Goal: Task Accomplishment & Management: Use online tool/utility

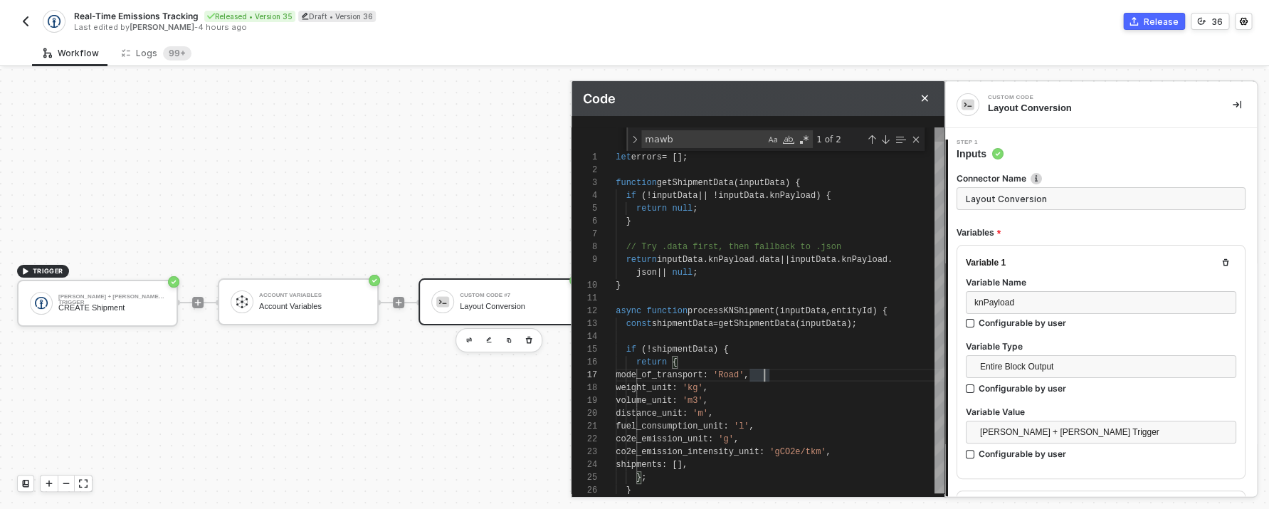
drag, startPoint x: 0, startPoint y: 0, endPoint x: 749, endPoint y: 292, distance: 804.2
click at [749, 292] on div at bounding box center [780, 298] width 329 height 13
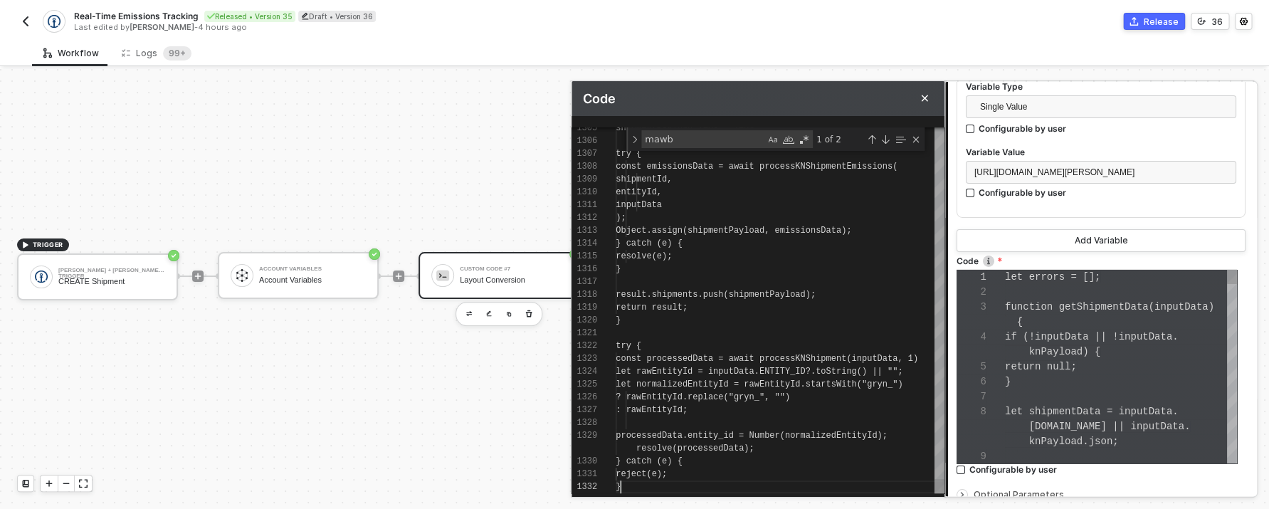
scroll to position [105, 0]
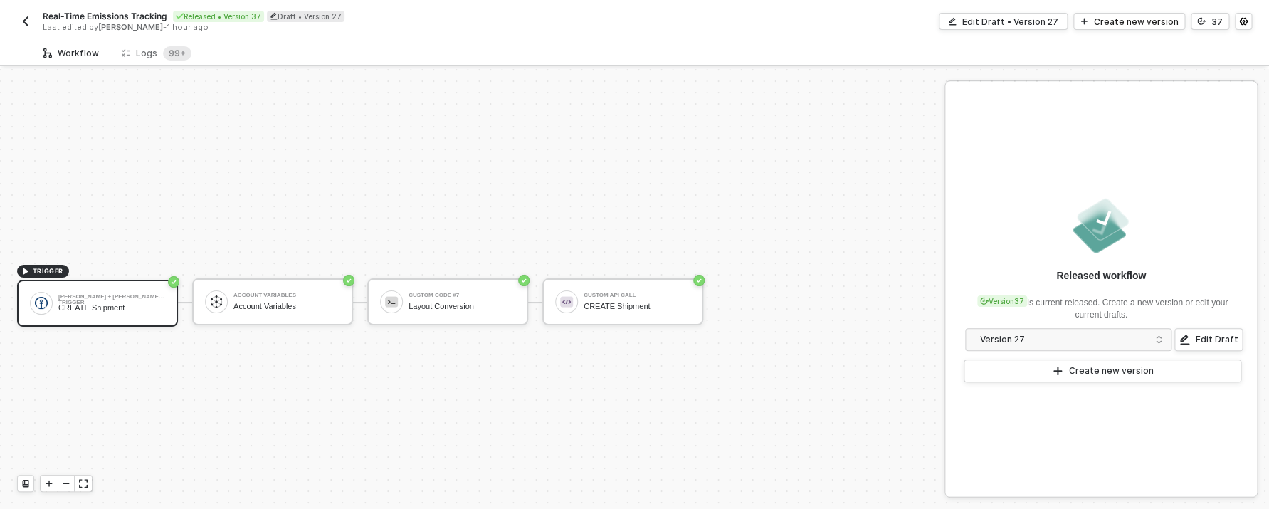
scroll to position [26, 0]
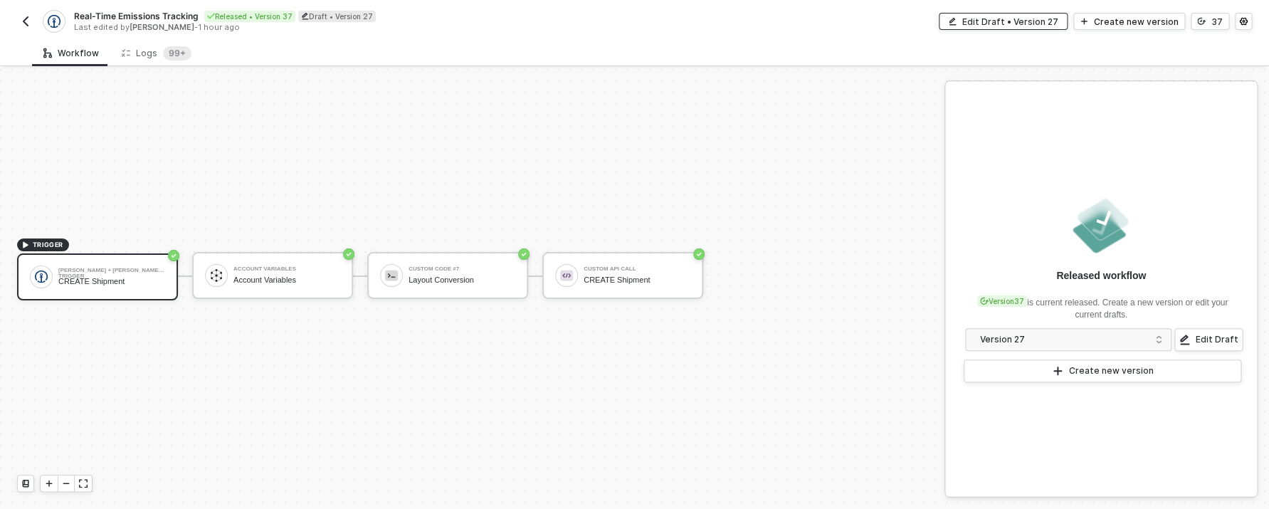
click at [1021, 19] on div "Edit Draft • Version 27" at bounding box center [1010, 22] width 96 height 12
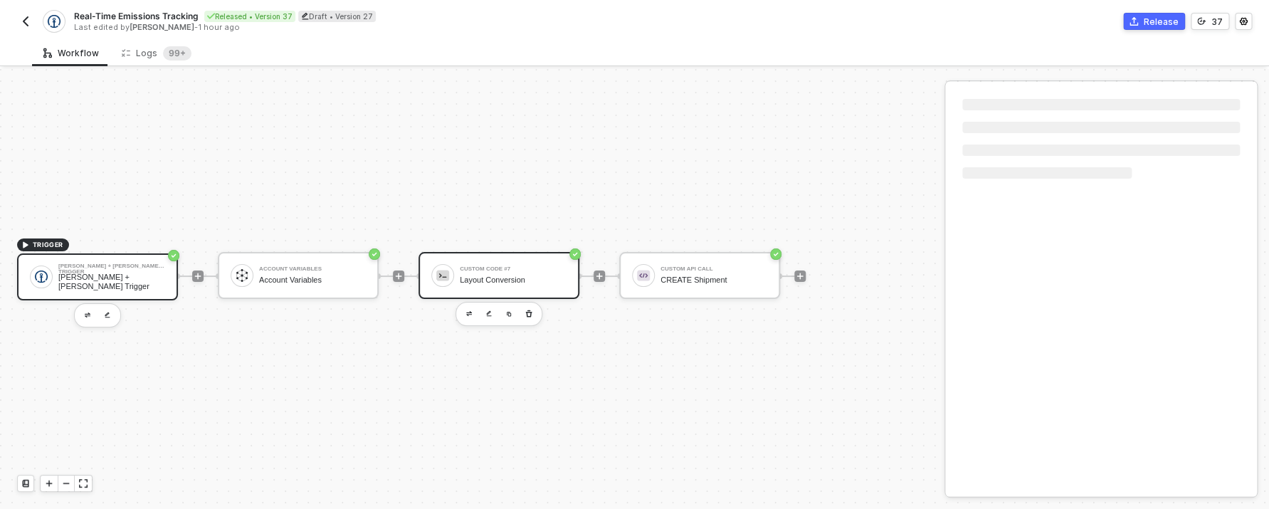
click at [485, 278] on div "Layout Conversion" at bounding box center [513, 279] width 107 height 9
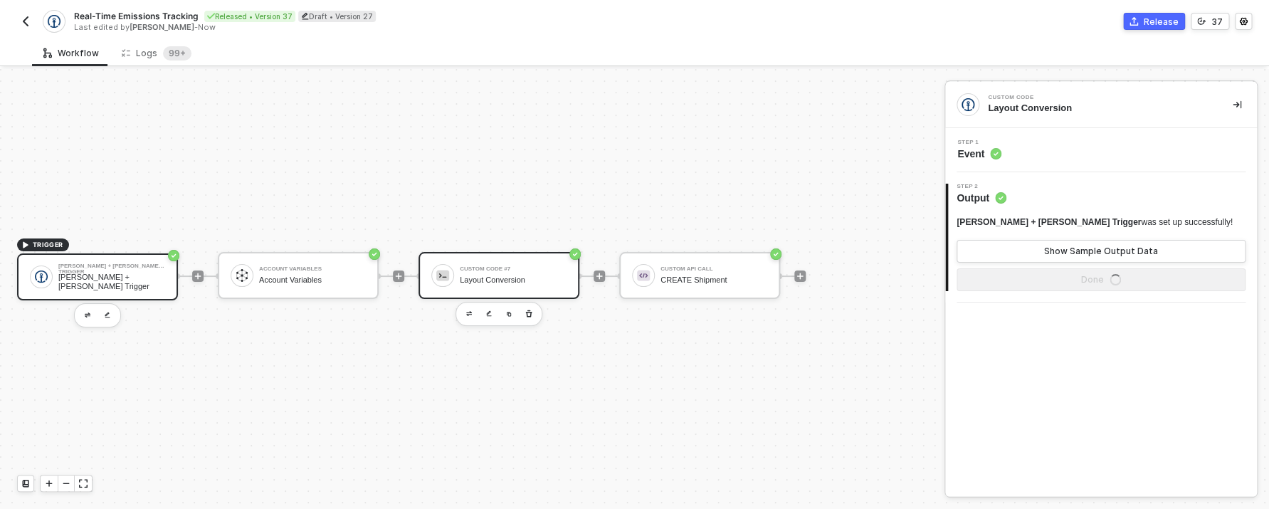
click at [532, 282] on div "Layout Conversion" at bounding box center [513, 279] width 107 height 9
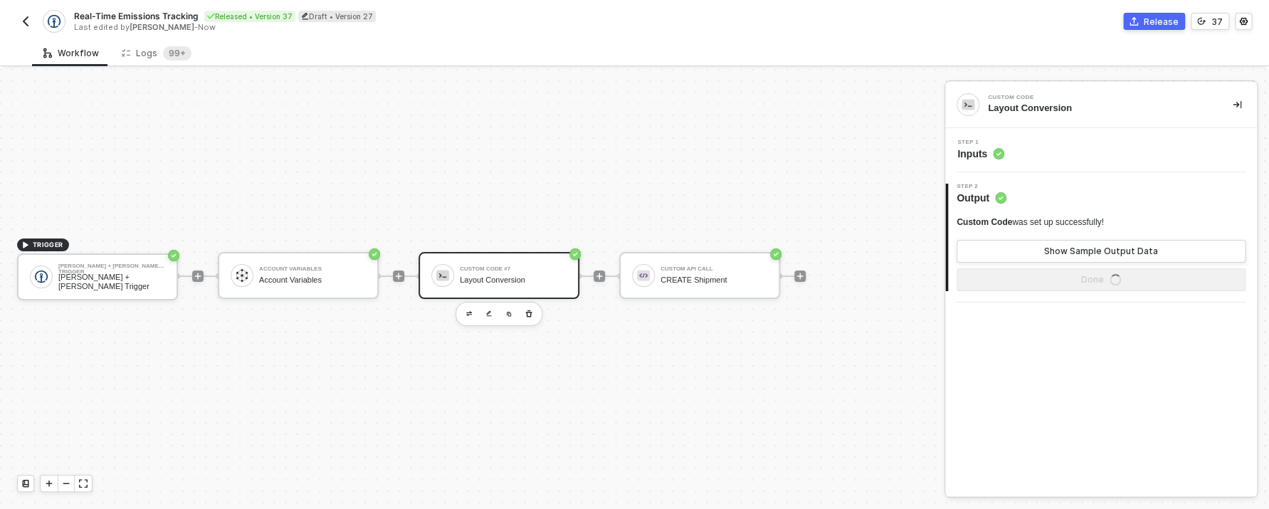
click at [1015, 144] on div "Step 1 Inputs" at bounding box center [1103, 149] width 308 height 21
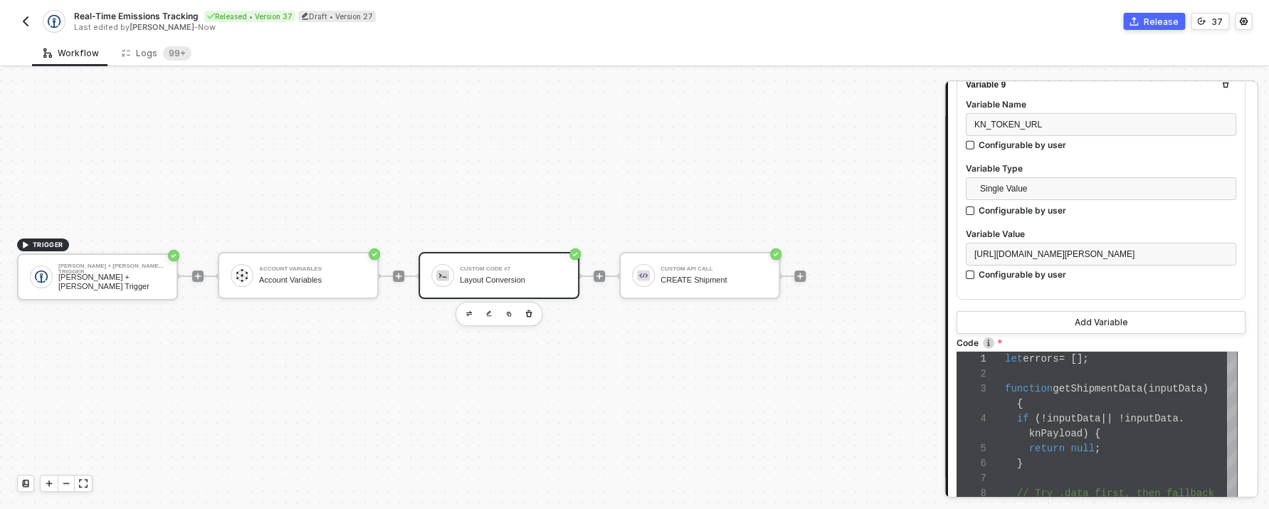
scroll to position [2141, 0]
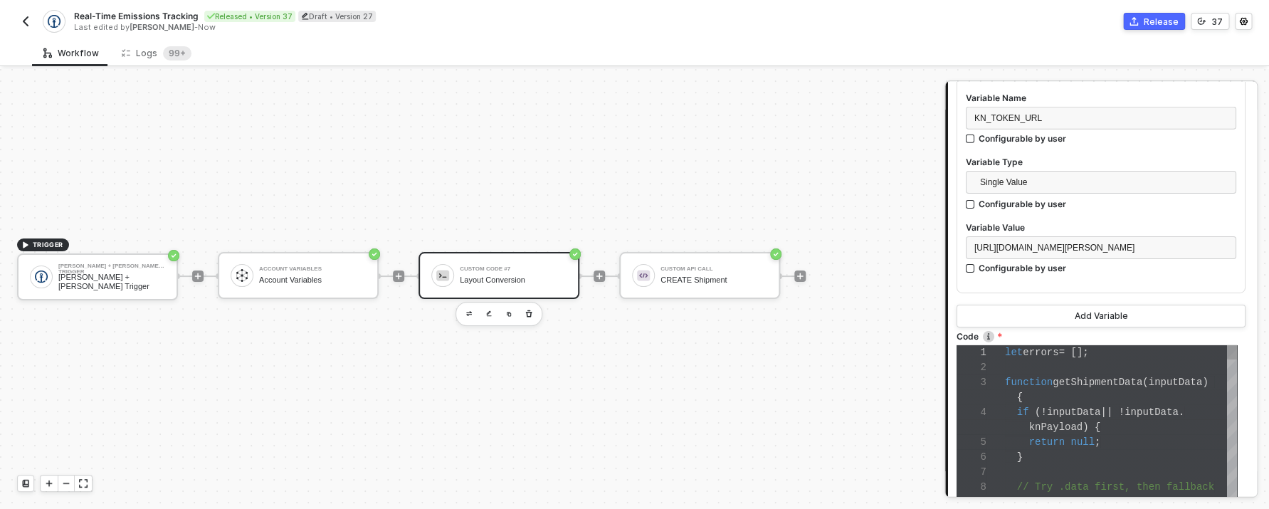
click at [1086, 388] on span "getShipmentData" at bounding box center [1098, 381] width 90 height 11
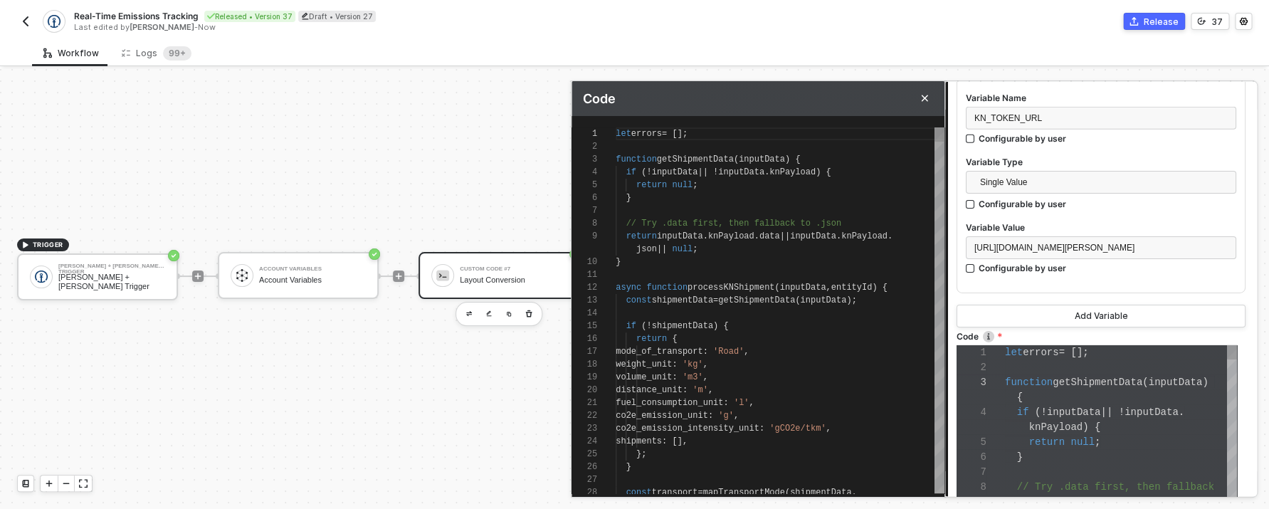
scroll to position [115, 0]
click at [861, 352] on div "mode_of_transport : 'Road' ," at bounding box center [780, 351] width 329 height 13
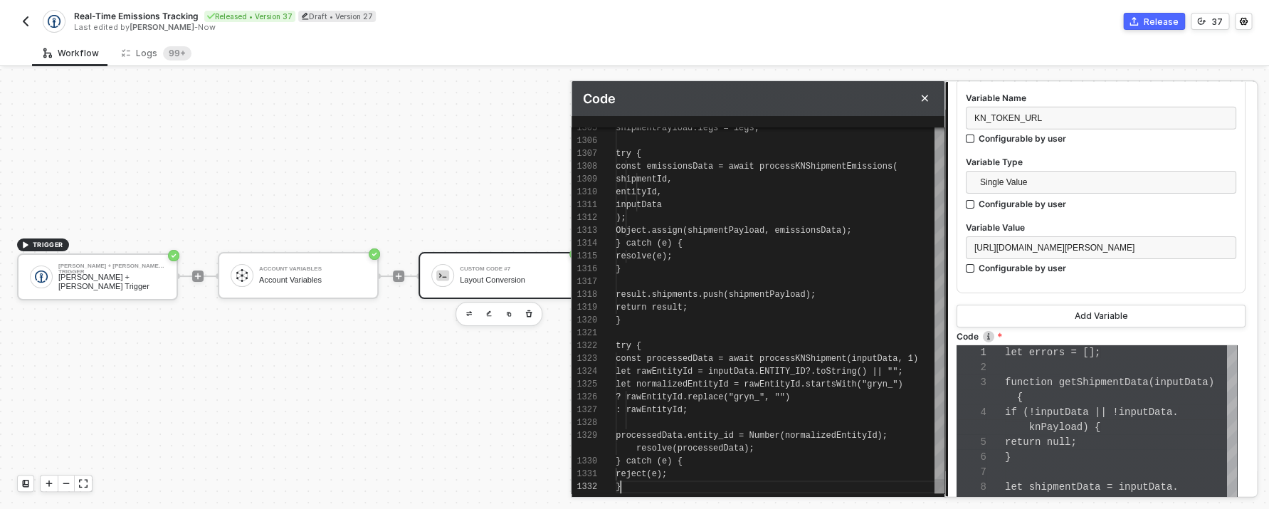
scroll to position [105, 0]
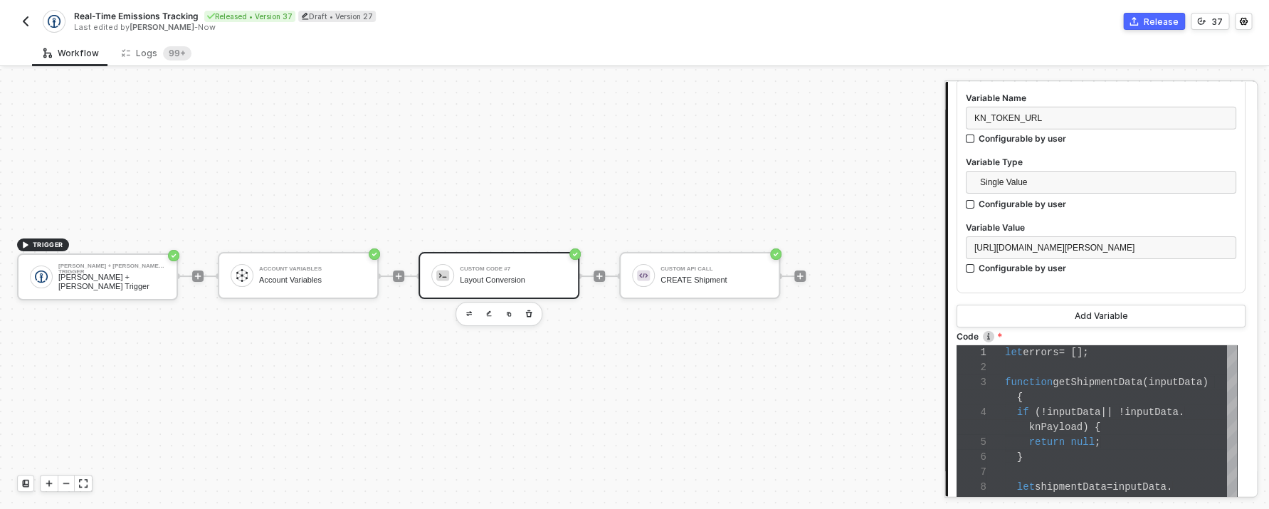
click at [1121, 342] on label "Code" at bounding box center [1100, 336] width 289 height 12
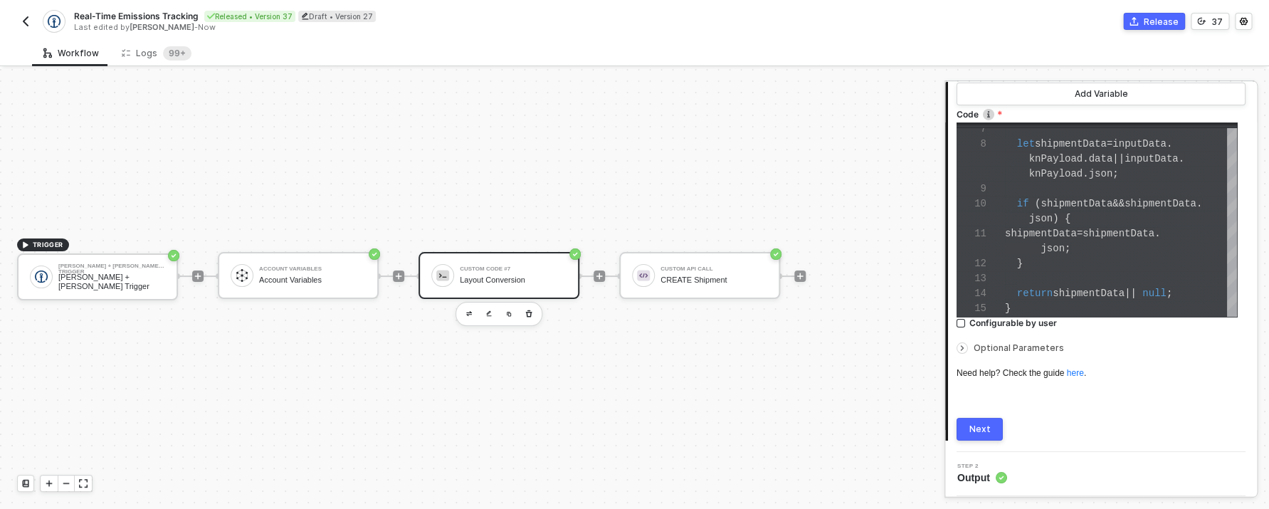
click at [982, 422] on button "Next" at bounding box center [979, 429] width 46 height 23
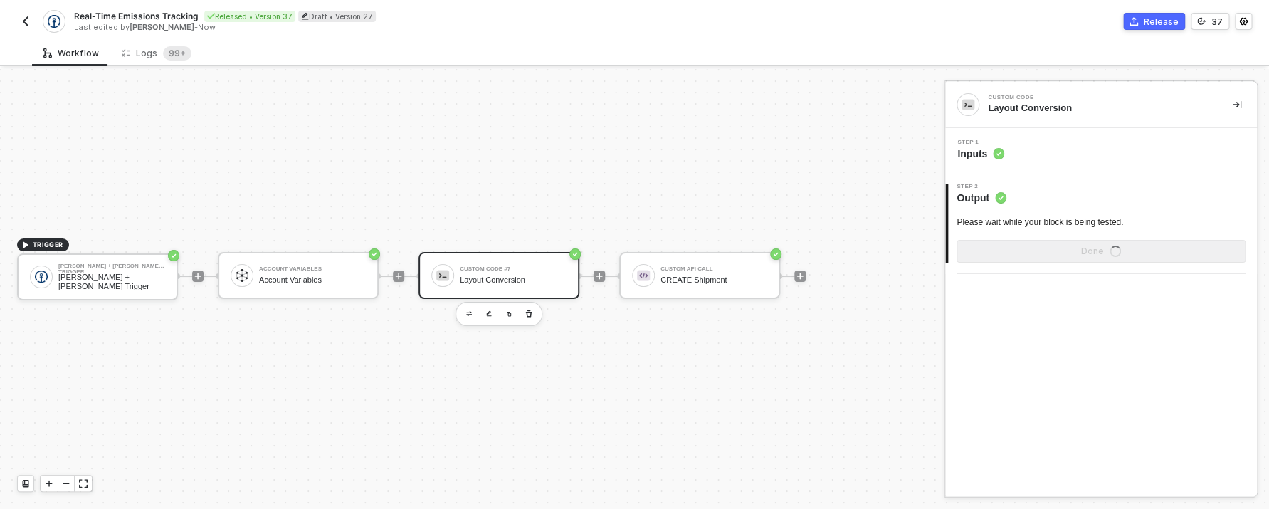
scroll to position [0, 0]
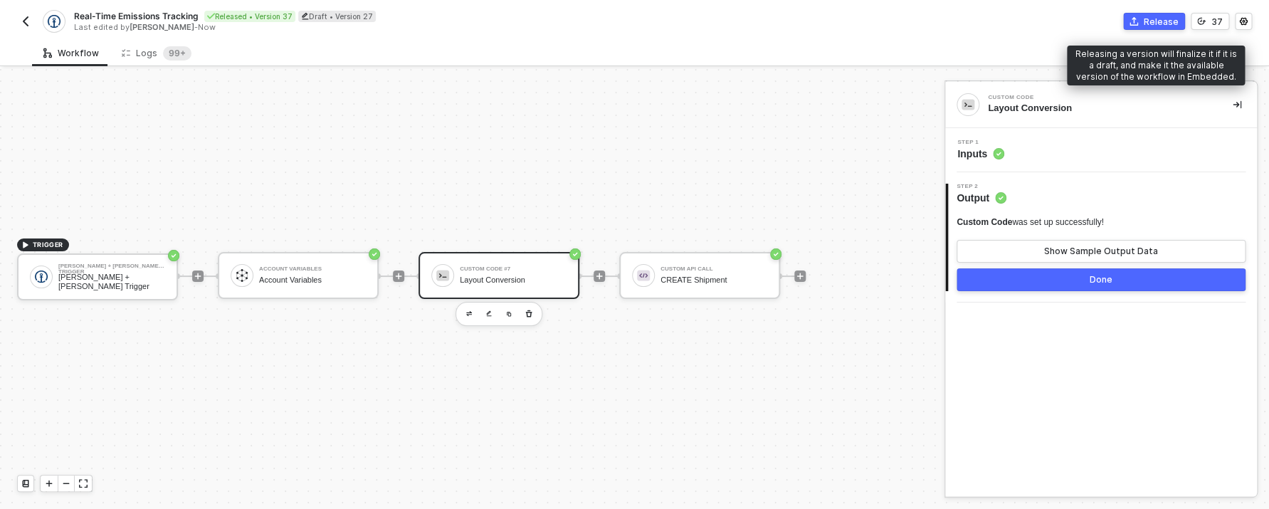
click at [1152, 25] on div "Release" at bounding box center [1161, 22] width 35 height 12
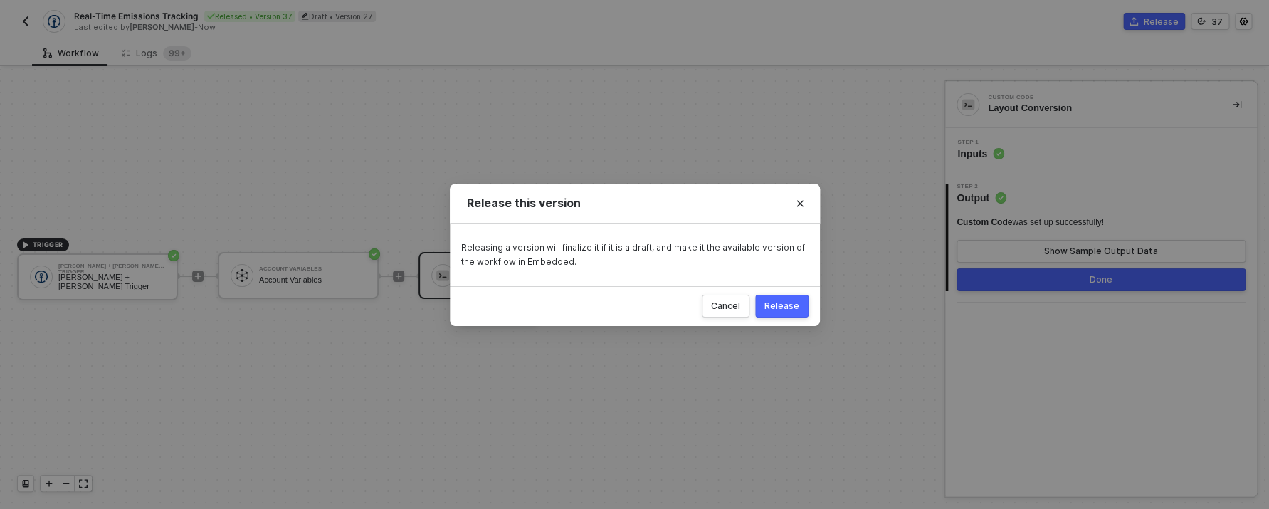
click at [779, 306] on div "Release" at bounding box center [781, 305] width 35 height 11
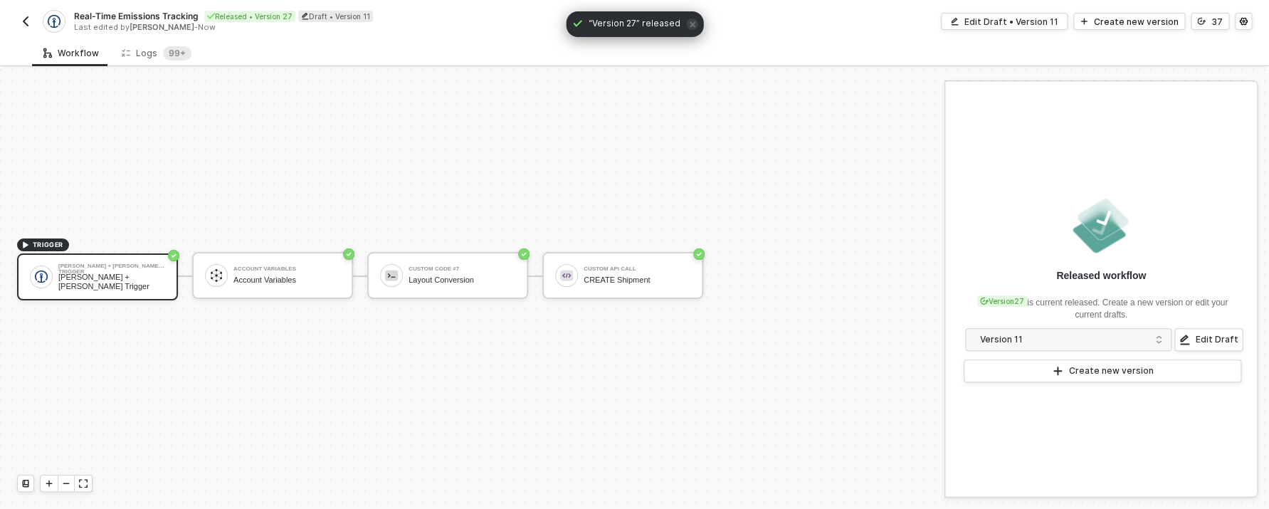
click at [16, 14] on div "Real-Time Emissions Tracking Released • Version 27 Draft • Version 11 Last edit…" at bounding box center [634, 20] width 1269 height 40
click at [26, 23] on img "button" at bounding box center [25, 21] width 11 height 11
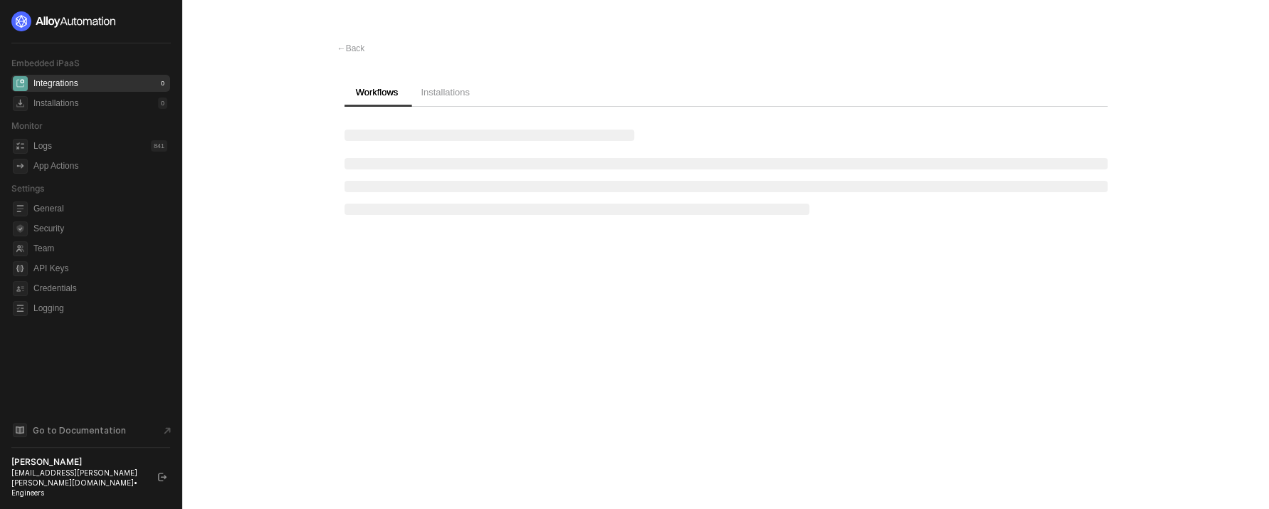
click at [431, 93] on span "Installations" at bounding box center [445, 92] width 49 height 11
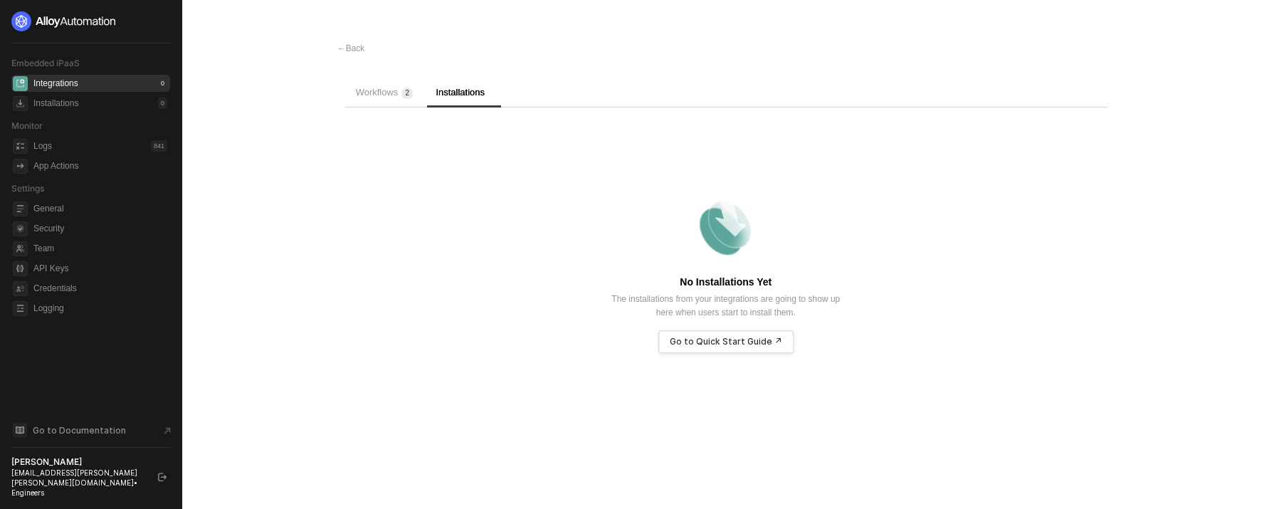
click at [404, 110] on div "No Installations Yet The installations from your integrations are going to show…" at bounding box center [725, 260] width 763 height 307
click at [399, 104] on div "Workflows 2" at bounding box center [384, 93] width 80 height 30
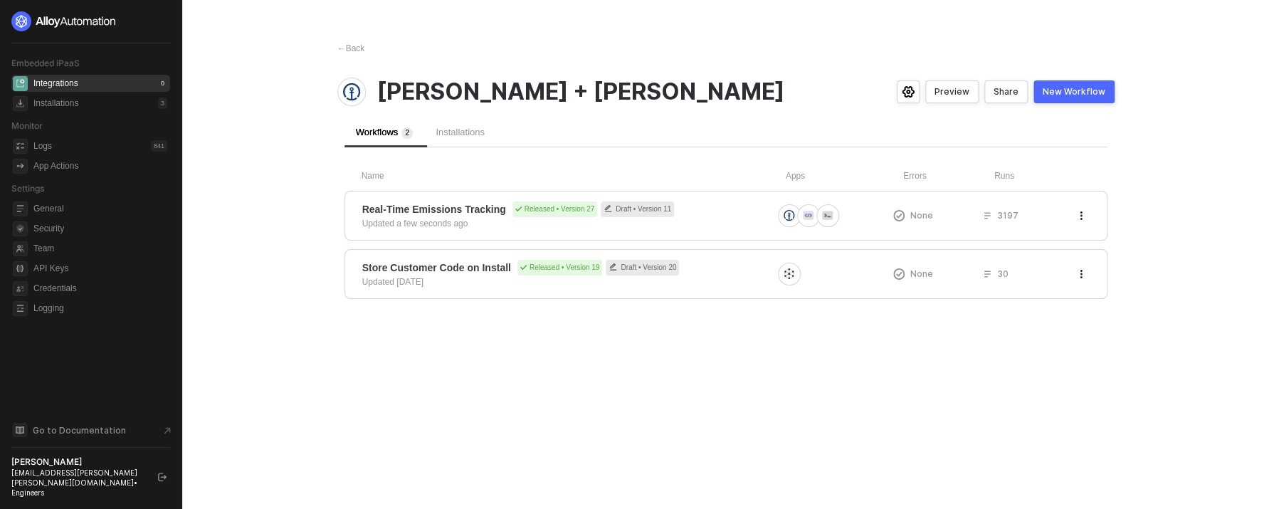
click at [441, 134] on span "Installations" at bounding box center [460, 132] width 49 height 11
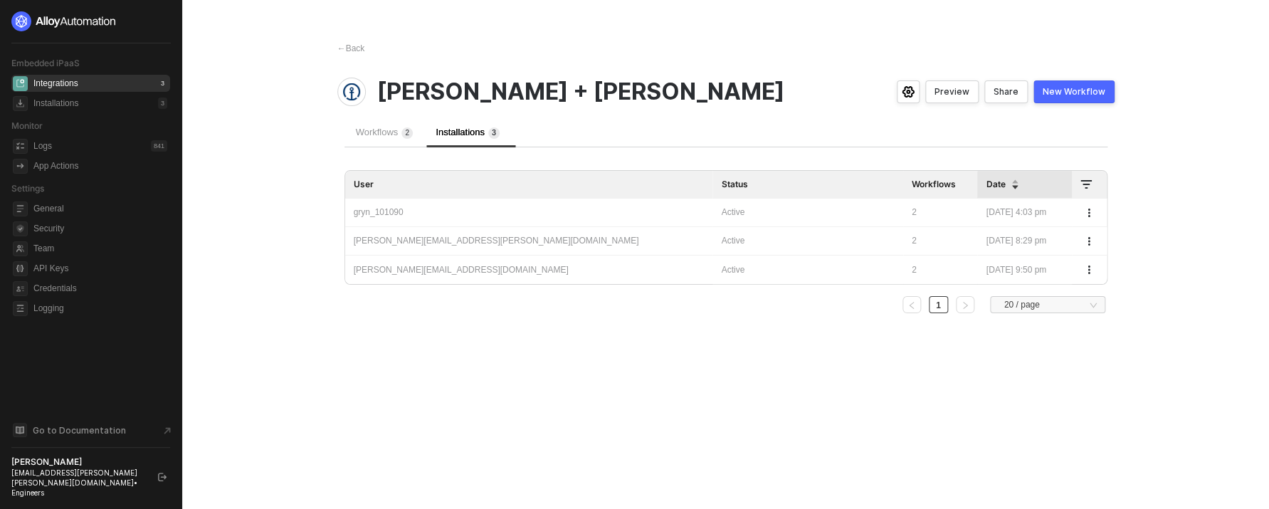
click at [1087, 215] on icon "button" at bounding box center [1089, 213] width 9 height 9
click at [1038, 248] on li "Delete" at bounding box center [1038, 242] width 111 height 28
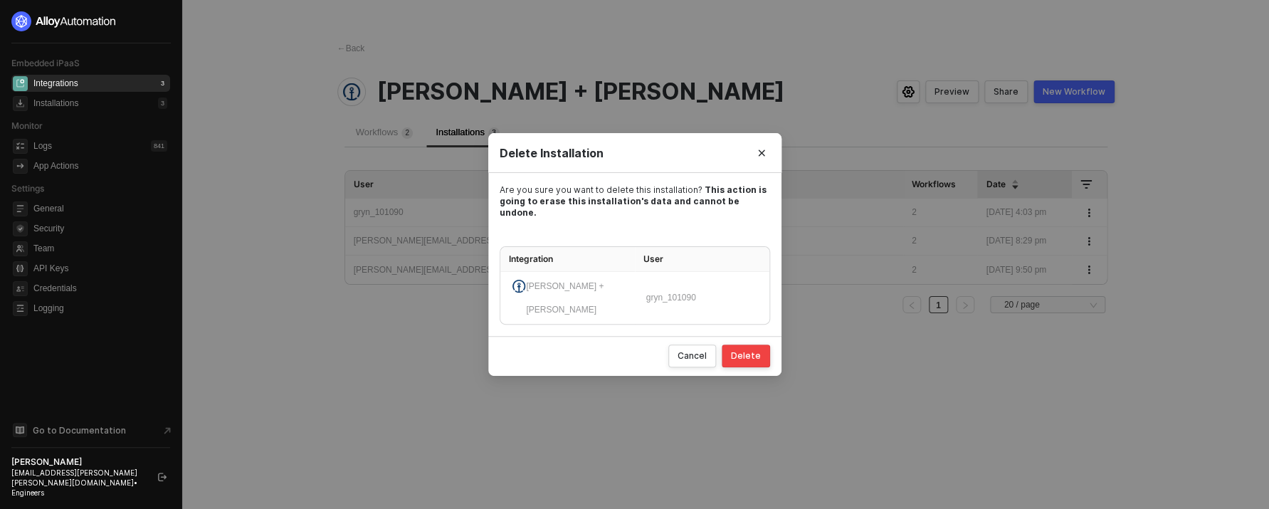
click at [746, 350] on div "Delete" at bounding box center [746, 355] width 30 height 11
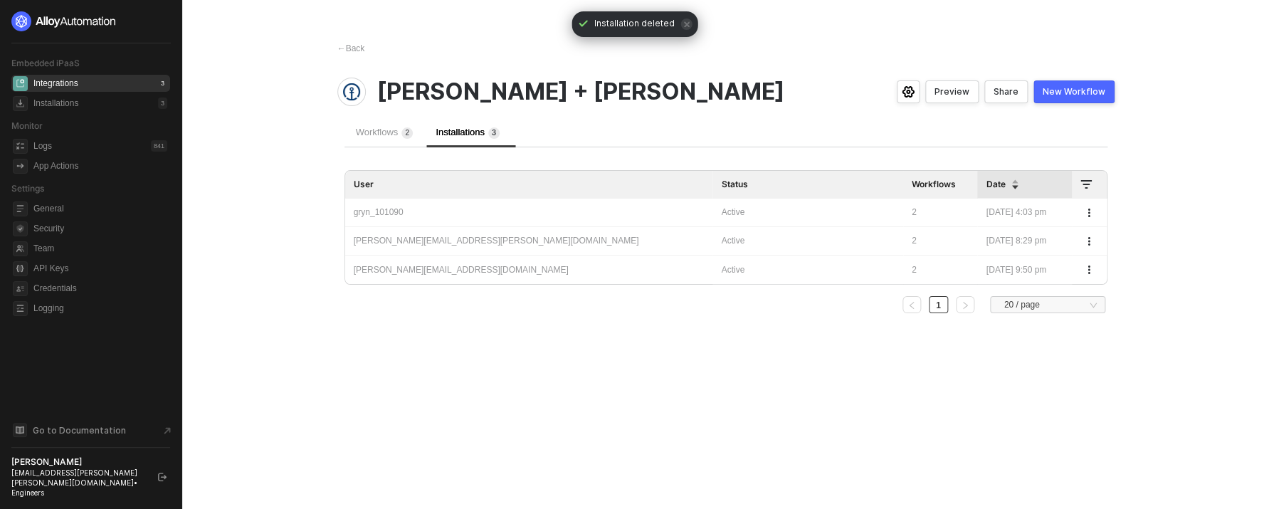
click at [383, 139] on div "Workflows 2" at bounding box center [384, 132] width 80 height 30
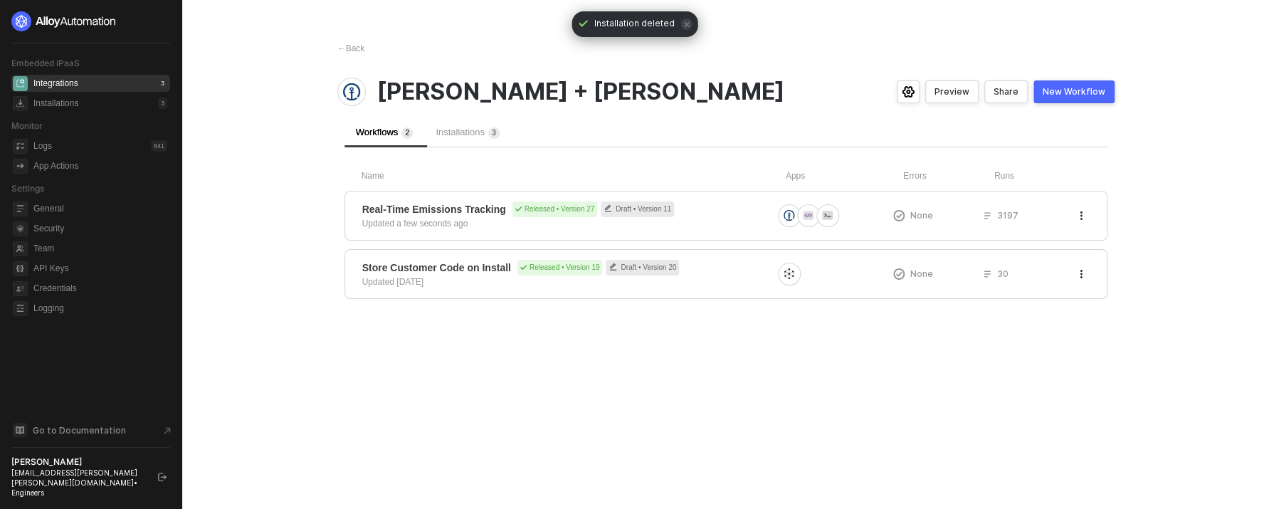
drag, startPoint x: 1084, startPoint y: 88, endPoint x: 1053, endPoint y: 167, distance: 85.4
click at [1053, 167] on div "← Back Kuehne + Nagel Preview Share New Workflow Workflows 2 Installations 3 Na…" at bounding box center [725, 254] width 811 height 509
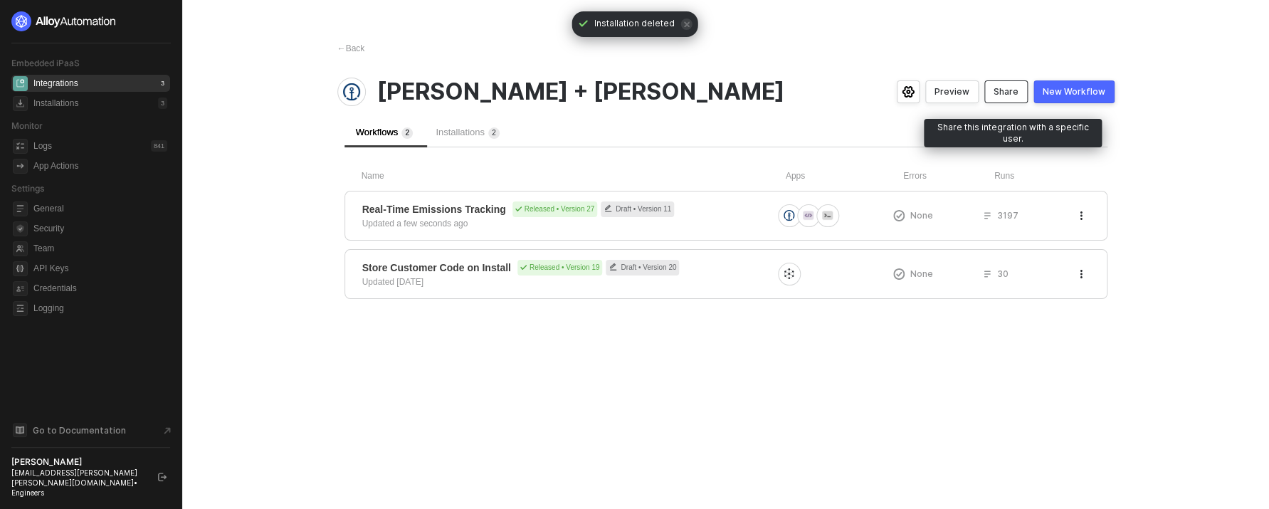
click at [1017, 95] on div "Share" at bounding box center [1005, 91] width 25 height 11
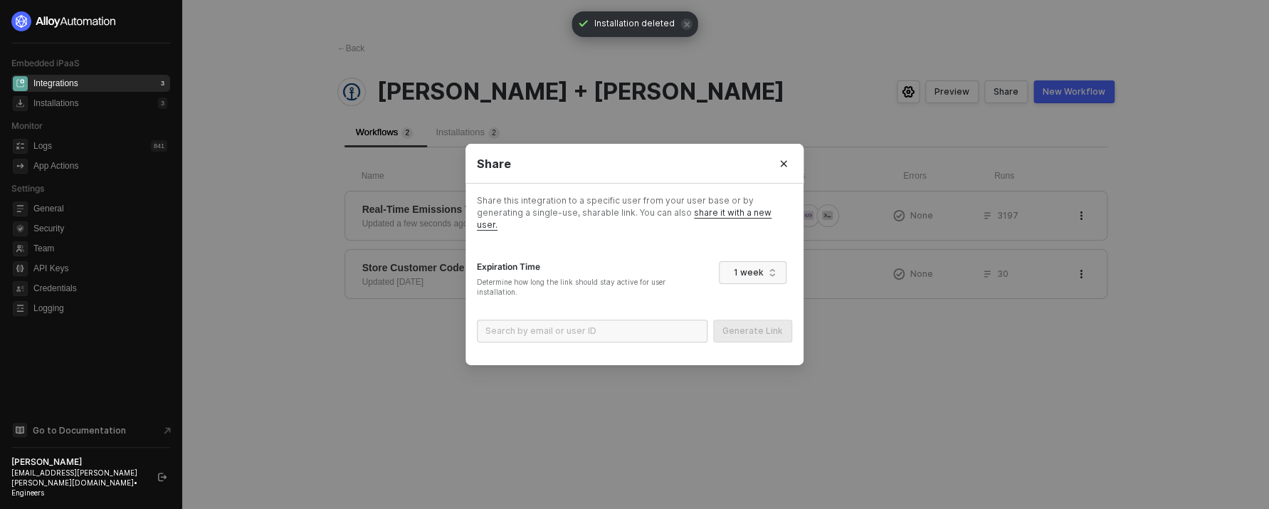
click at [610, 311] on div "Share this integration to a specific user from your user base or by generating …" at bounding box center [634, 274] width 315 height 158
click at [622, 323] on input "search" at bounding box center [591, 330] width 213 height 21
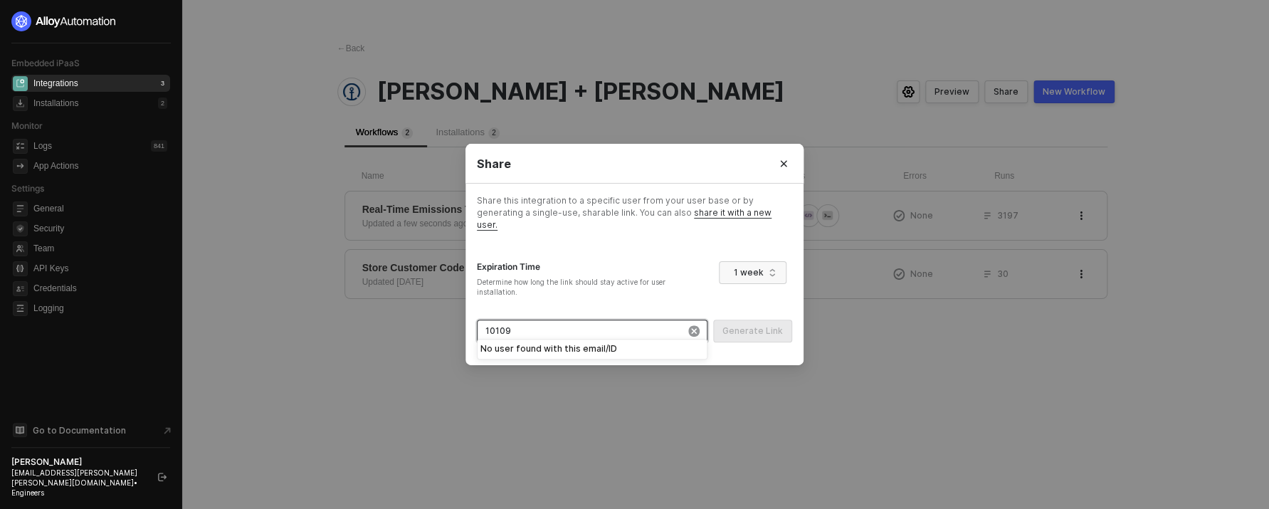
type input "101090"
click at [569, 345] on div "gryn_101090 (6888df9083750856bf78afd1)" at bounding box center [591, 356] width 223 height 28
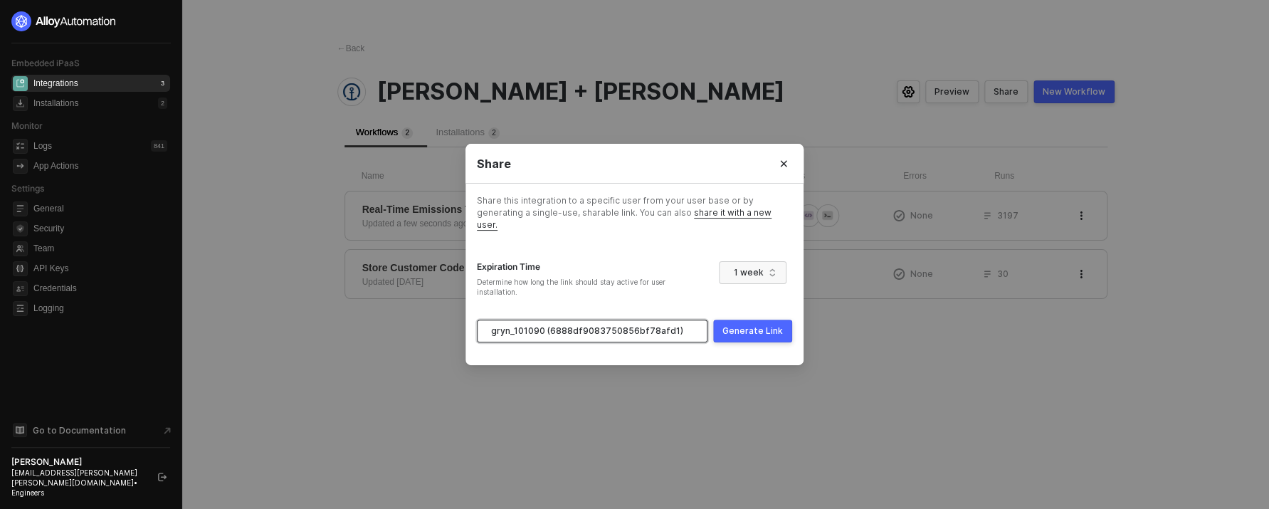
click at [745, 325] on div "Generate Link" at bounding box center [752, 330] width 60 height 11
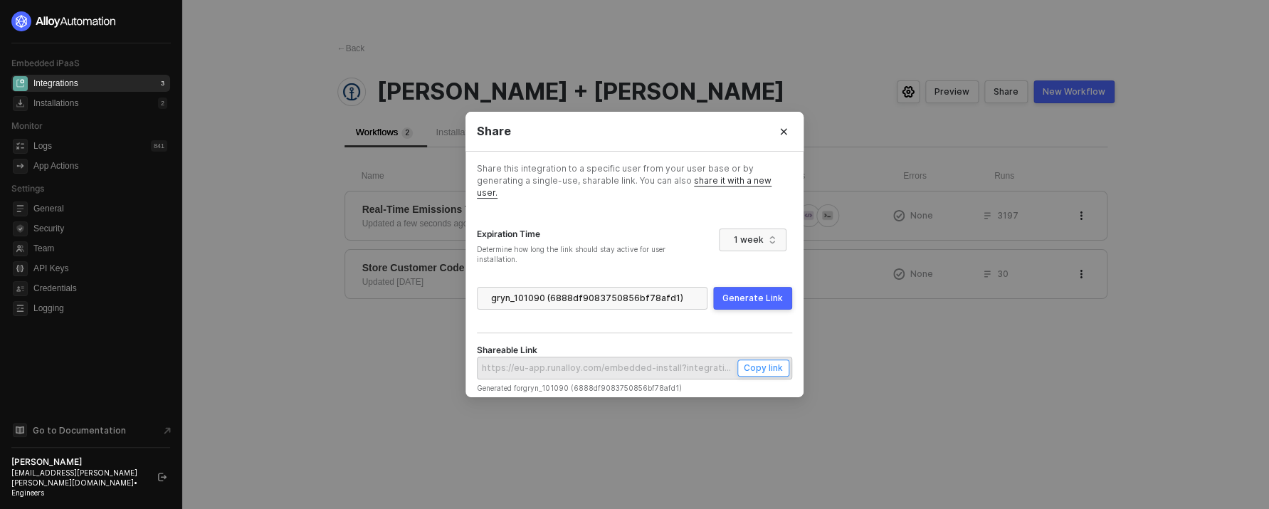
click at [746, 362] on div "Copy link" at bounding box center [763, 368] width 39 height 12
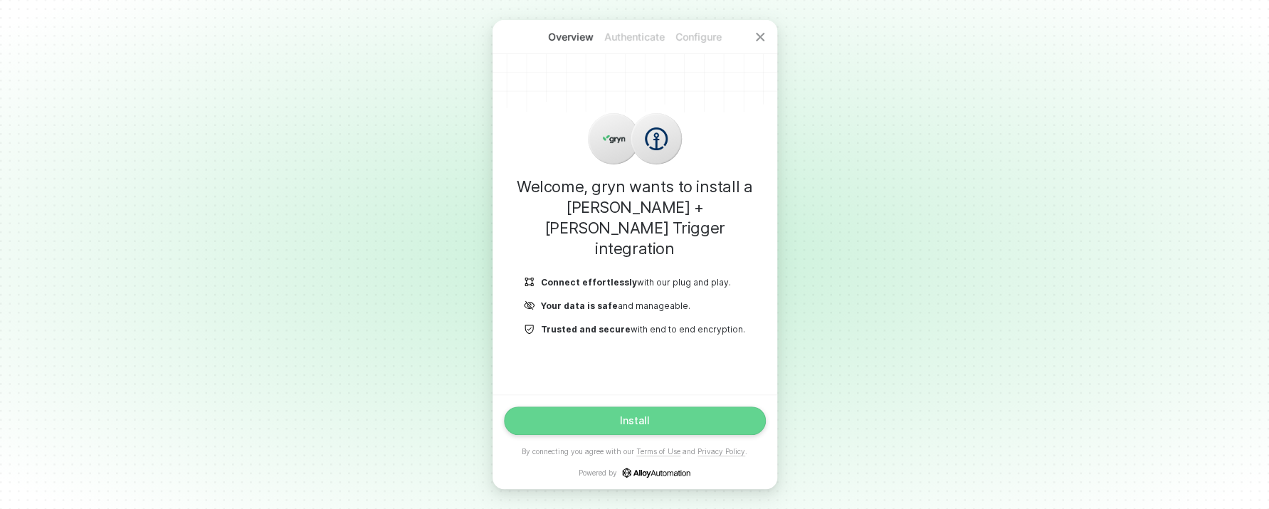
click at [626, 418] on div "Install" at bounding box center [635, 420] width 30 height 11
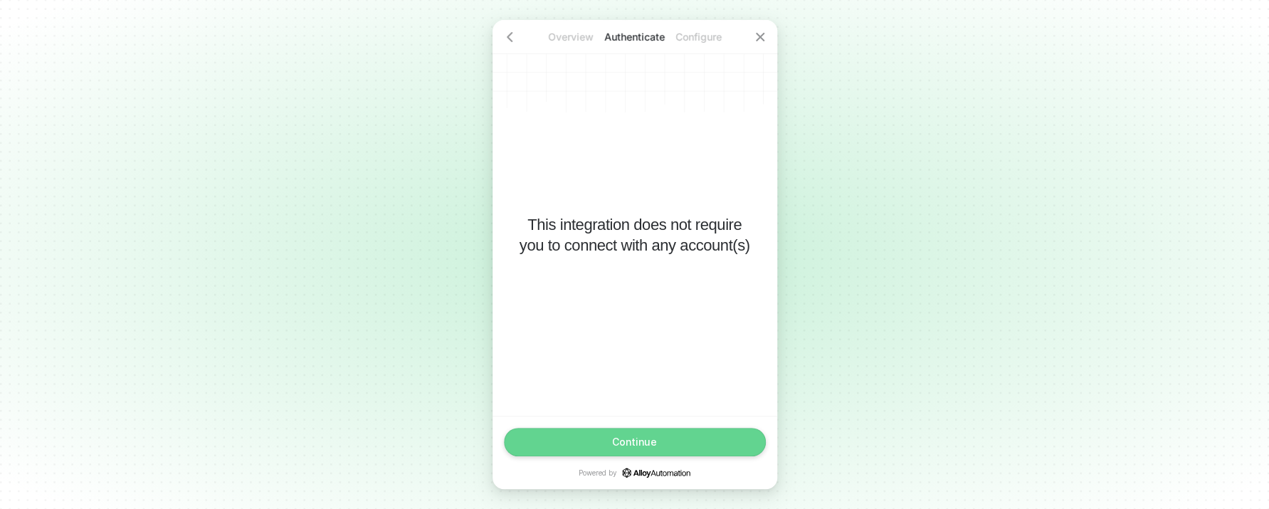
click at [625, 440] on div "Continue" at bounding box center [634, 441] width 45 height 11
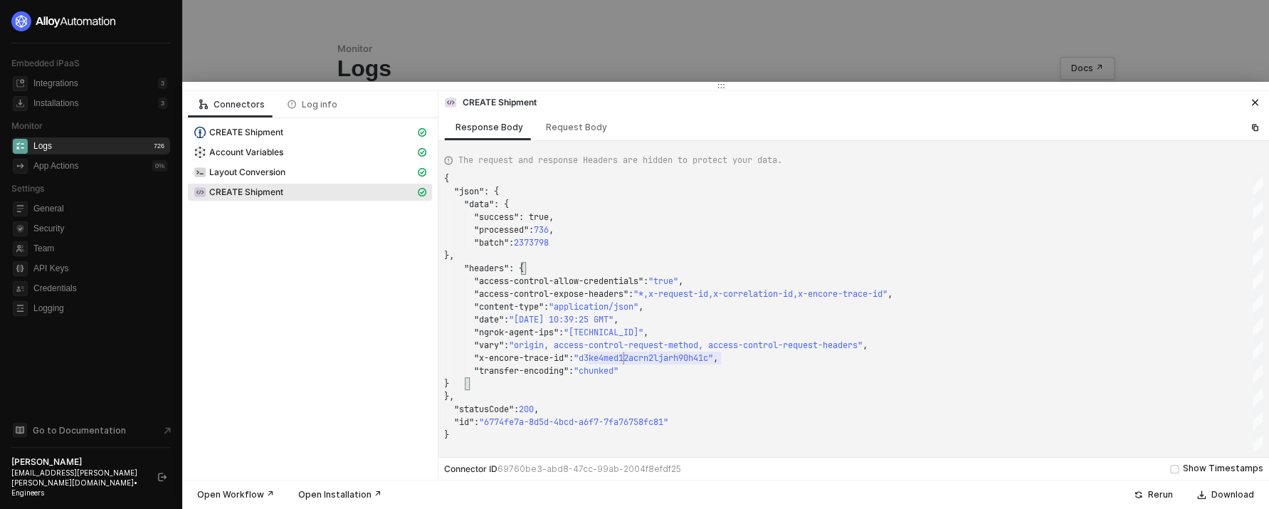
scroll to position [51, 179]
click at [401, 43] on div at bounding box center [634, 254] width 1269 height 509
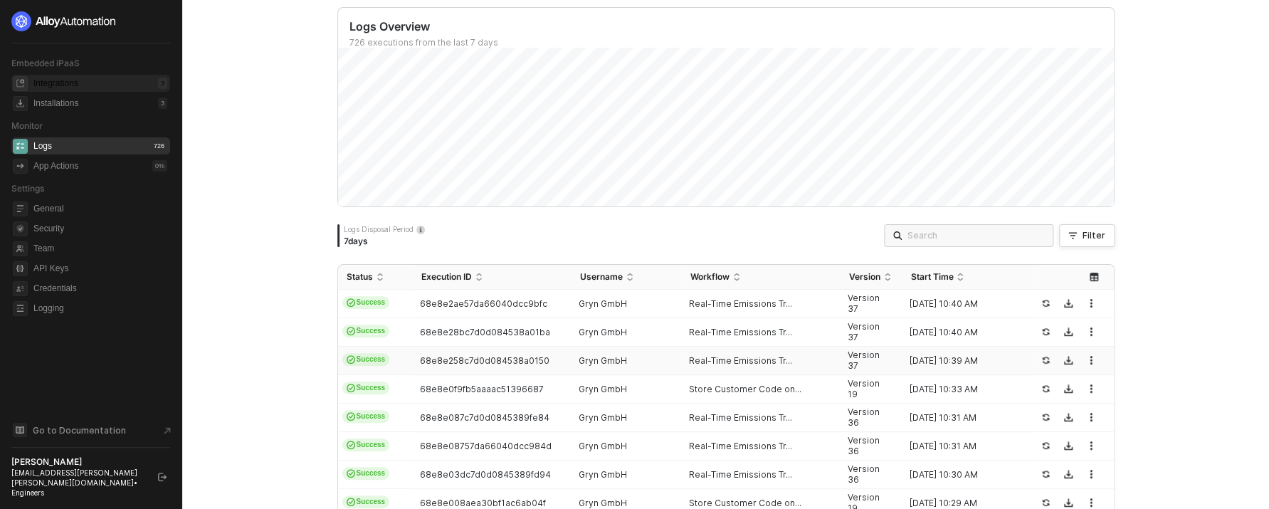
click at [100, 77] on div "Integrations 3" at bounding box center [100, 83] width 134 height 17
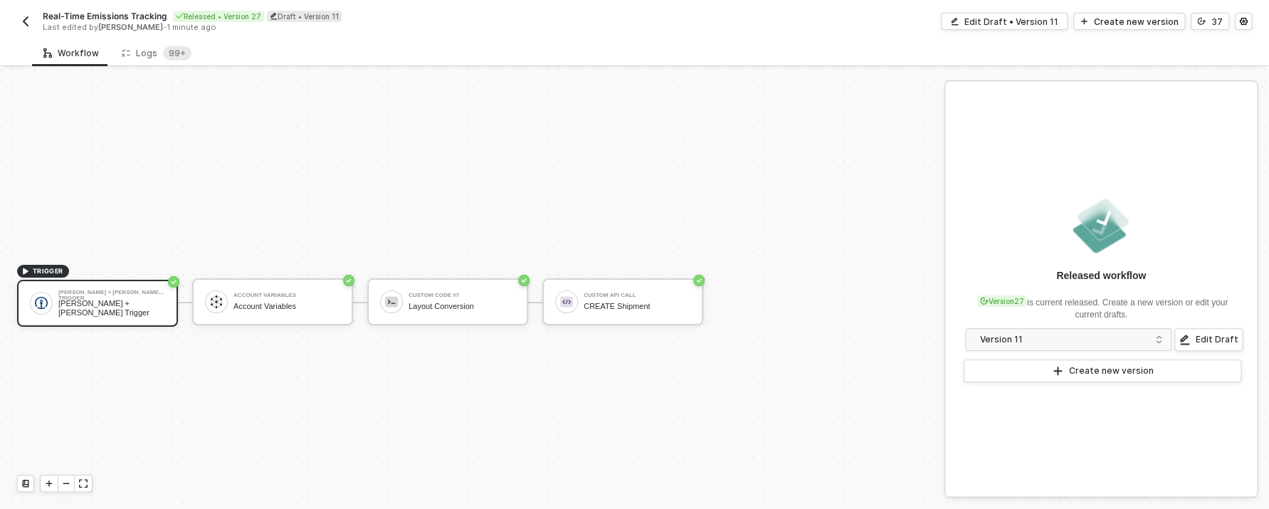
scroll to position [26, 0]
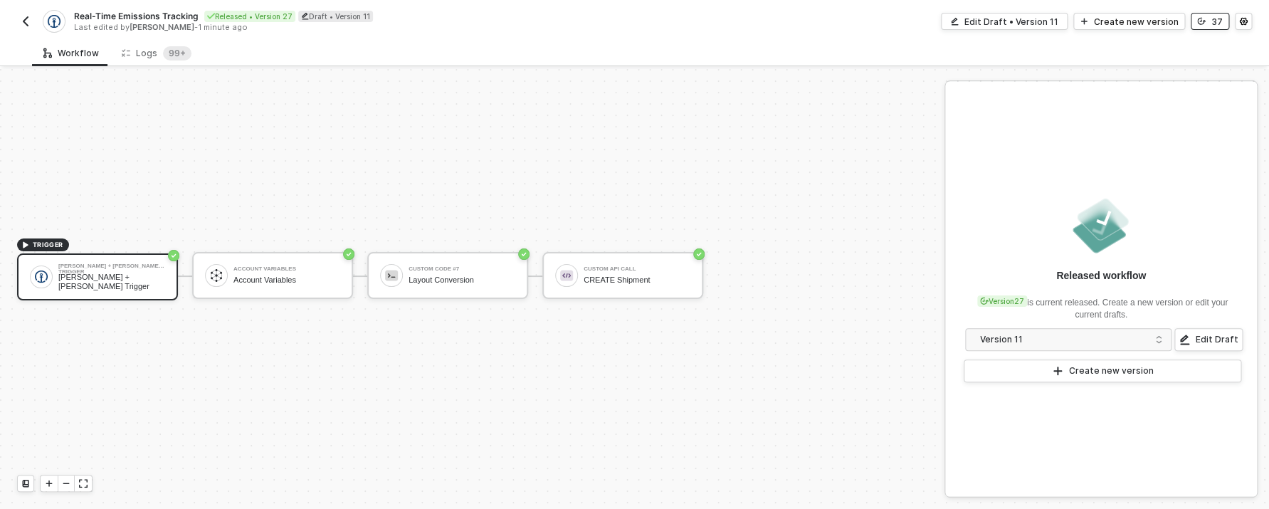
click at [1222, 22] on div "37" at bounding box center [1216, 22] width 11 height 12
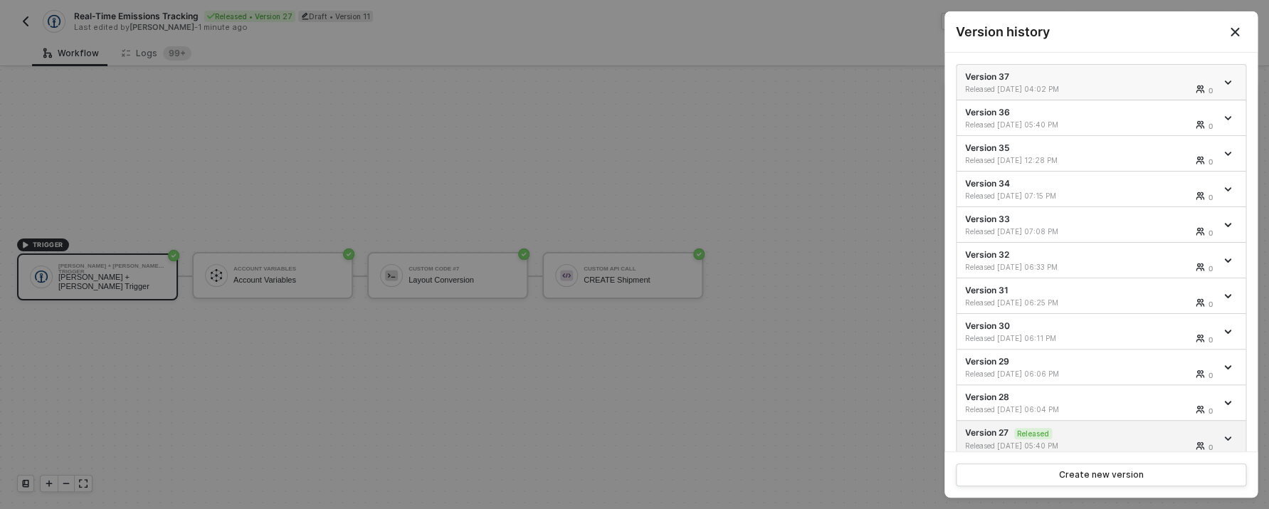
click at [1143, 91] on div "0" at bounding box center [1172, 89] width 87 height 9
click at [1225, 83] on icon "icon-arrow-down" at bounding box center [1228, 82] width 6 height 3
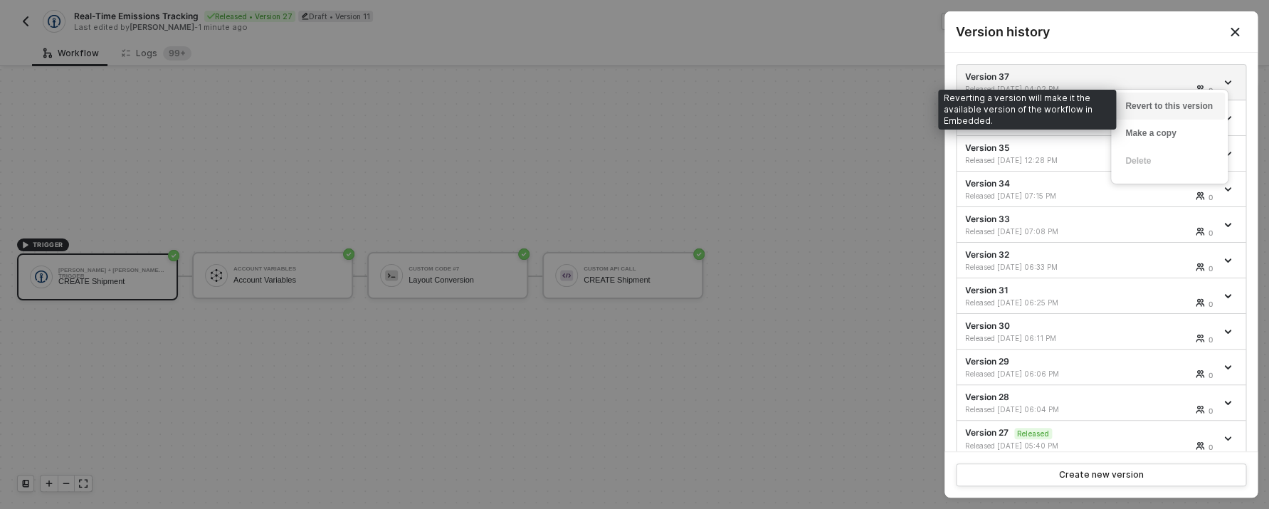
click at [1196, 110] on div "Revert to this version" at bounding box center [1169, 107] width 88 height 14
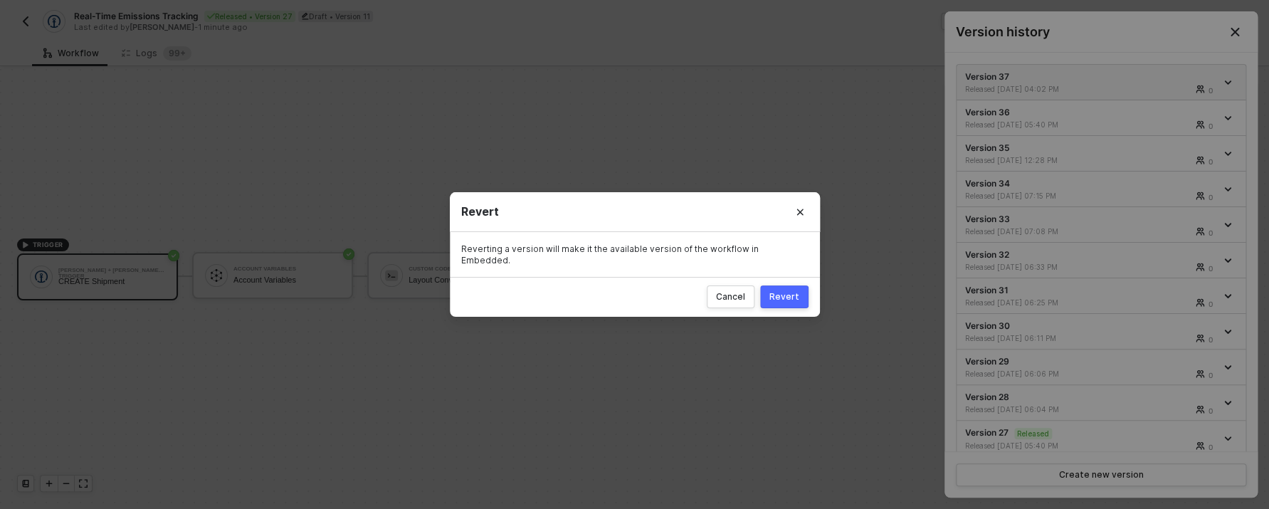
click at [775, 293] on div "Revert" at bounding box center [784, 296] width 30 height 11
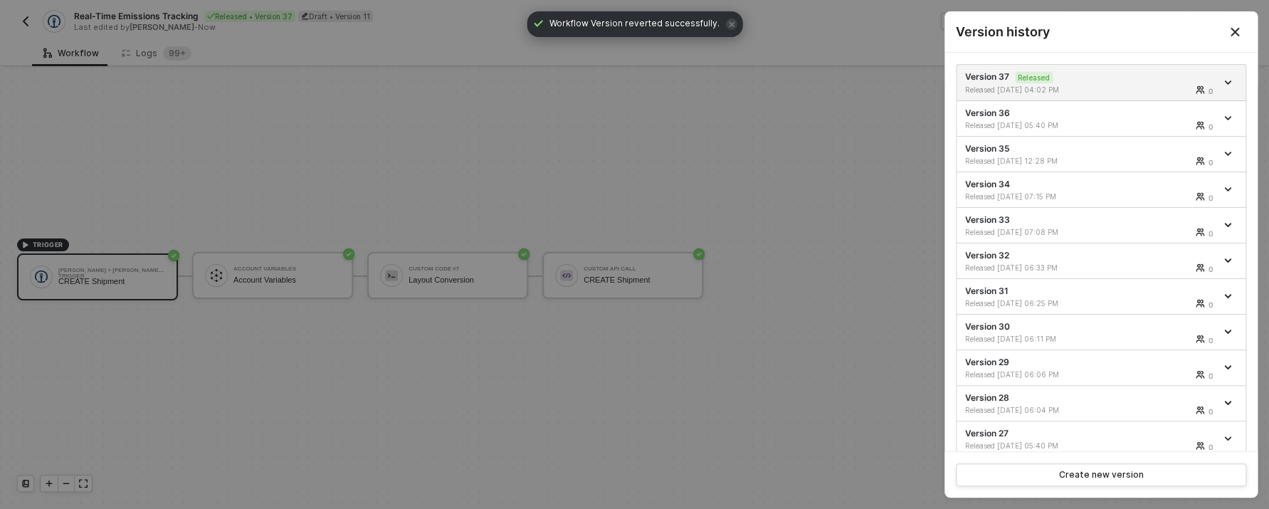
click at [1242, 33] on button "Close" at bounding box center [1234, 31] width 17 height 17
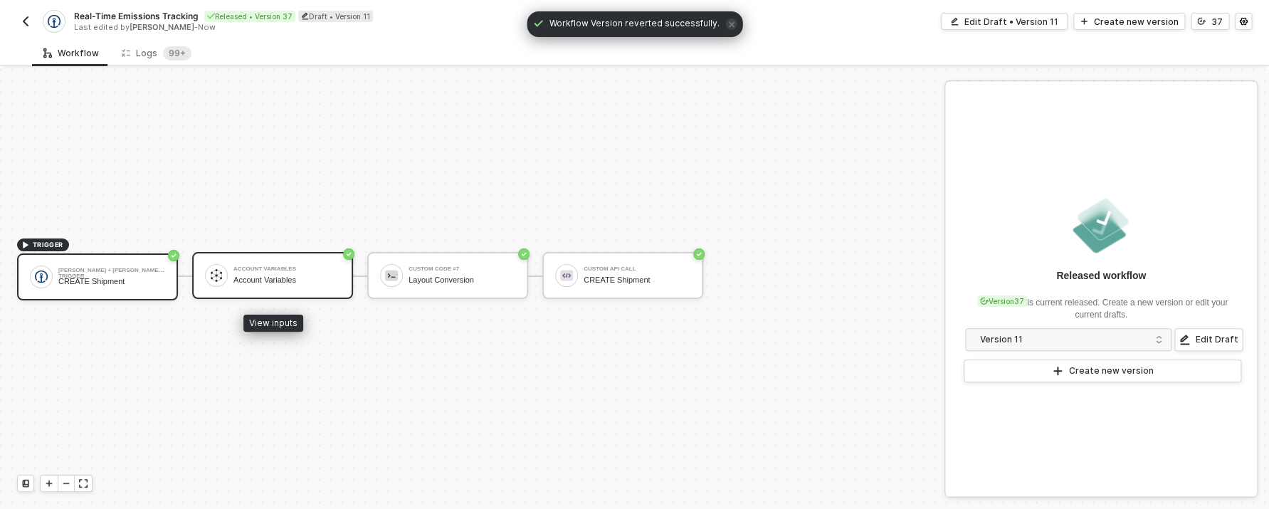
click at [289, 293] on div "Account Variables Account Variables" at bounding box center [272, 275] width 161 height 47
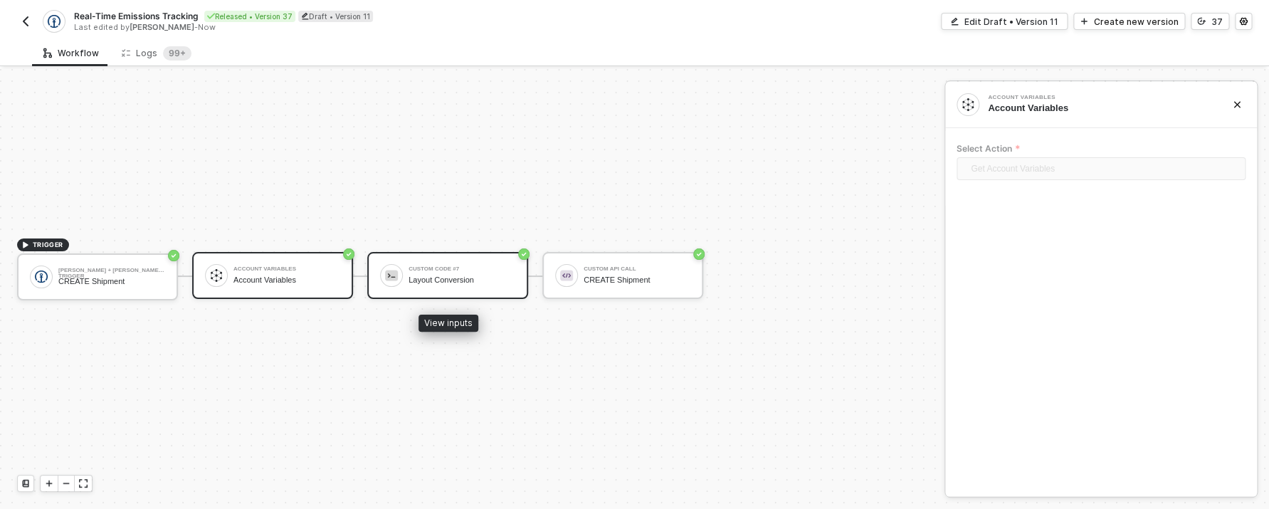
click at [463, 295] on div "Custom Code #7 Layout Conversion" at bounding box center [447, 275] width 161 height 47
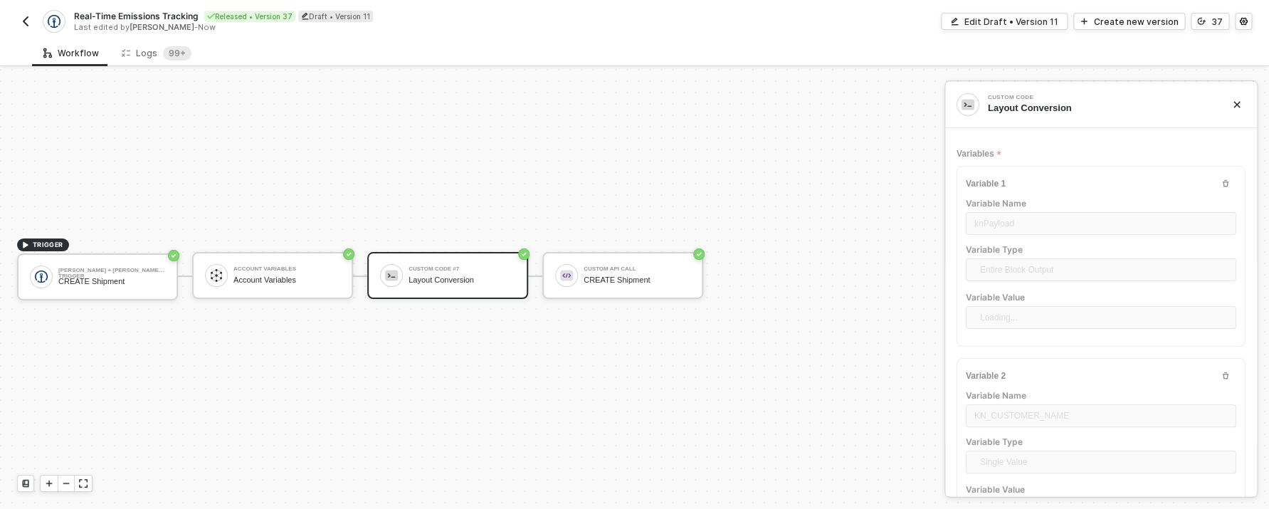
scroll to position [105, 0]
click at [1156, 21] on div "Create new version" at bounding box center [1136, 22] width 85 height 12
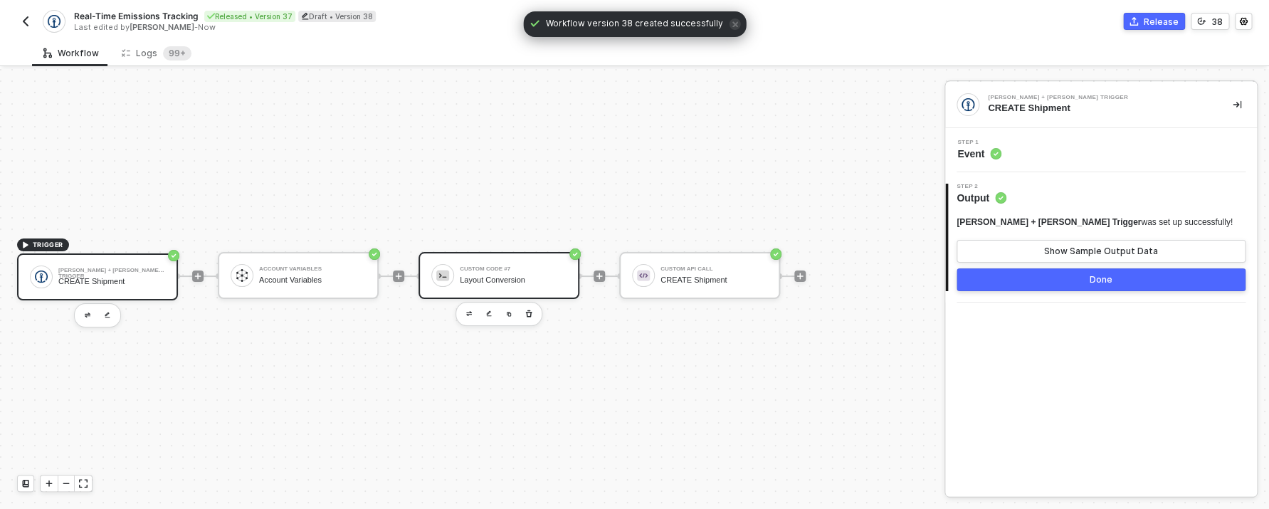
click at [490, 265] on div "Custom Code #7 Layout Conversion" at bounding box center [513, 275] width 107 height 27
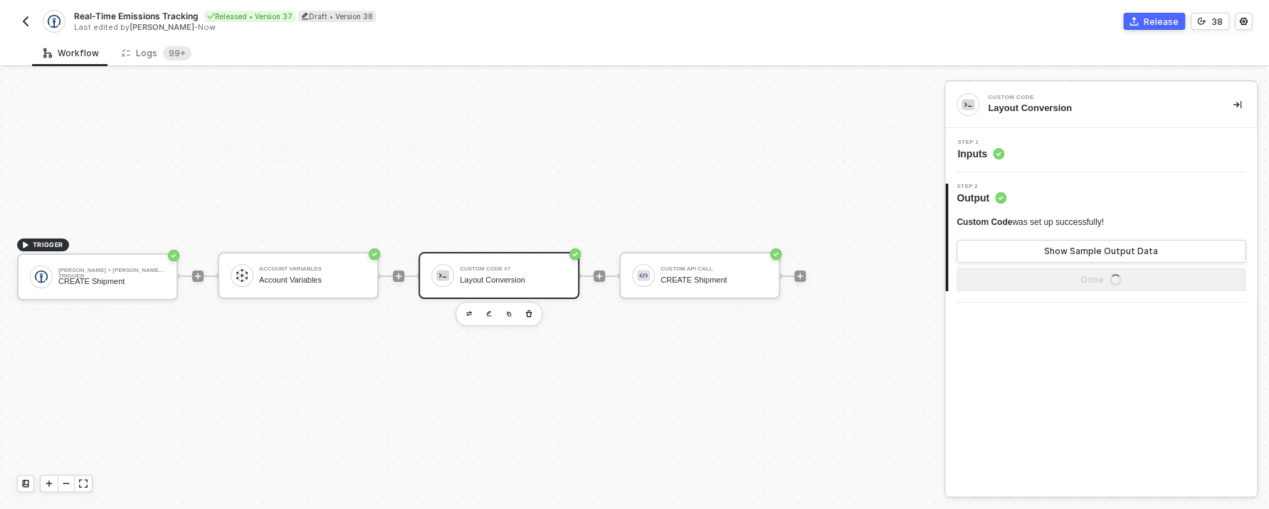
click at [1060, 140] on div "Step 1 Inputs" at bounding box center [1103, 149] width 308 height 21
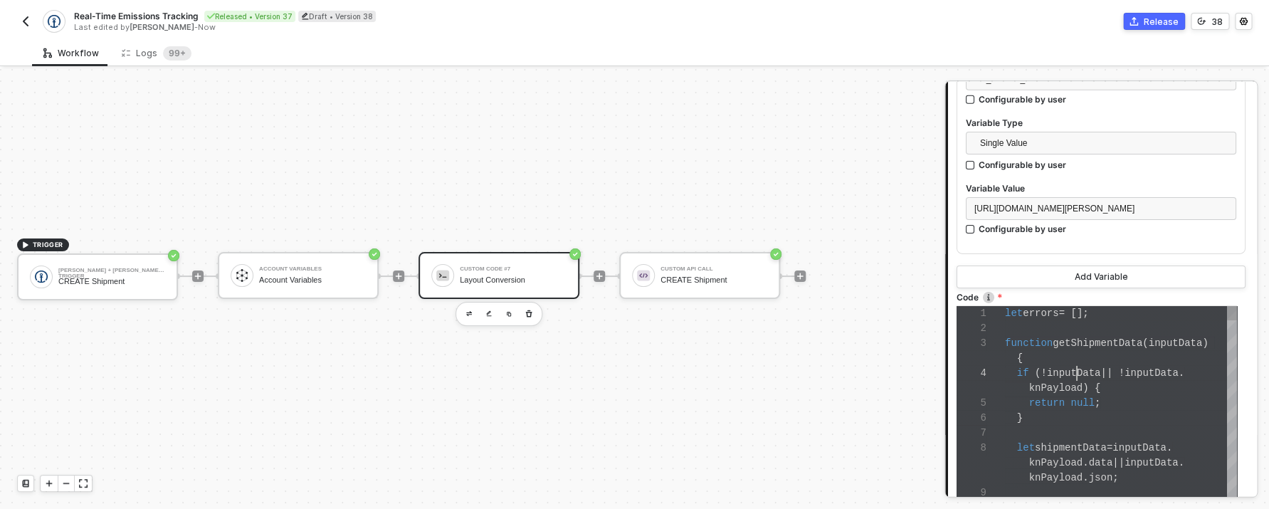
scroll to position [45, 72]
click at [1079, 378] on span "inputData" at bounding box center [1074, 372] width 54 height 11
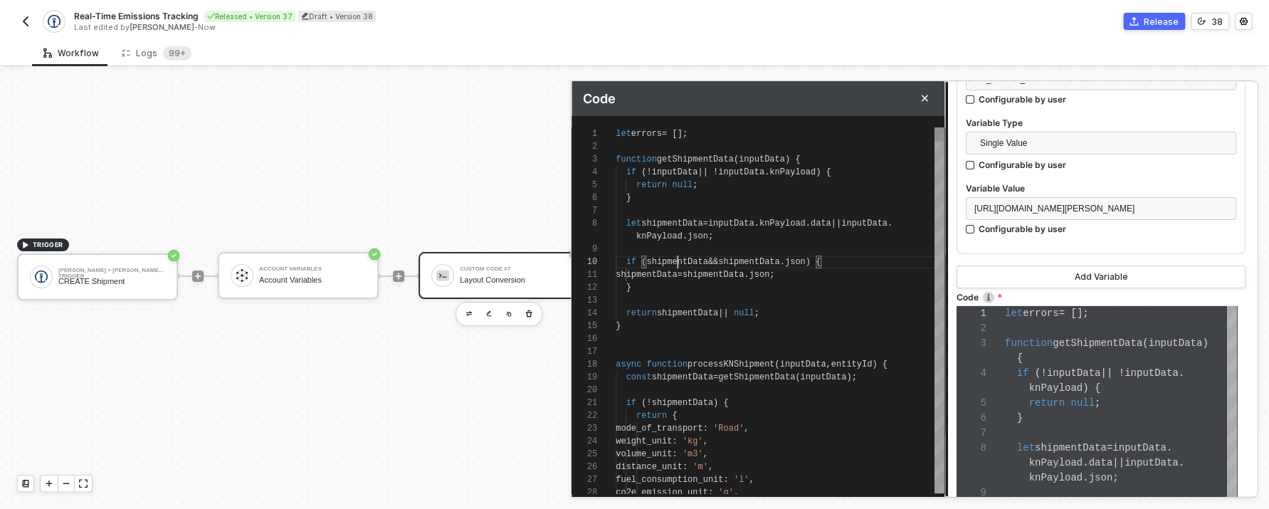
scroll to position [0, 62]
click at [676, 258] on span "shipmentData" at bounding box center [676, 262] width 61 height 10
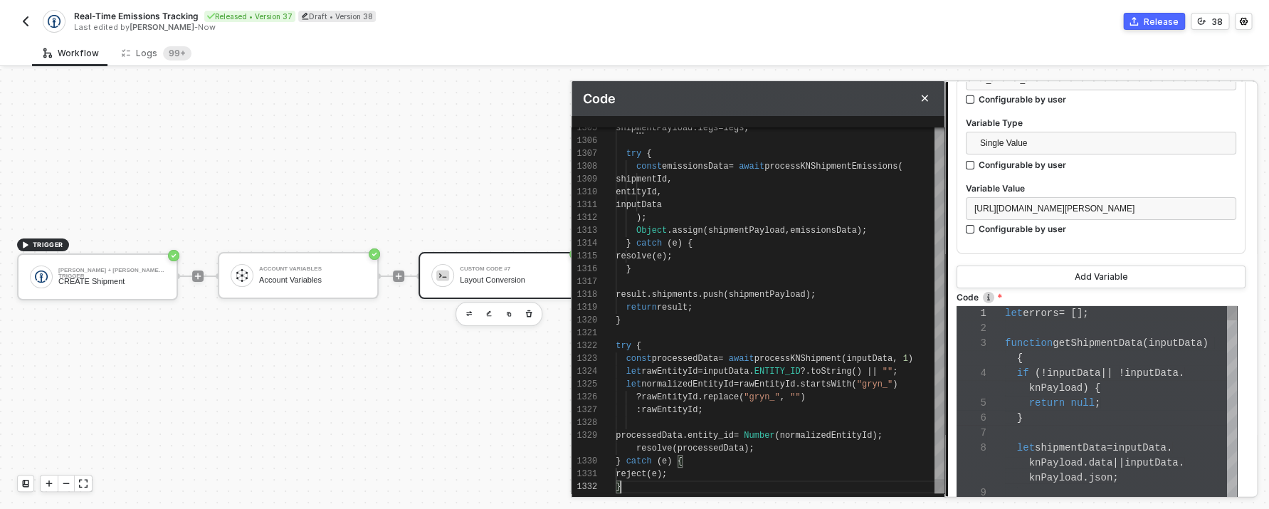
scroll to position [102, 5]
click at [1229, 303] on label "Code" at bounding box center [1100, 297] width 289 height 12
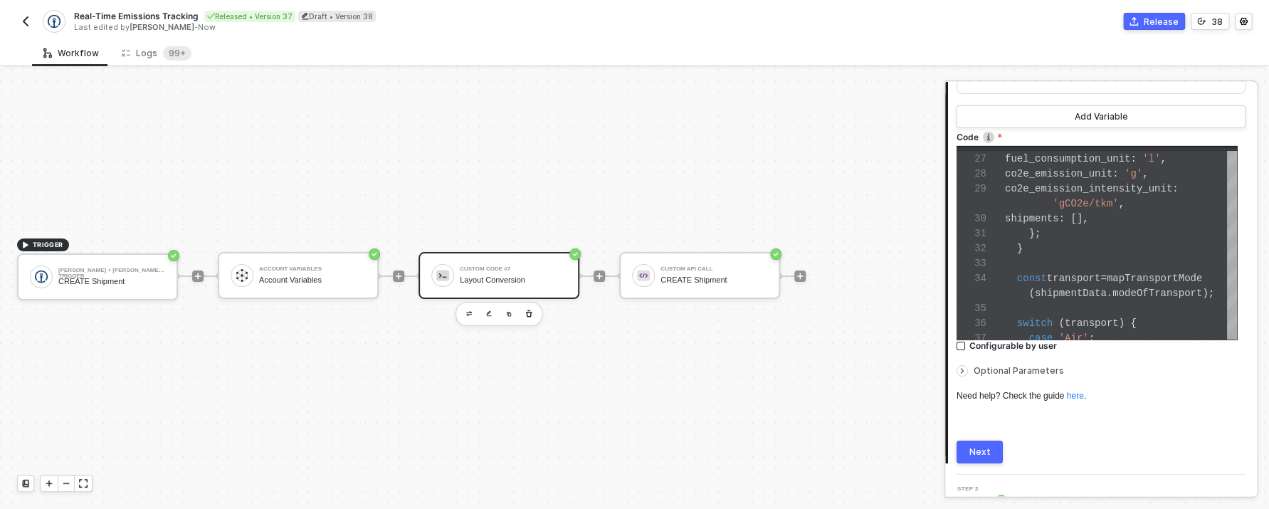
scroll to position [2368, 0]
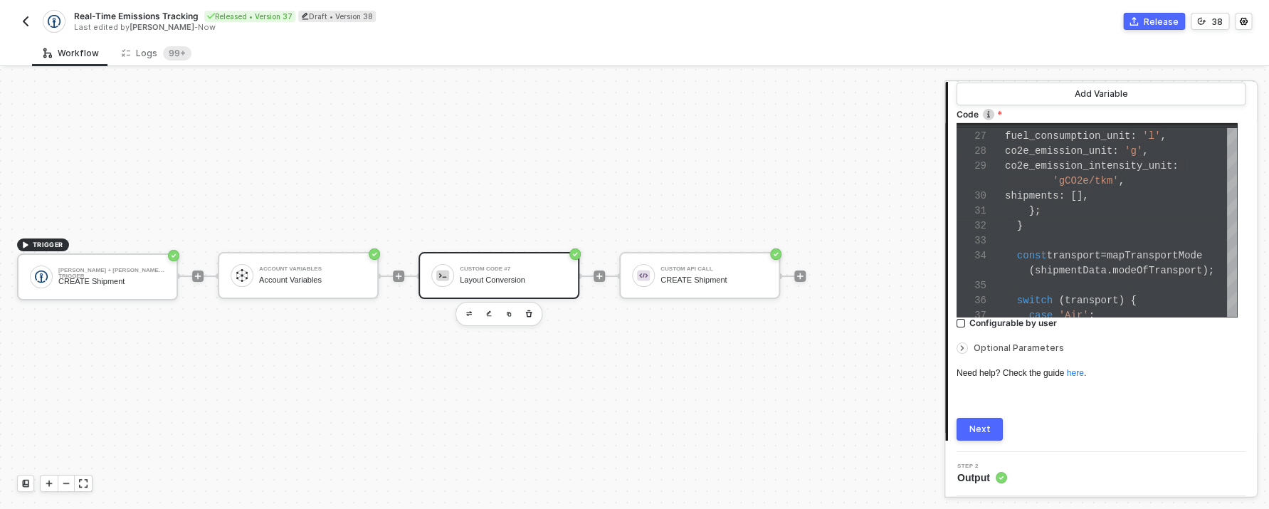
click at [989, 421] on button "Next" at bounding box center [979, 429] width 46 height 23
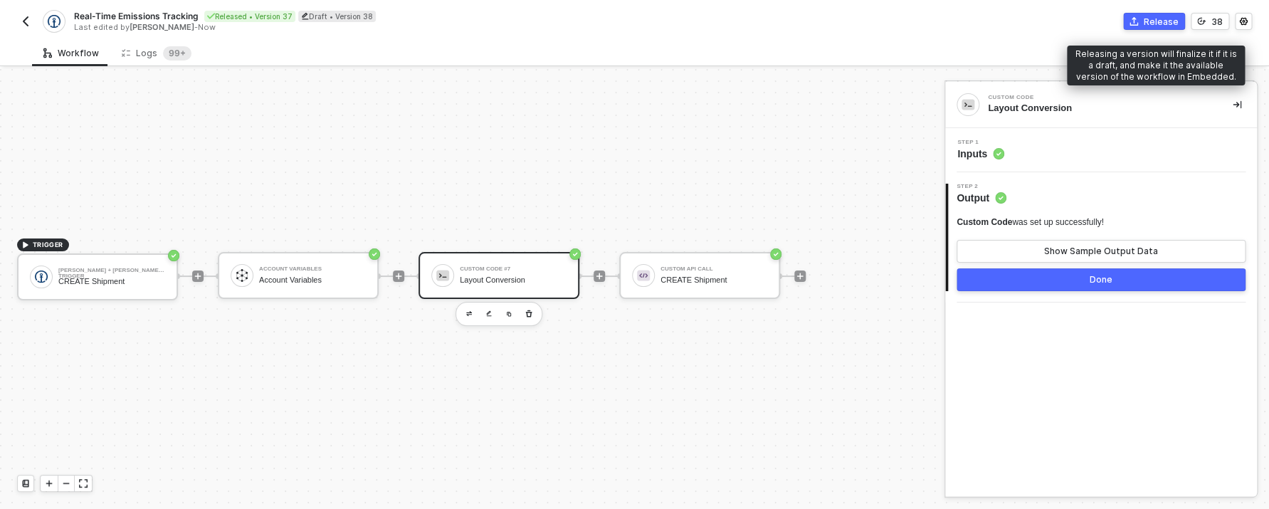
click at [1166, 23] on div "Release" at bounding box center [1161, 22] width 35 height 12
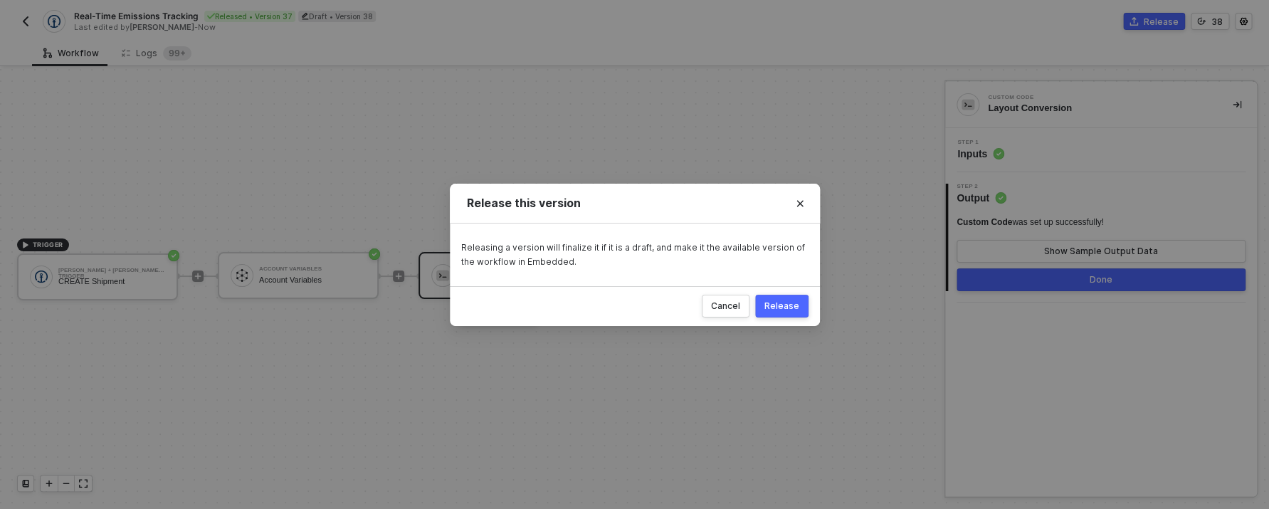
click at [796, 302] on div "Release" at bounding box center [781, 305] width 35 height 11
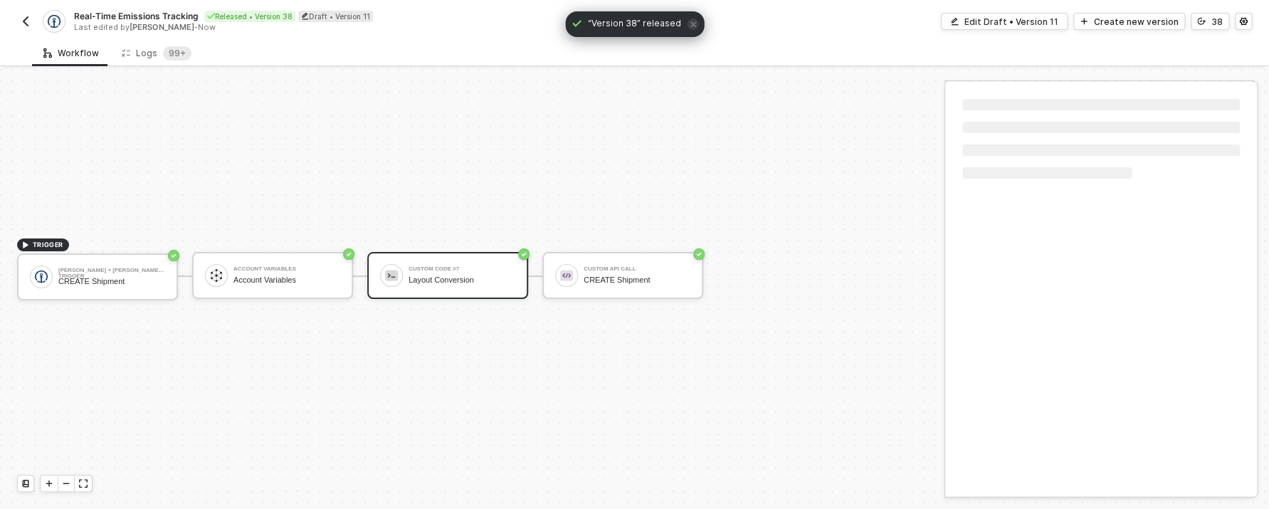
click at [25, 24] on img "button" at bounding box center [25, 21] width 11 height 11
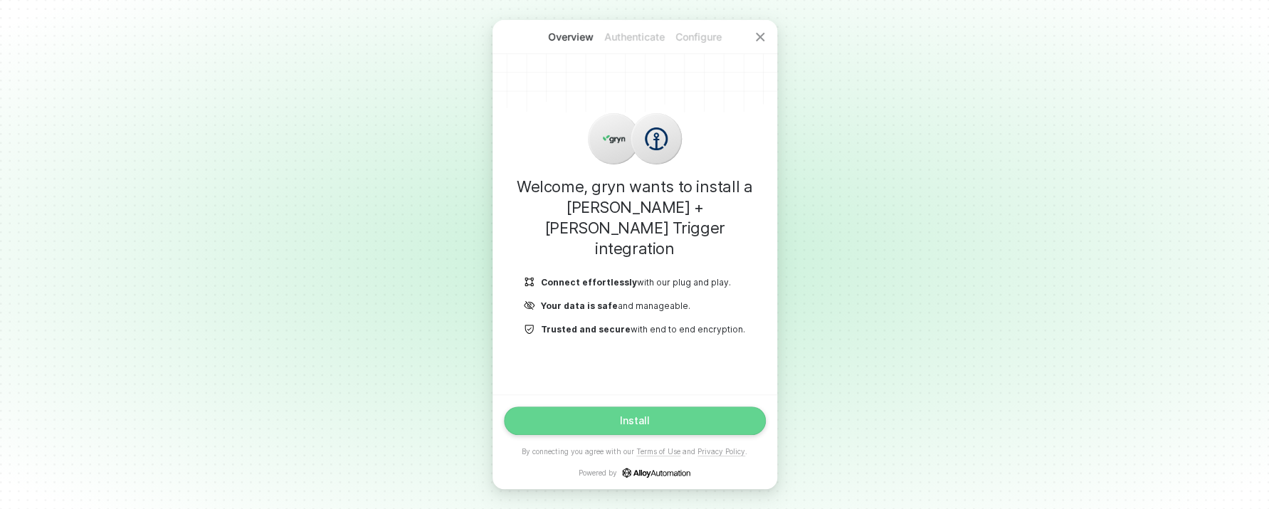
click at [648, 435] on button "Install" at bounding box center [635, 420] width 262 height 28
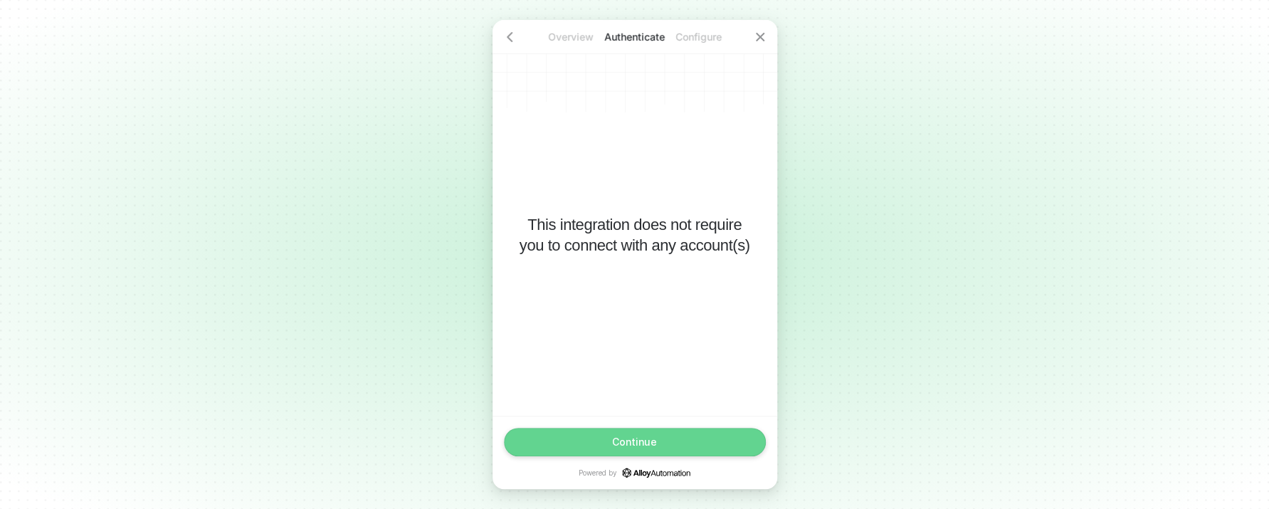
click at [650, 428] on button "Continue" at bounding box center [635, 442] width 262 height 28
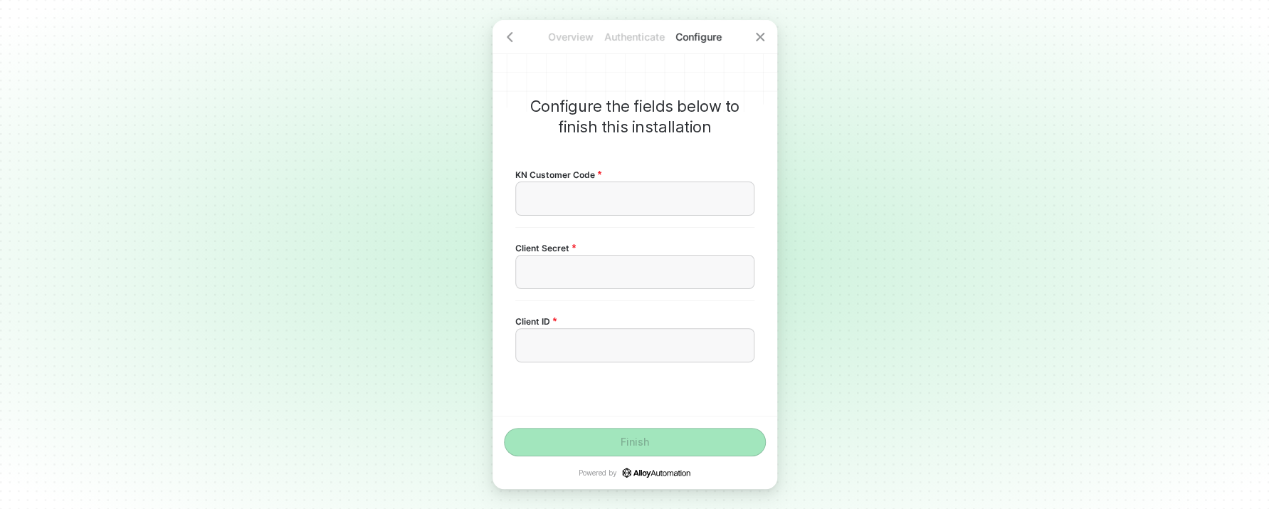
click at [887, 357] on div "Overview Authenticate Configure Configure the fields below to finish this insta…" at bounding box center [634, 254] width 1269 height 509
click at [577, 340] on div "﻿" at bounding box center [634, 345] width 215 height 12
click at [576, 340] on div "﻿" at bounding box center [634, 345] width 215 height 12
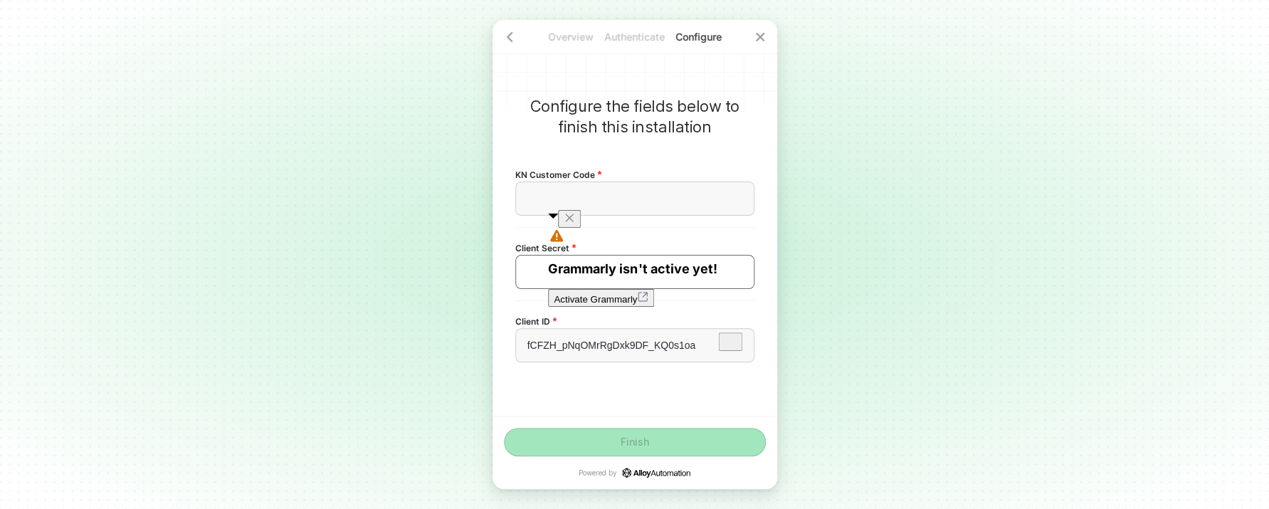
click at [538, 280] on div "﻿" at bounding box center [634, 272] width 239 height 34
click at [538, 275] on div "﻿" at bounding box center [634, 272] width 215 height 12
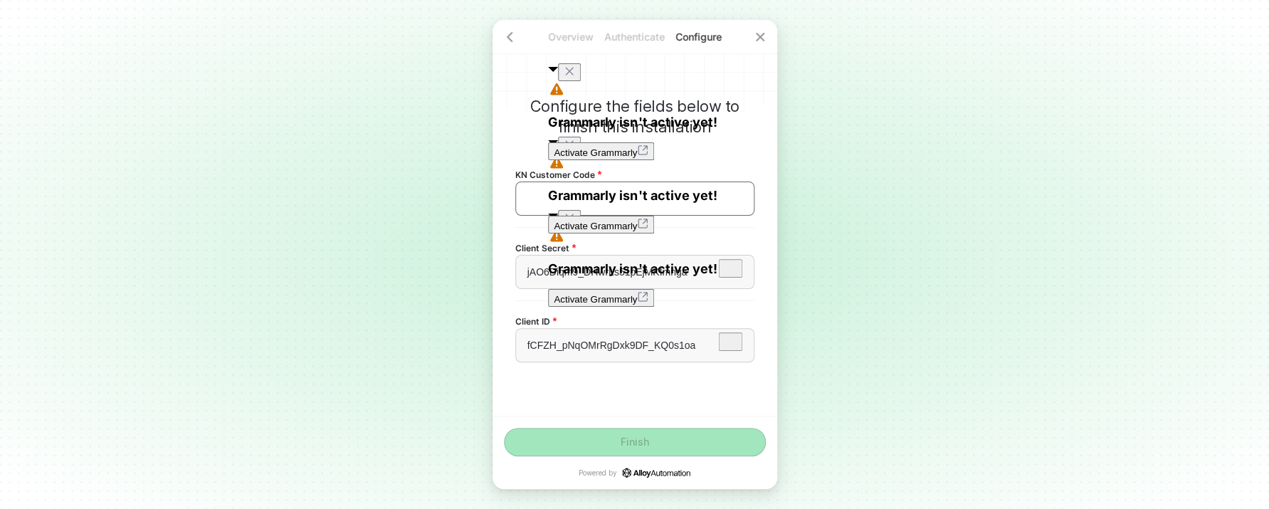
click at [524, 205] on div "﻿" at bounding box center [634, 198] width 239 height 34
click at [525, 206] on div "﻿" at bounding box center [634, 198] width 239 height 34
click at [530, 203] on div "﻿" at bounding box center [634, 199] width 215 height 12
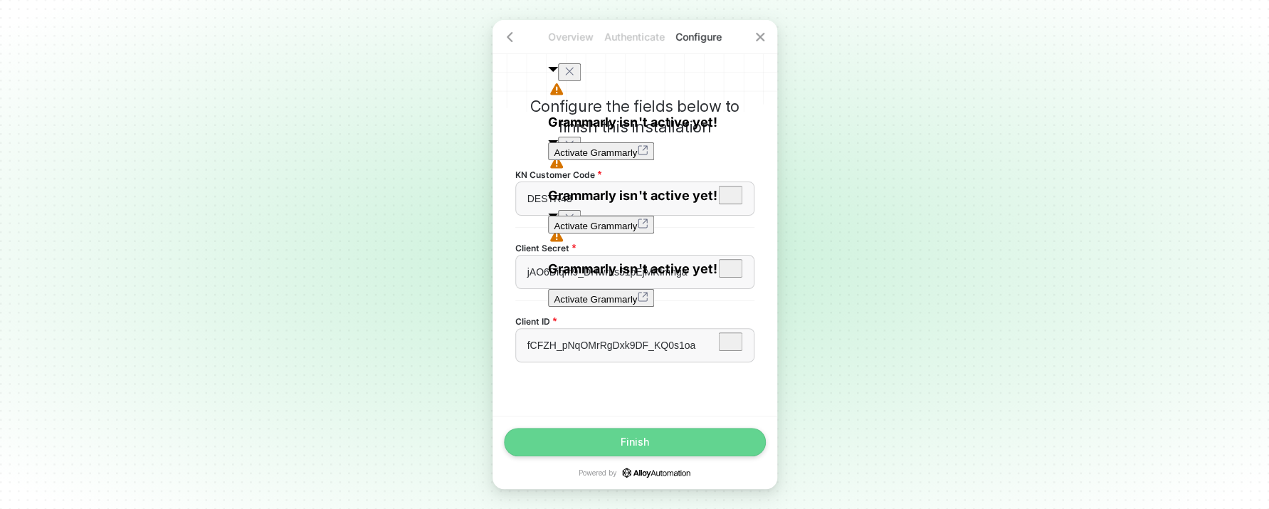
click at [592, 432] on button "Finish" at bounding box center [635, 442] width 262 height 28
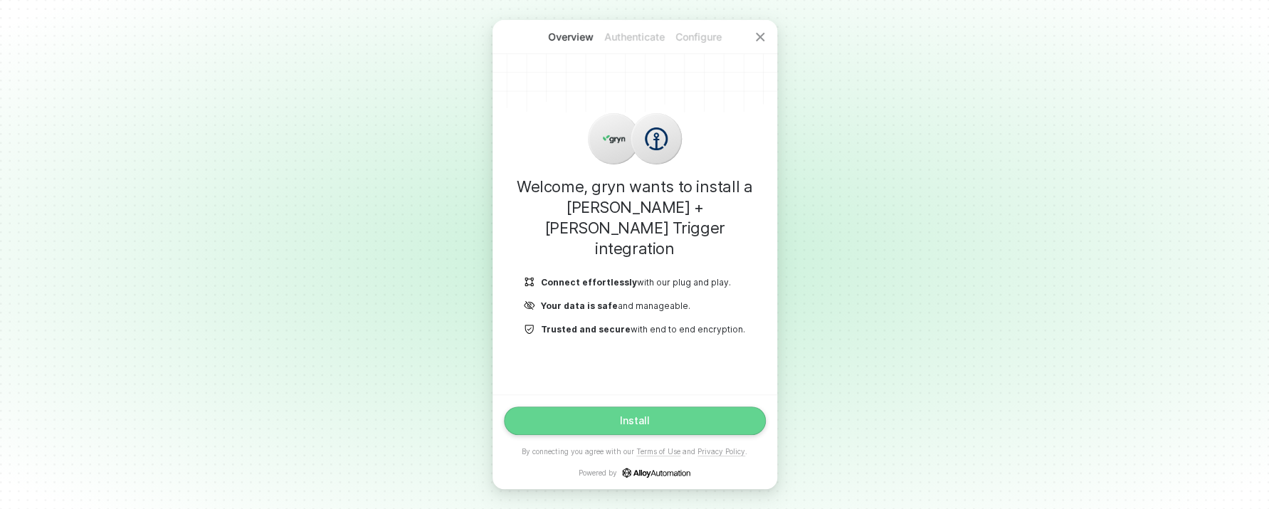
click at [662, 429] on button "Install" at bounding box center [635, 420] width 262 height 28
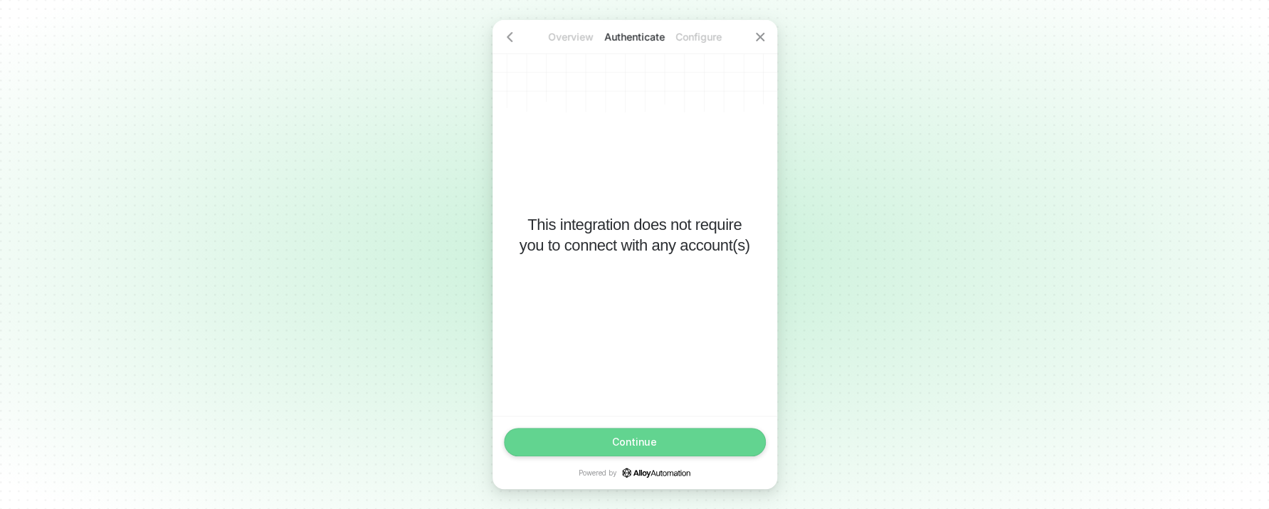
click at [647, 440] on div "Continue" at bounding box center [634, 441] width 45 height 11
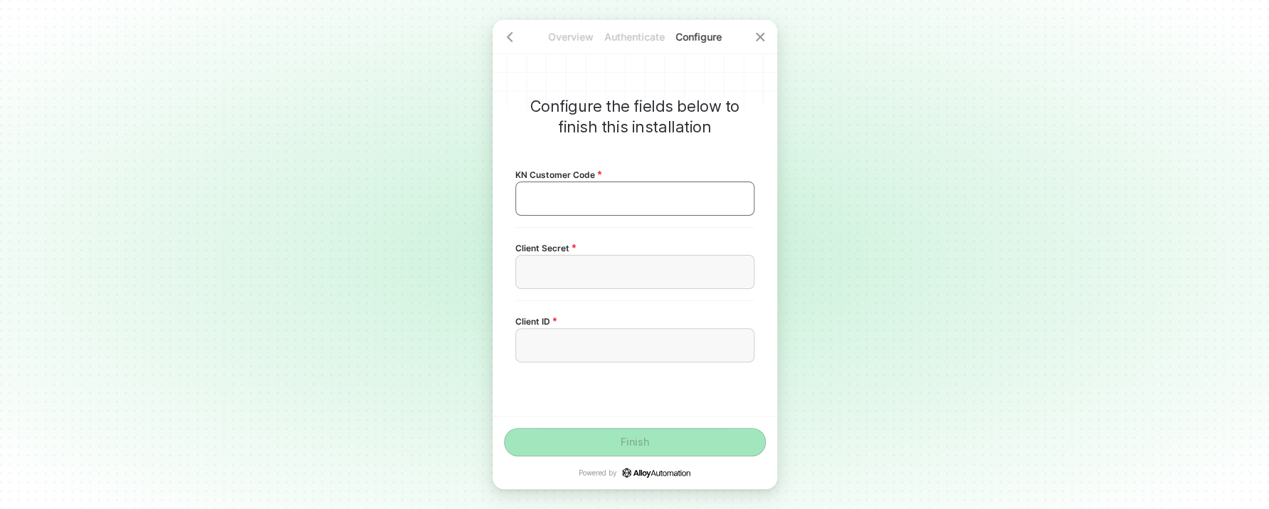
click at [640, 207] on div "﻿" at bounding box center [634, 198] width 239 height 34
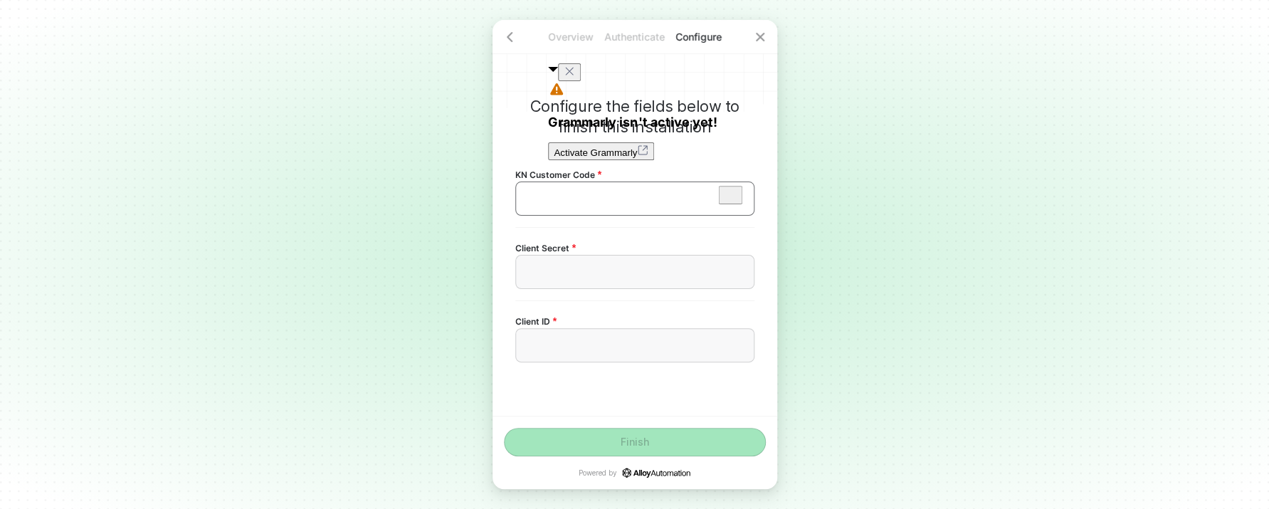
click at [647, 196] on div "﻿" at bounding box center [634, 199] width 215 height 12
click at [613, 265] on div "﻿" at bounding box center [634, 272] width 239 height 34
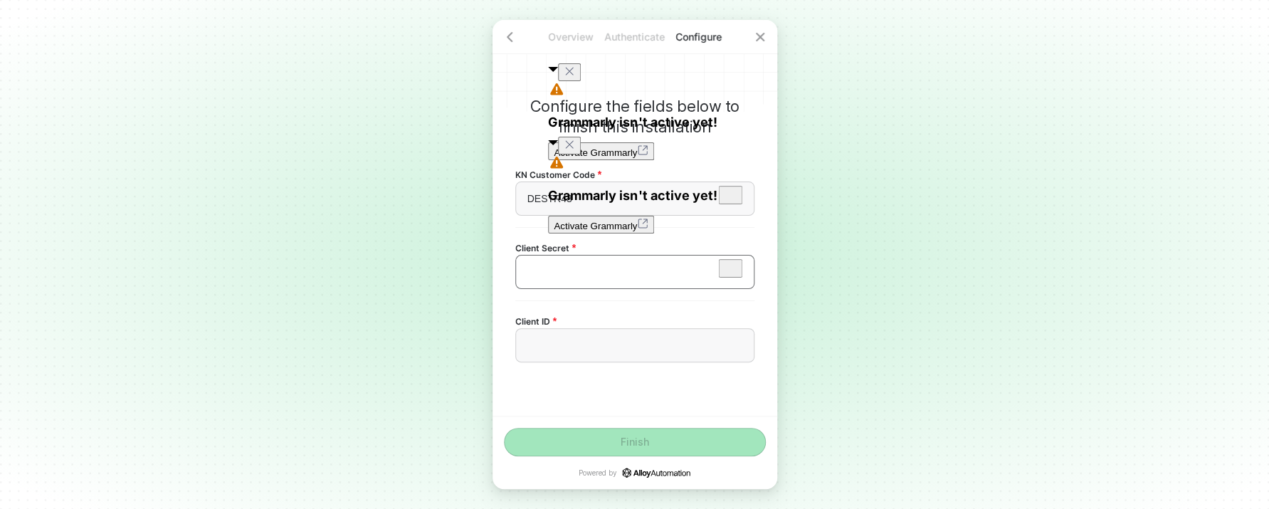
click at [534, 274] on div "﻿" at bounding box center [634, 272] width 215 height 12
click at [595, 332] on div "﻿" at bounding box center [634, 345] width 239 height 34
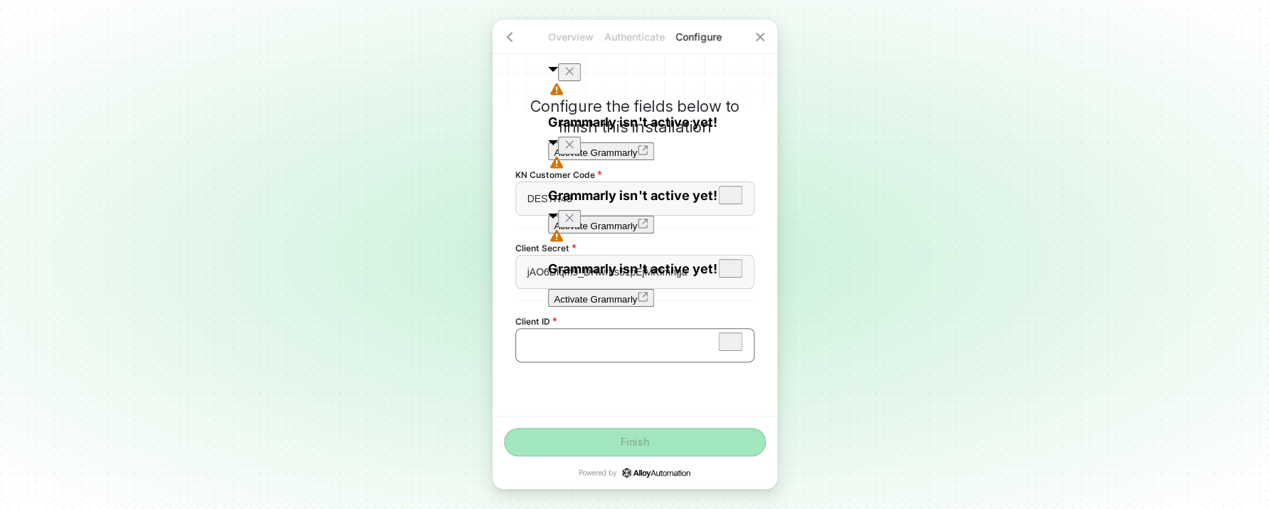
click at [599, 350] on div "﻿" at bounding box center [634, 345] width 215 height 12
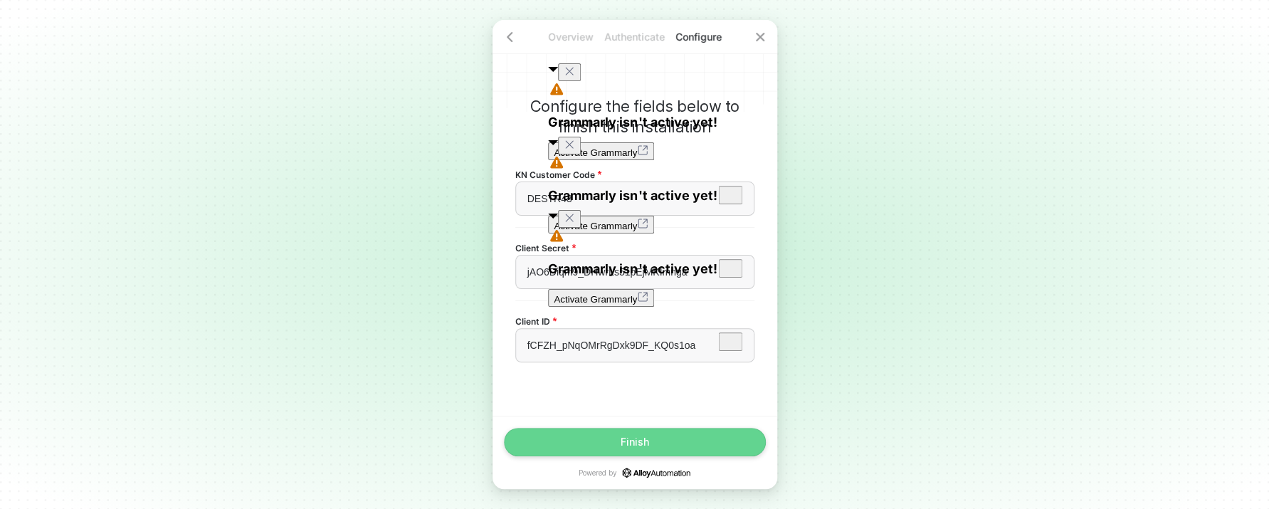
click at [632, 453] on button "Finish" at bounding box center [635, 442] width 262 height 28
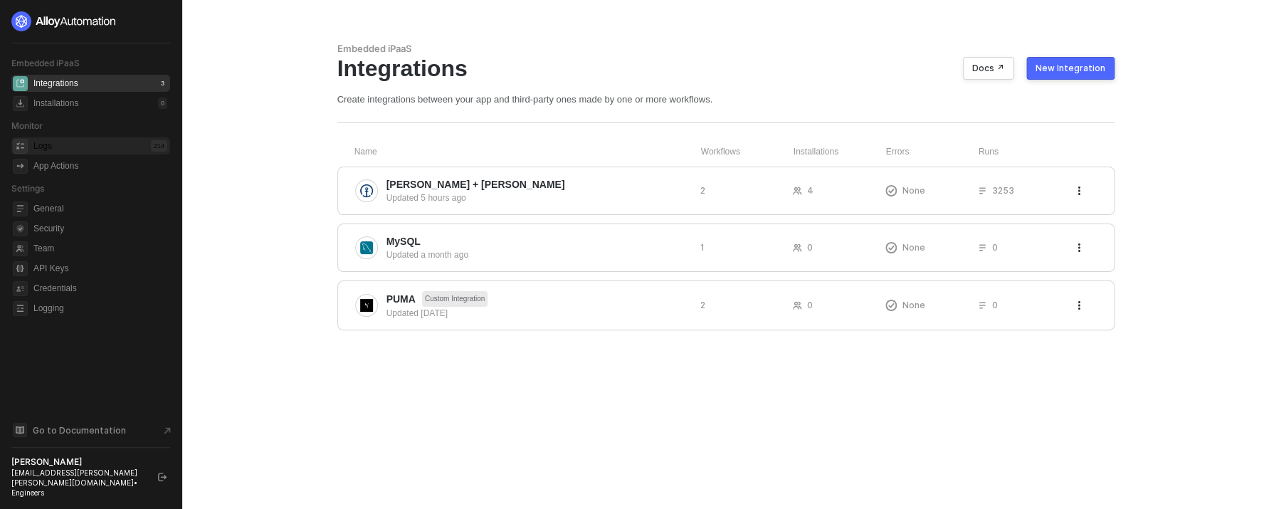
click at [78, 153] on div "Logs 214" at bounding box center [100, 145] width 134 height 17
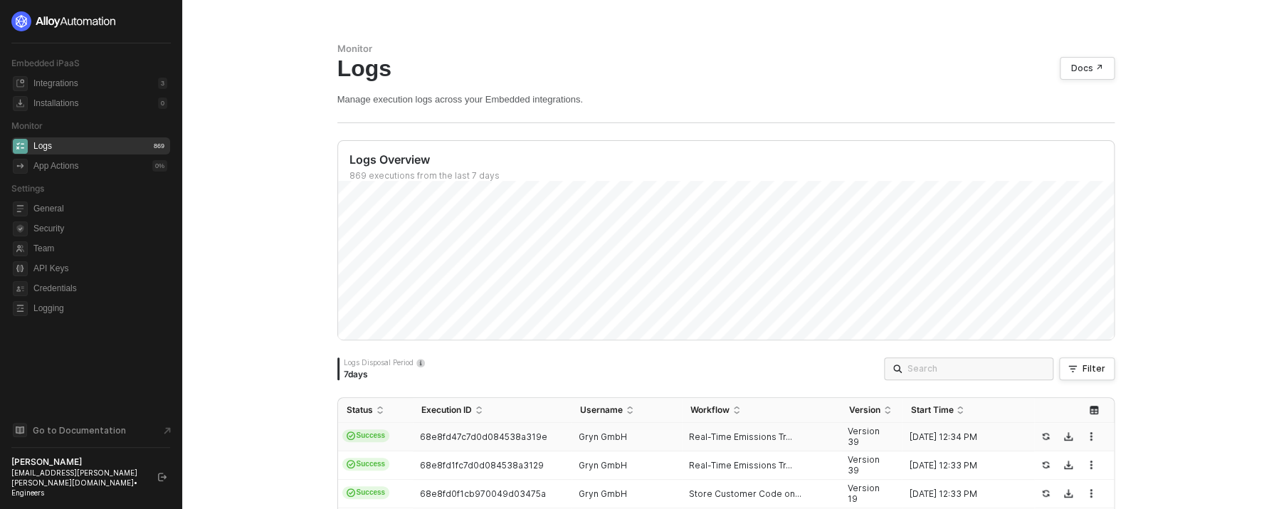
scroll to position [73, 0]
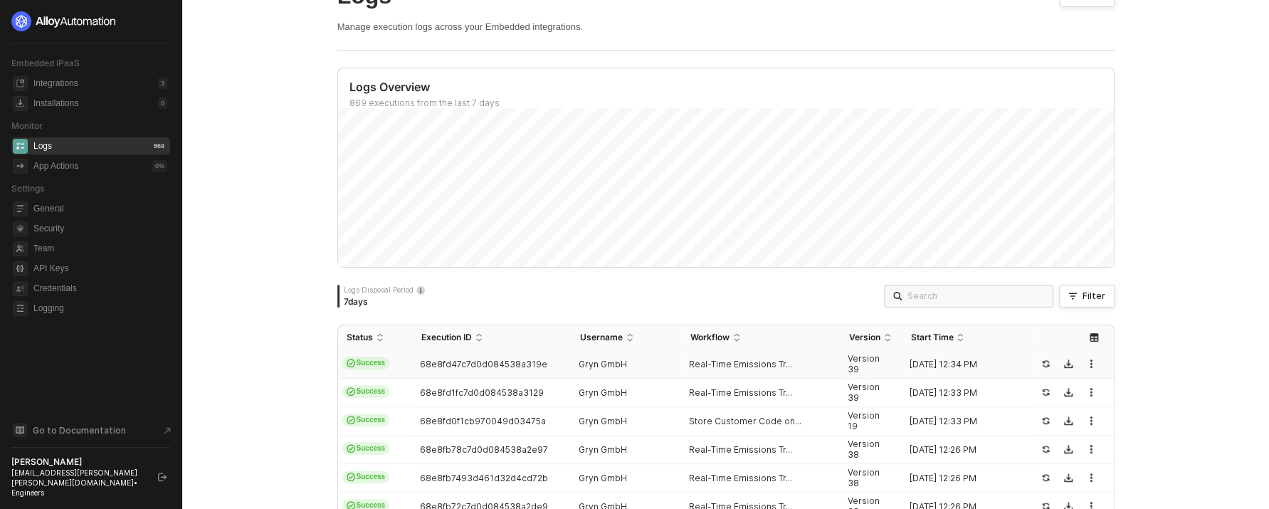
click at [445, 357] on td "68e8fd47c7d0d084538a319e" at bounding box center [492, 364] width 159 height 28
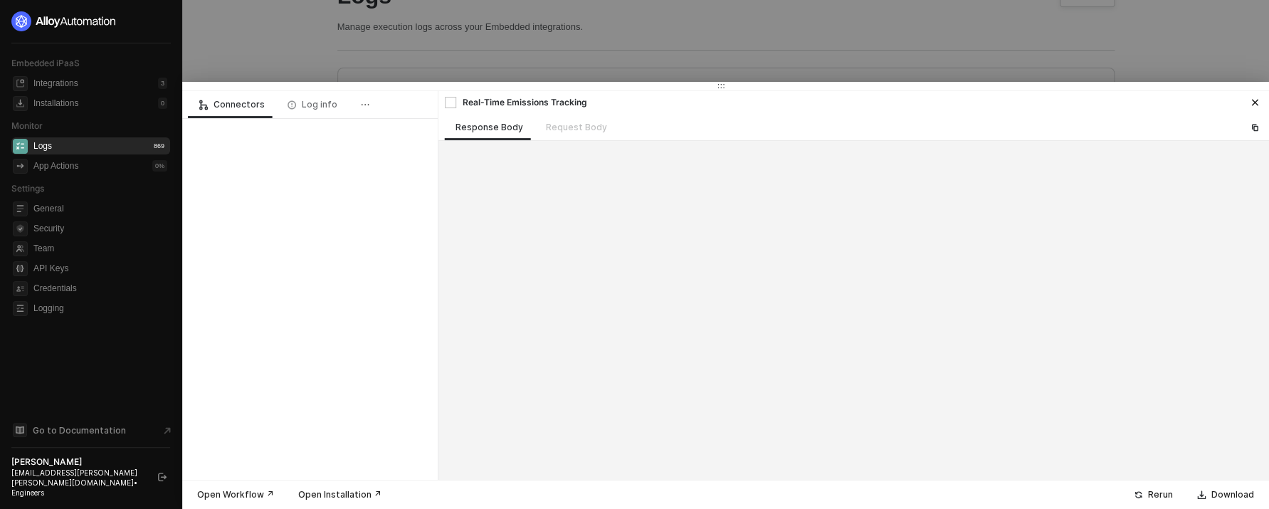
click at [290, 266] on div "Connectors Log info" at bounding box center [310, 285] width 256 height 389
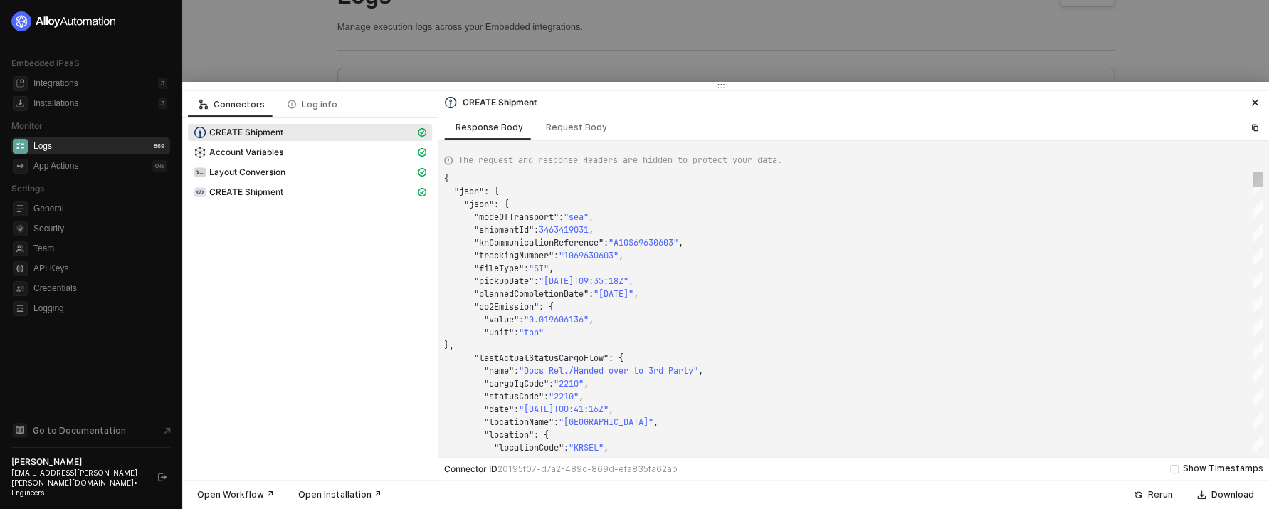
scroll to position [128, 0]
click at [332, 174] on div "Layout Conversion" at bounding box center [304, 173] width 221 height 13
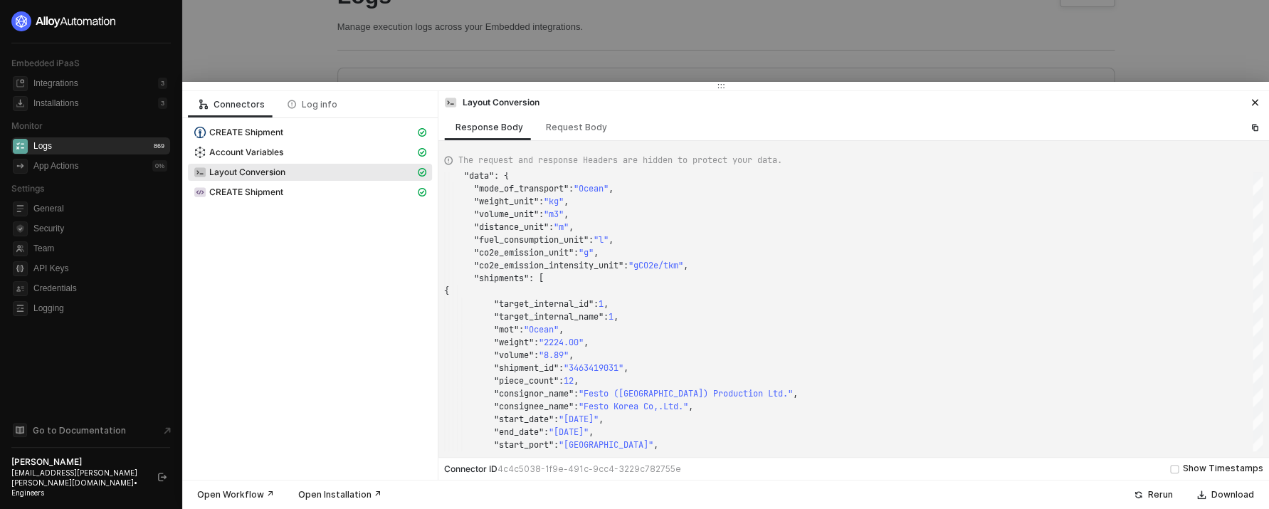
click at [551, 33] on div at bounding box center [634, 254] width 1269 height 509
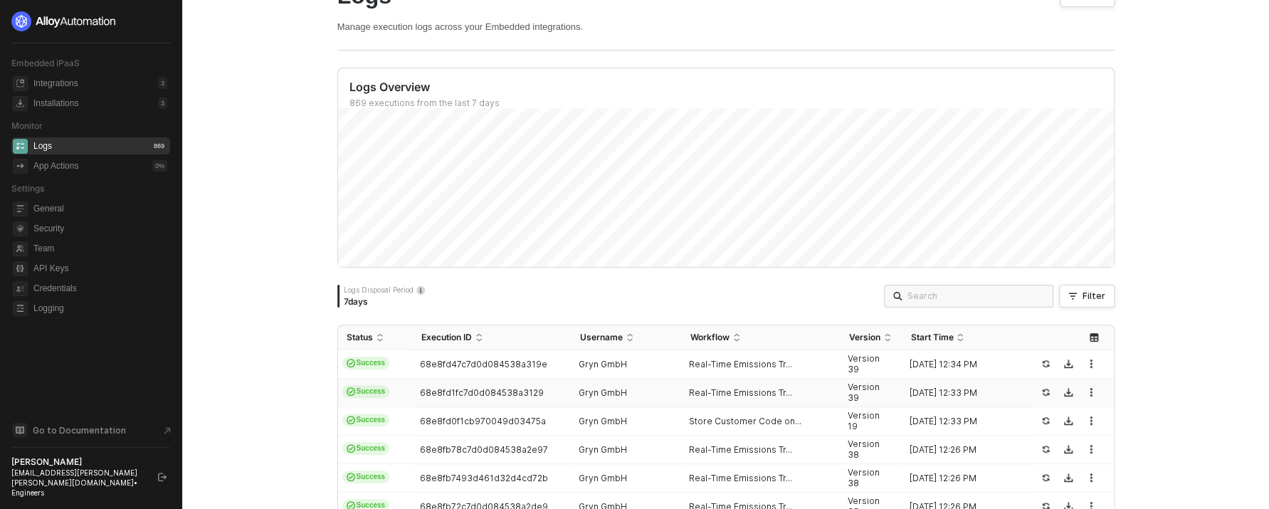
click at [387, 395] on td "Success" at bounding box center [375, 393] width 75 height 28
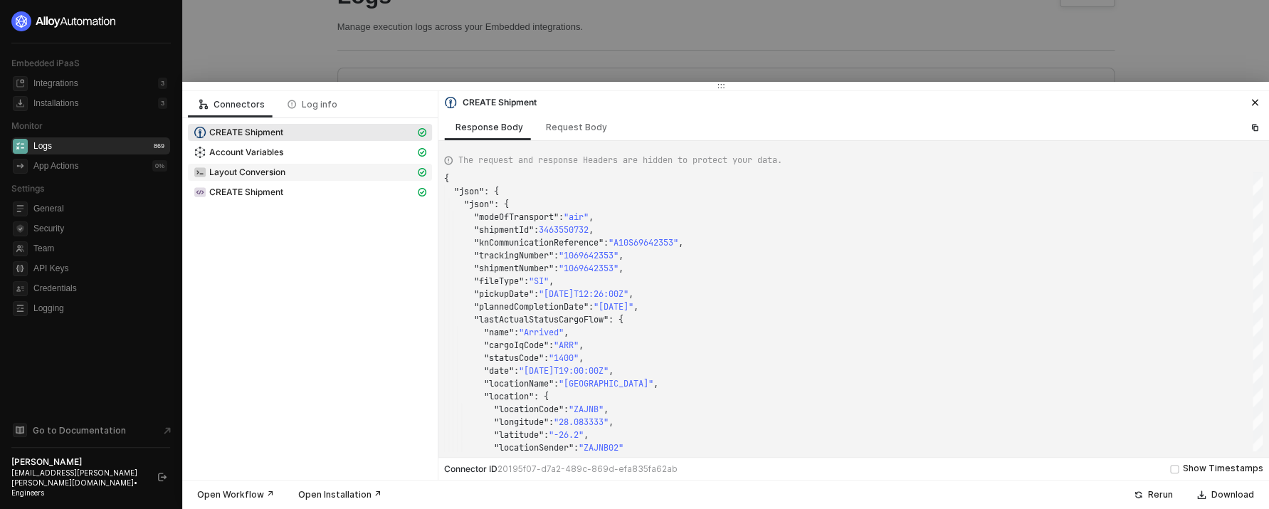
click at [256, 176] on span "Layout Conversion" at bounding box center [247, 172] width 76 height 11
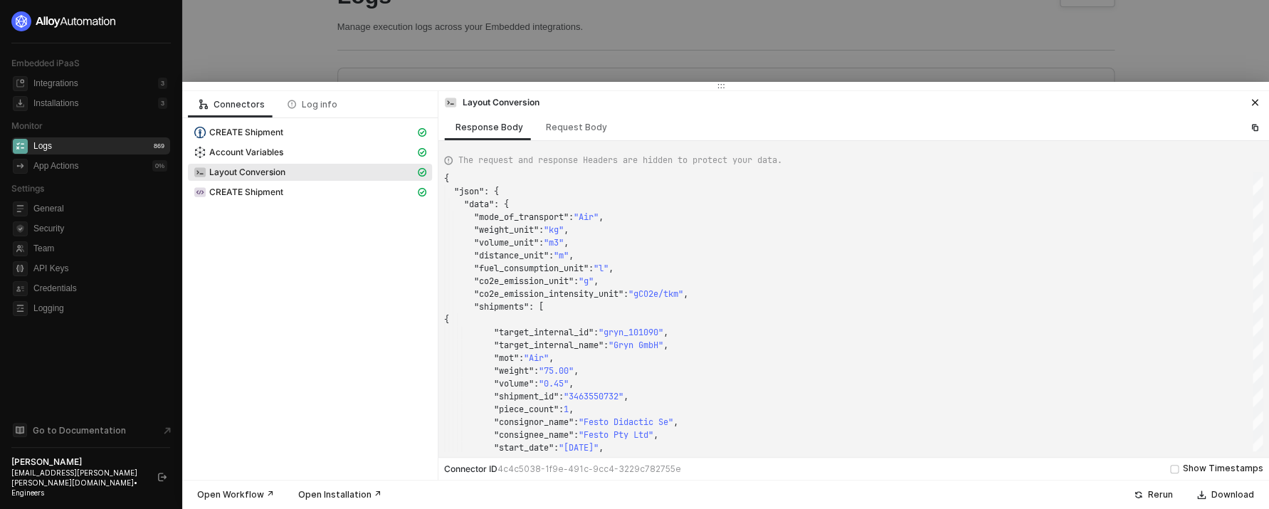
click at [529, 47] on div at bounding box center [634, 254] width 1269 height 509
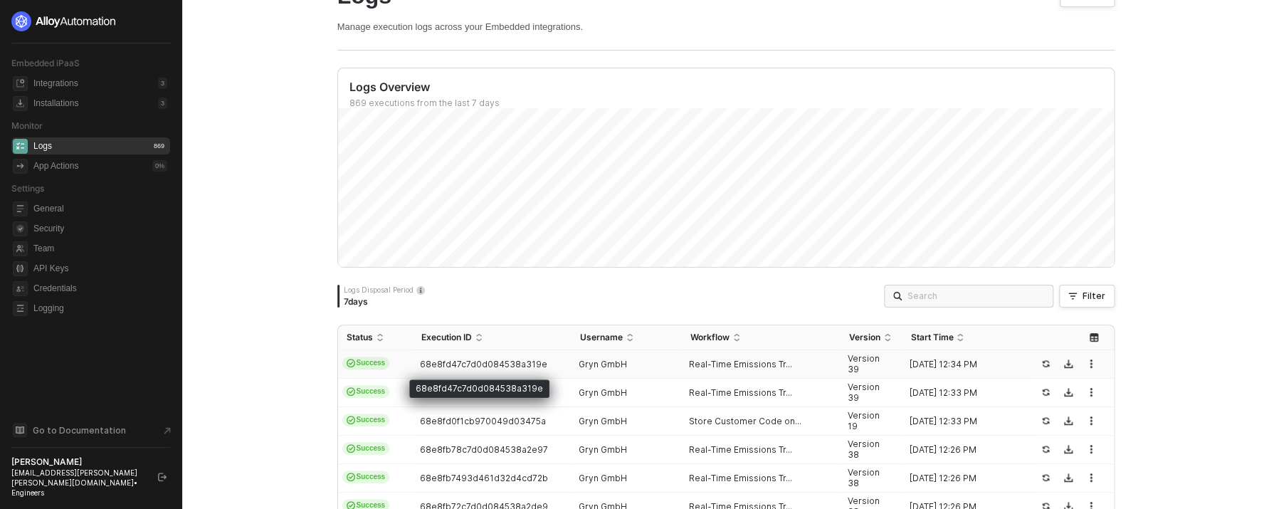
click at [454, 359] on td "68e8fd47c7d0d084538a319e" at bounding box center [492, 364] width 159 height 28
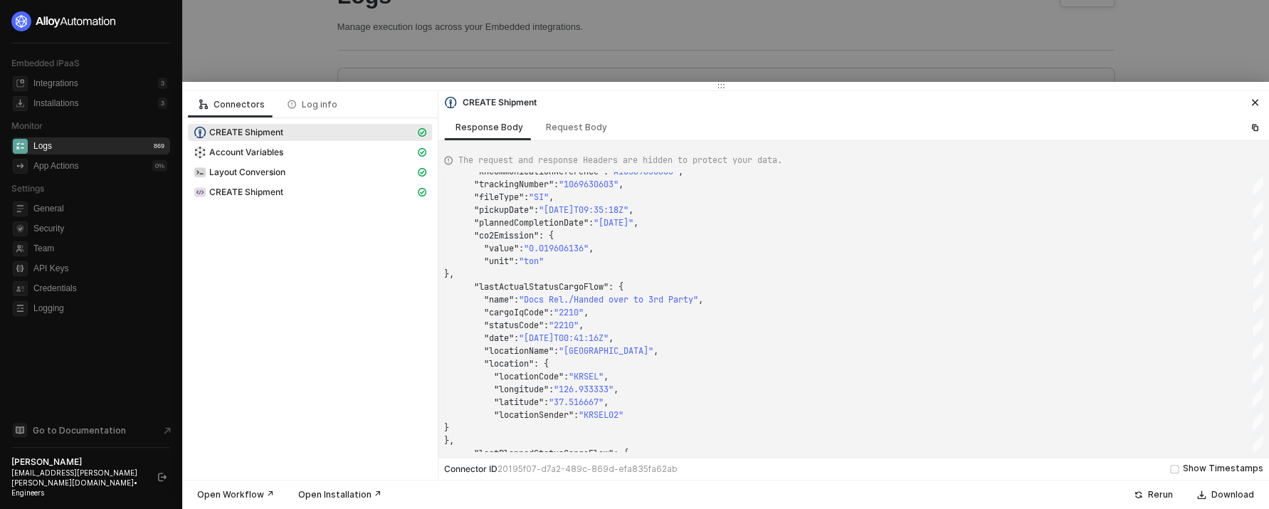
click at [658, 47] on div at bounding box center [634, 254] width 1269 height 509
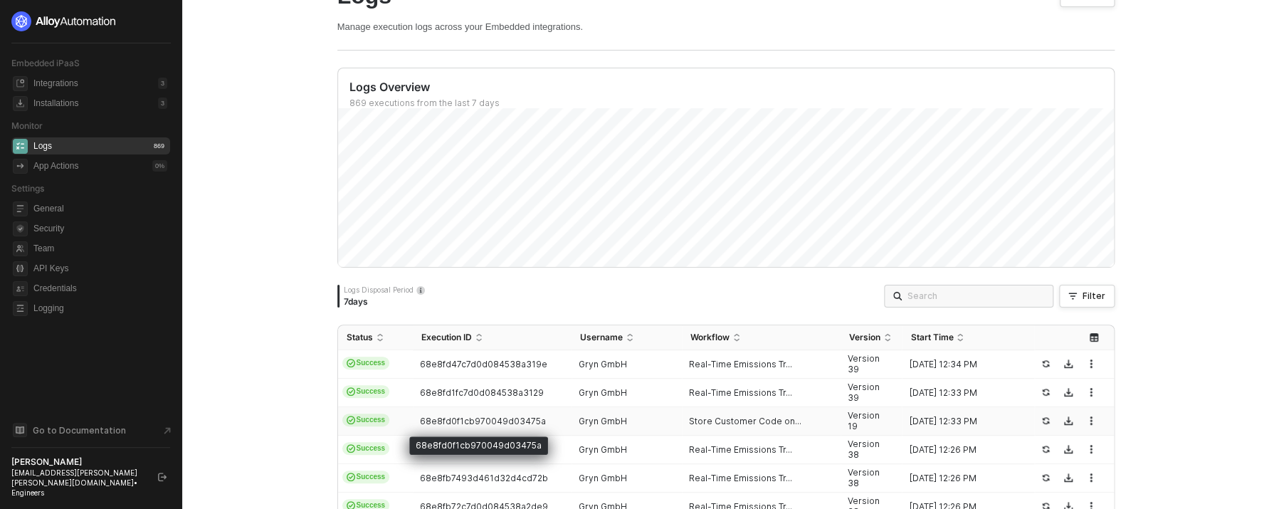
click at [431, 419] on span "68e8fd0f1cb970049d03475a" at bounding box center [483, 421] width 126 height 11
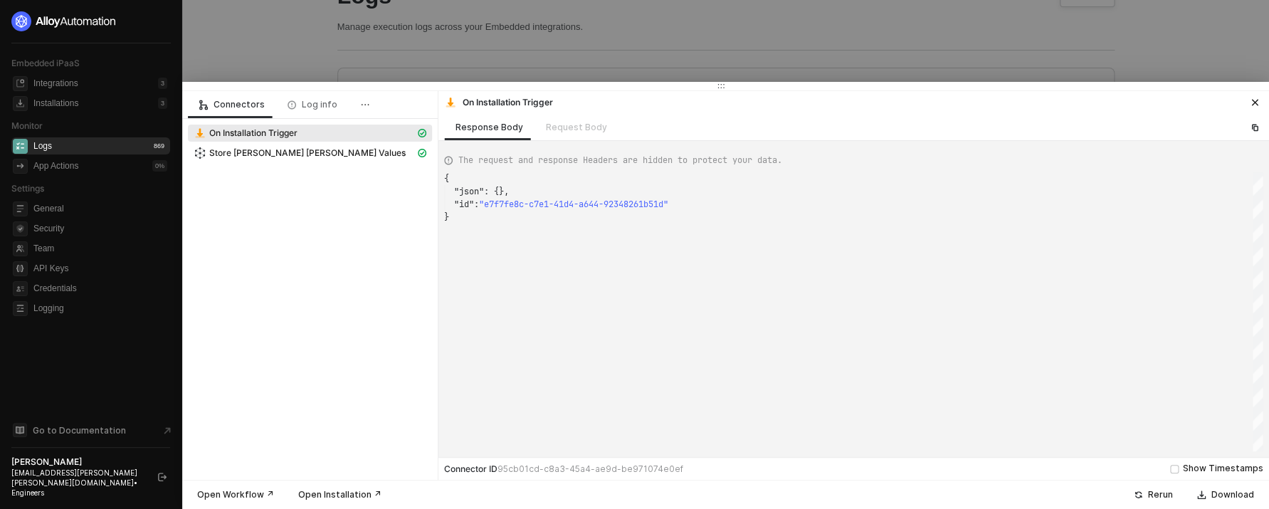
scroll to position [38, 0]
click at [362, 57] on div at bounding box center [634, 254] width 1269 height 509
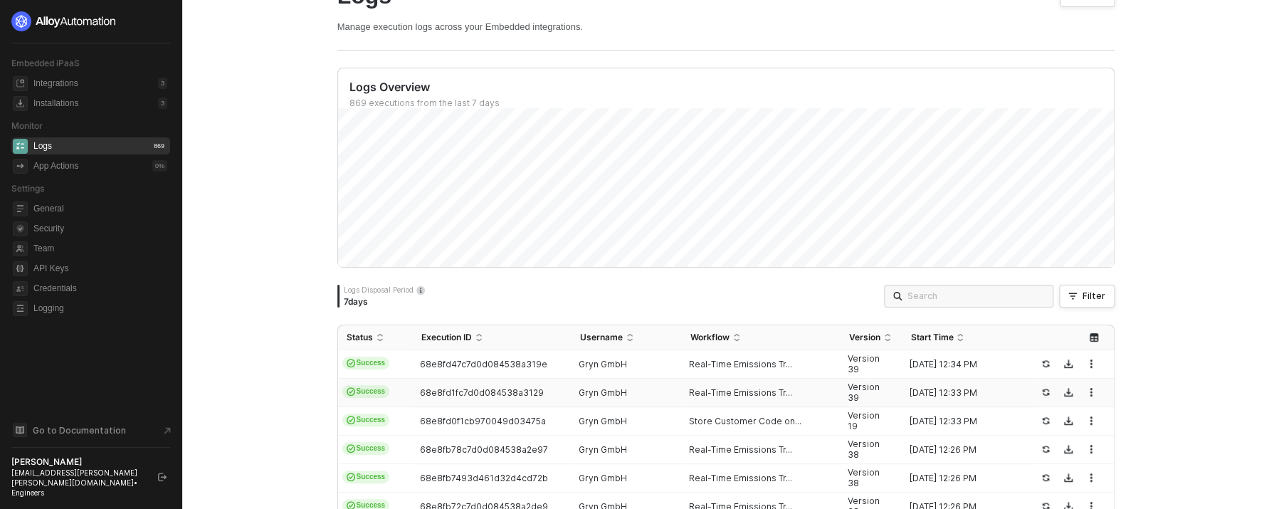
click at [441, 387] on td "68e8fd1fc7d0d084538a3129" at bounding box center [492, 393] width 159 height 28
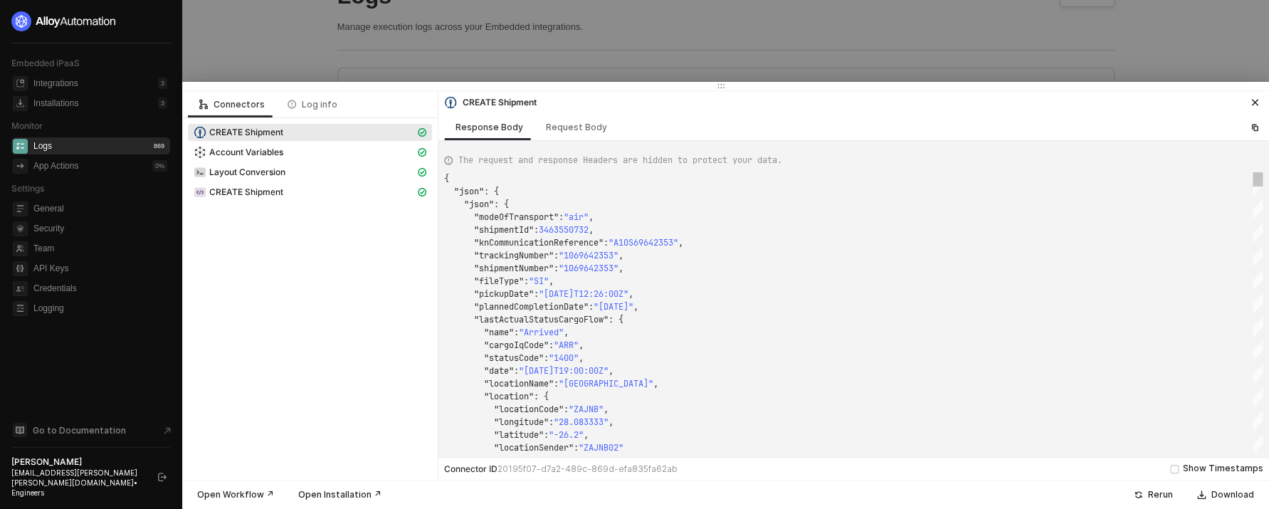
scroll to position [128, 0]
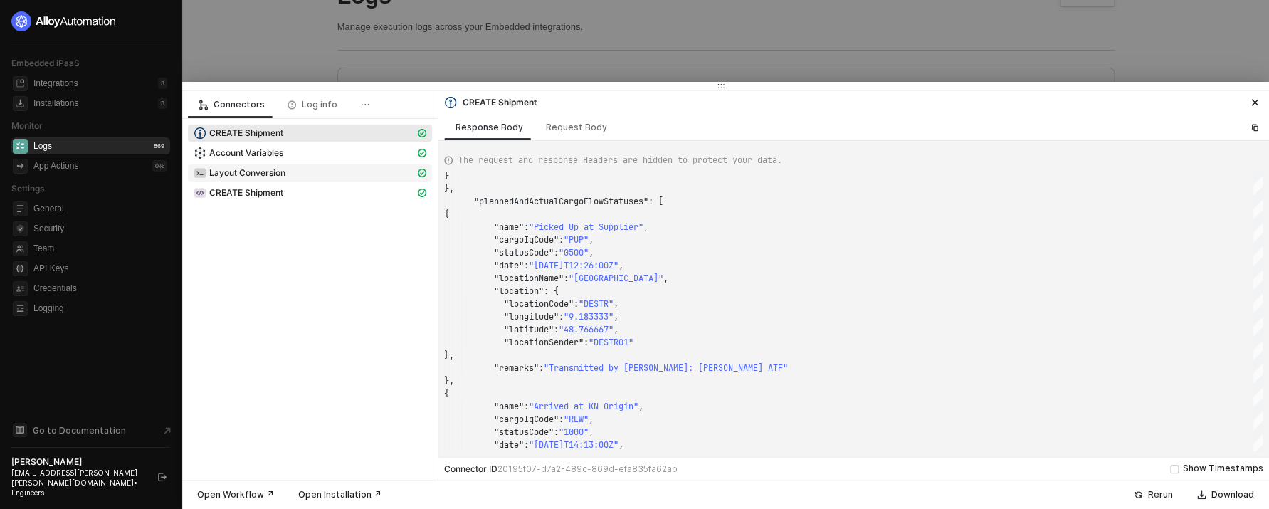
click at [264, 169] on span "Layout Conversion" at bounding box center [247, 172] width 76 height 11
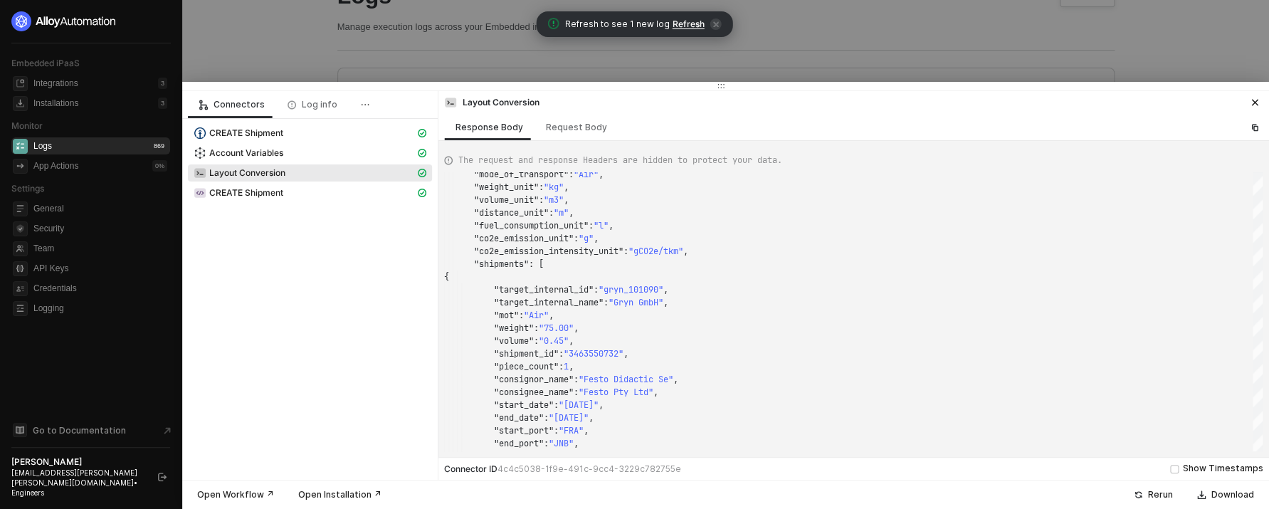
click at [396, 47] on div at bounding box center [634, 254] width 1269 height 509
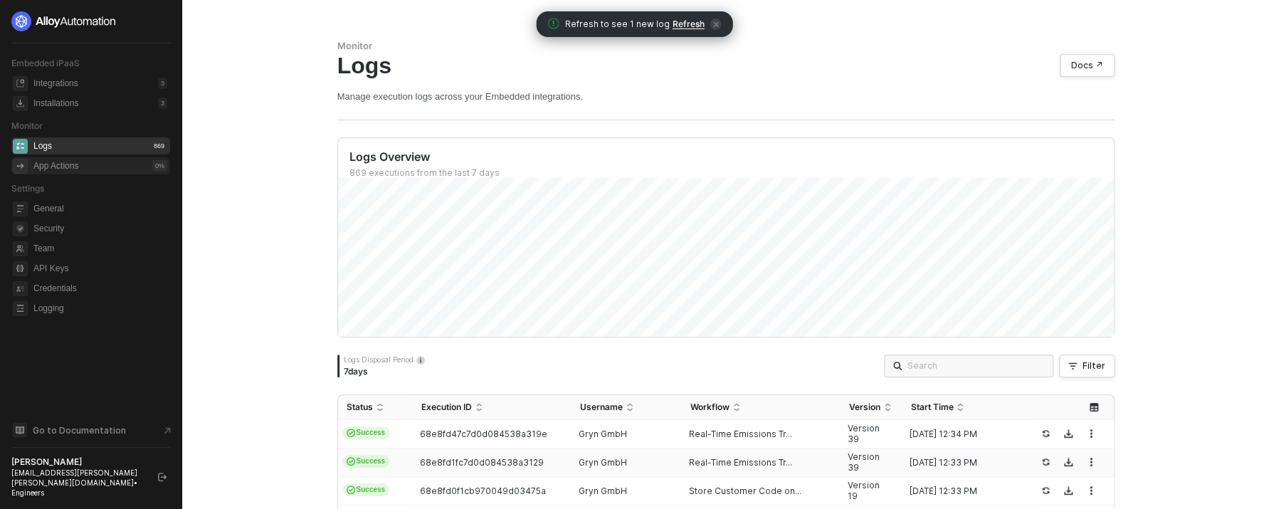
scroll to position [0, 0]
click at [89, 93] on ul "Integrations 3 Installations 3" at bounding box center [90, 93] width 159 height 43
click at [88, 88] on div "Integrations 3" at bounding box center [100, 83] width 134 height 17
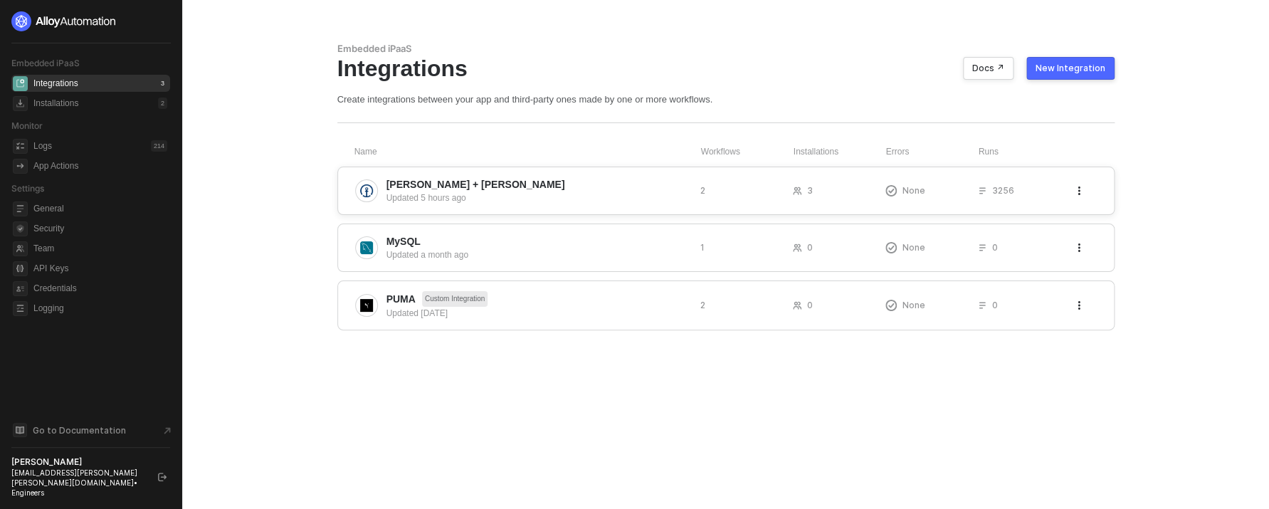
click at [534, 190] on span "[PERSON_NAME] + [PERSON_NAME]" at bounding box center [537, 184] width 302 height 14
drag, startPoint x: 0, startPoint y: 0, endPoint x: 633, endPoint y: 164, distance: 654.4
click at [633, 164] on div "Name Workflows Installations Errors Runs [PERSON_NAME] + [PERSON_NAME] Updated …" at bounding box center [725, 238] width 777 height 184
click at [627, 206] on div "[PERSON_NAME] + [PERSON_NAME] Updated 5 hours ago 2 3 None 3256" at bounding box center [725, 191] width 777 height 48
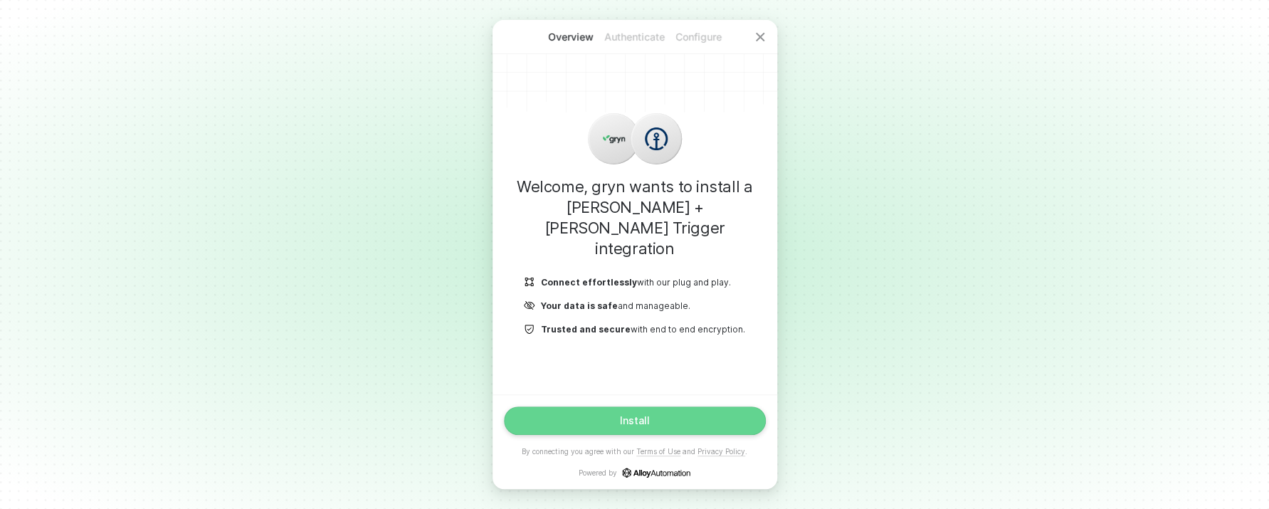
click at [692, 432] on button "Install" at bounding box center [635, 420] width 262 height 28
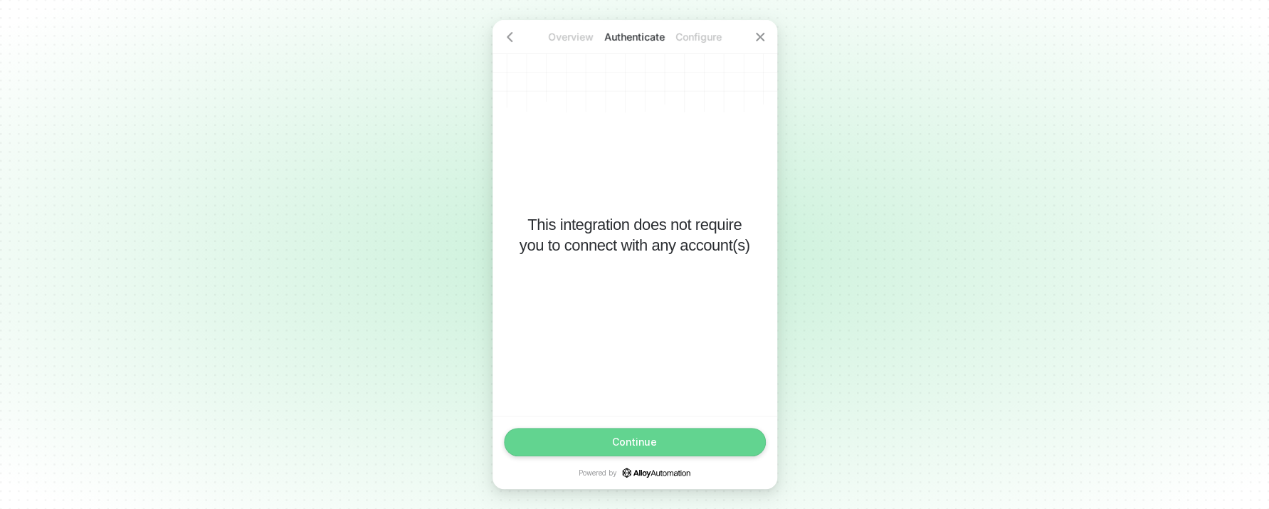
click at [679, 440] on button "Continue" at bounding box center [635, 442] width 262 height 28
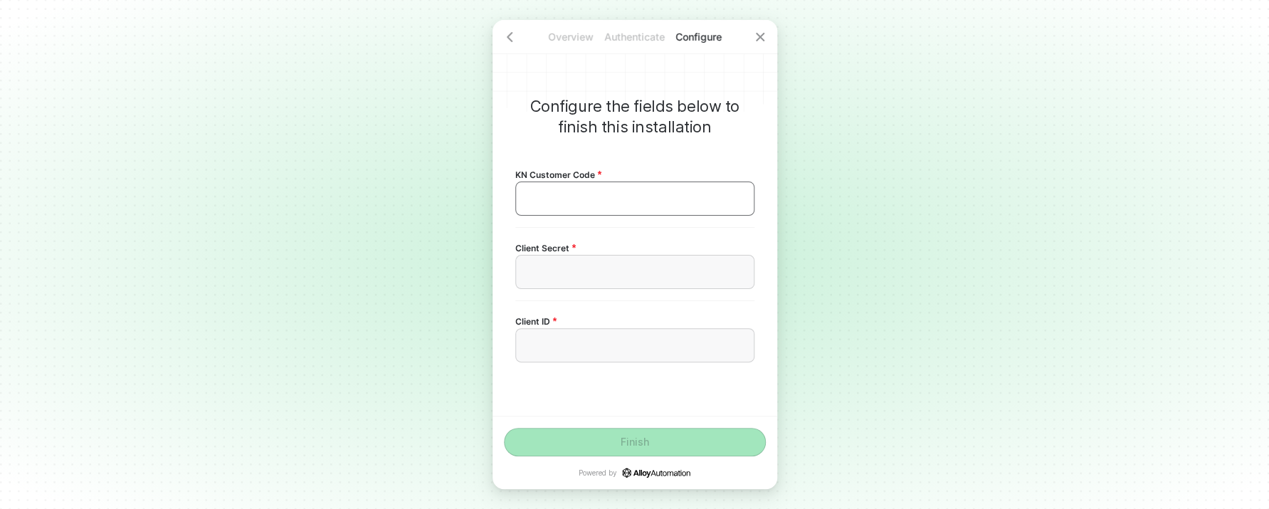
click at [606, 193] on div "﻿" at bounding box center [634, 199] width 215 height 12
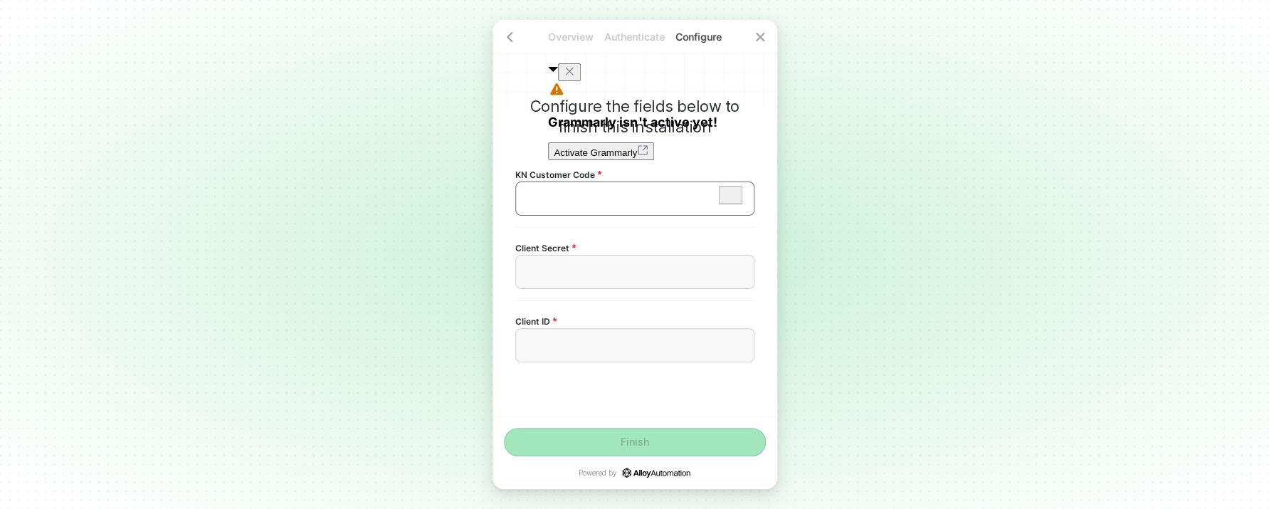
click at [606, 193] on div "﻿" at bounding box center [634, 199] width 215 height 12
click at [586, 266] on div "﻿" at bounding box center [634, 272] width 215 height 12
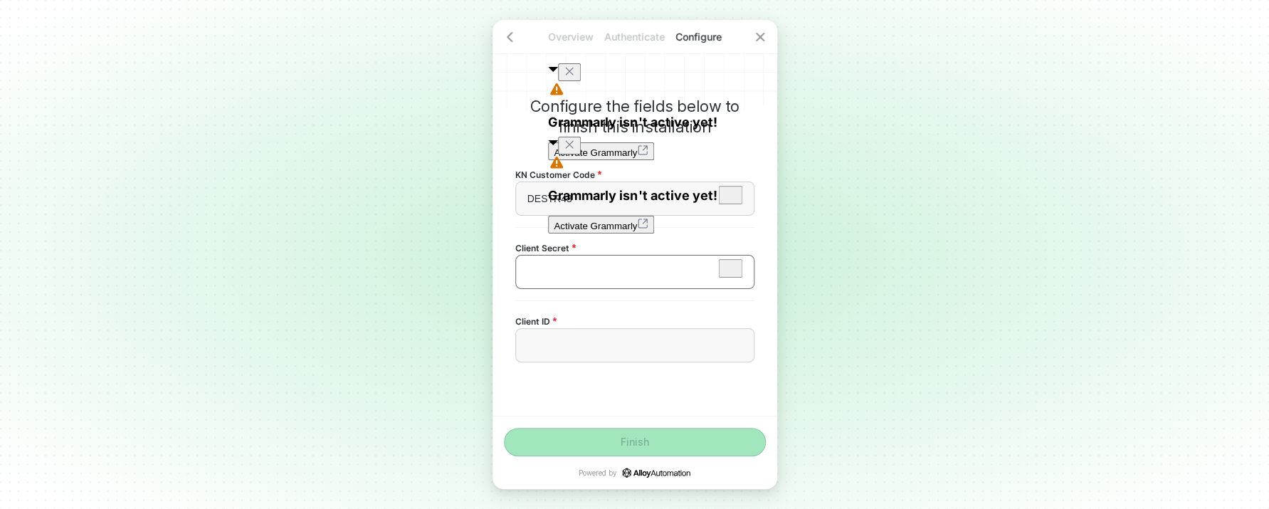
click at [586, 266] on div "﻿" at bounding box center [634, 272] width 215 height 12
click at [576, 342] on div "﻿" at bounding box center [634, 345] width 215 height 12
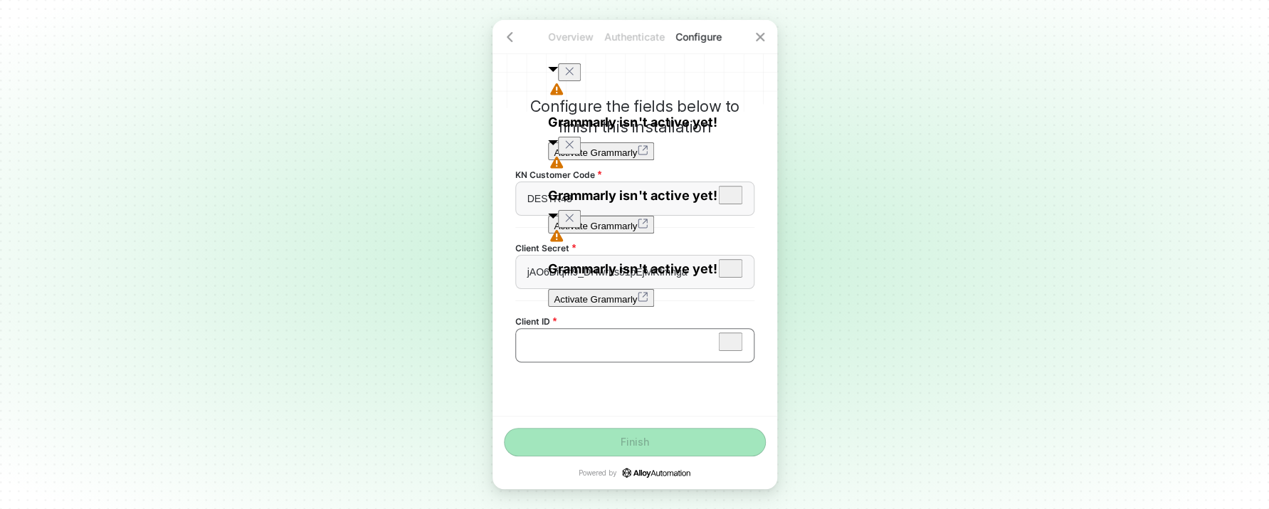
click at [576, 342] on div "﻿" at bounding box center [634, 345] width 215 height 12
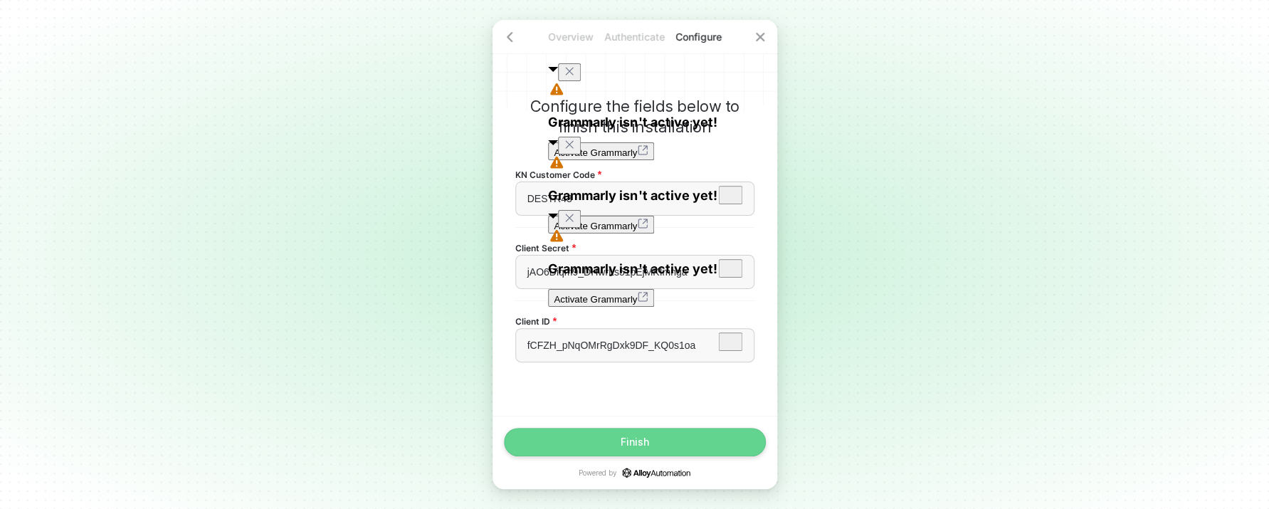
click at [570, 446] on button "Finish" at bounding box center [635, 442] width 262 height 28
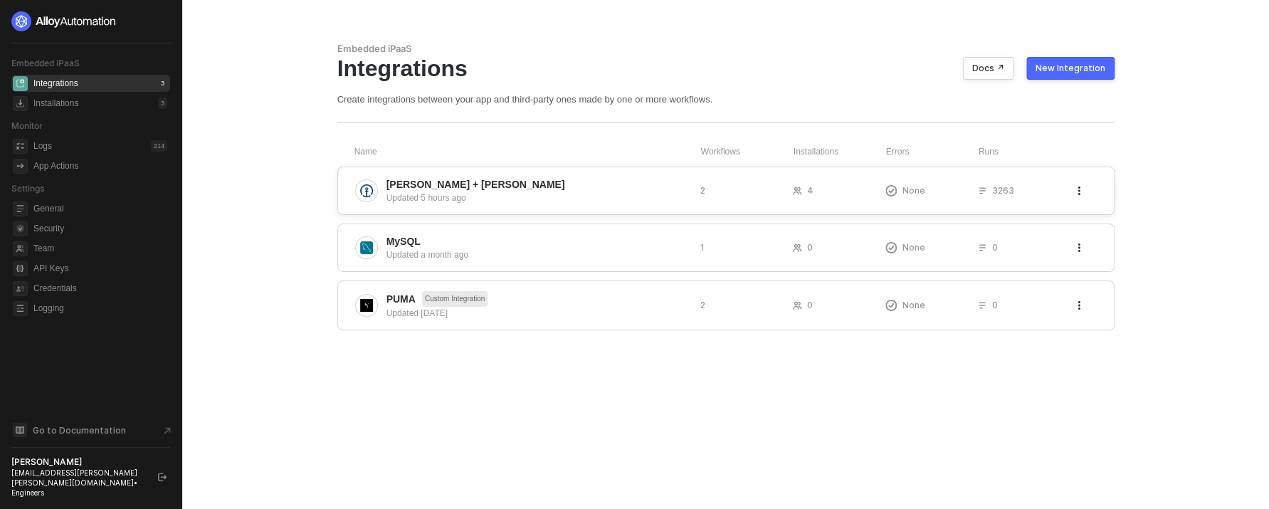
click at [607, 183] on span "[PERSON_NAME] + [PERSON_NAME]" at bounding box center [537, 184] width 302 height 14
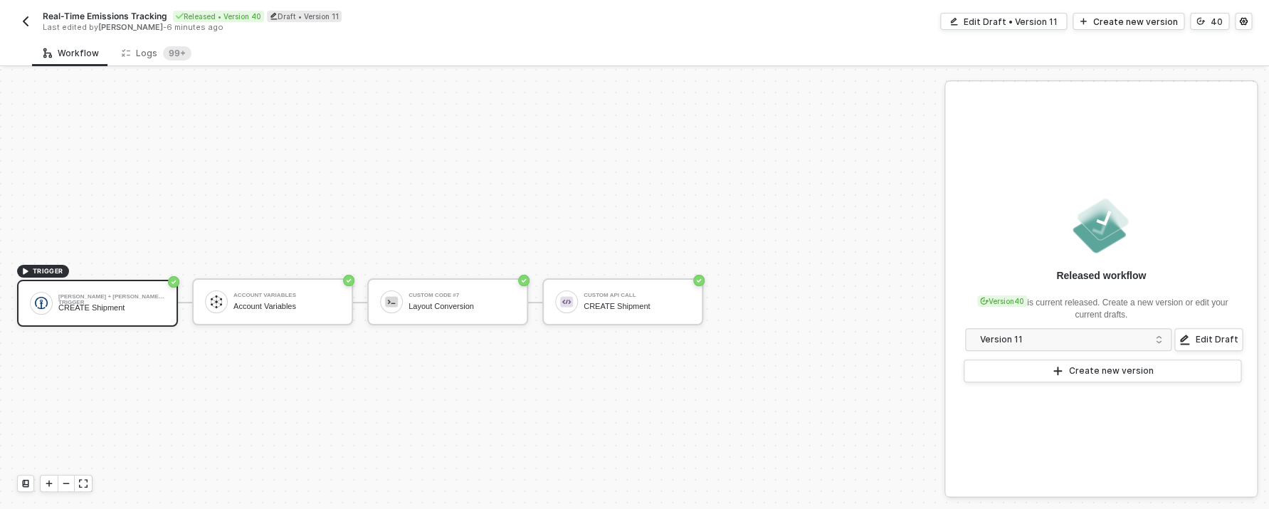
scroll to position [26, 0]
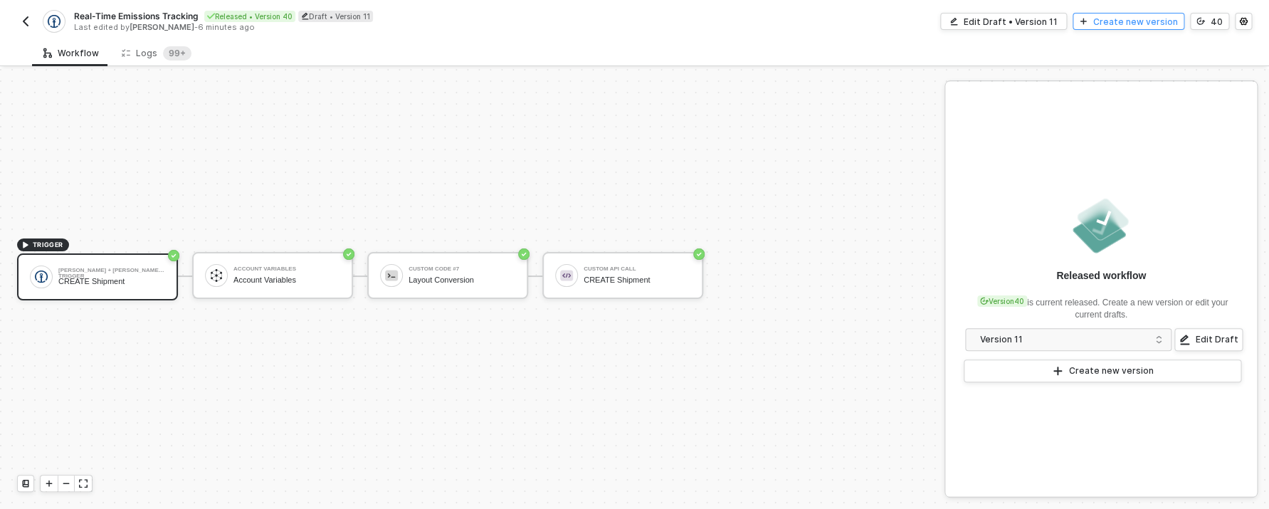
click at [1091, 14] on button "Create new version" at bounding box center [1128, 21] width 112 height 17
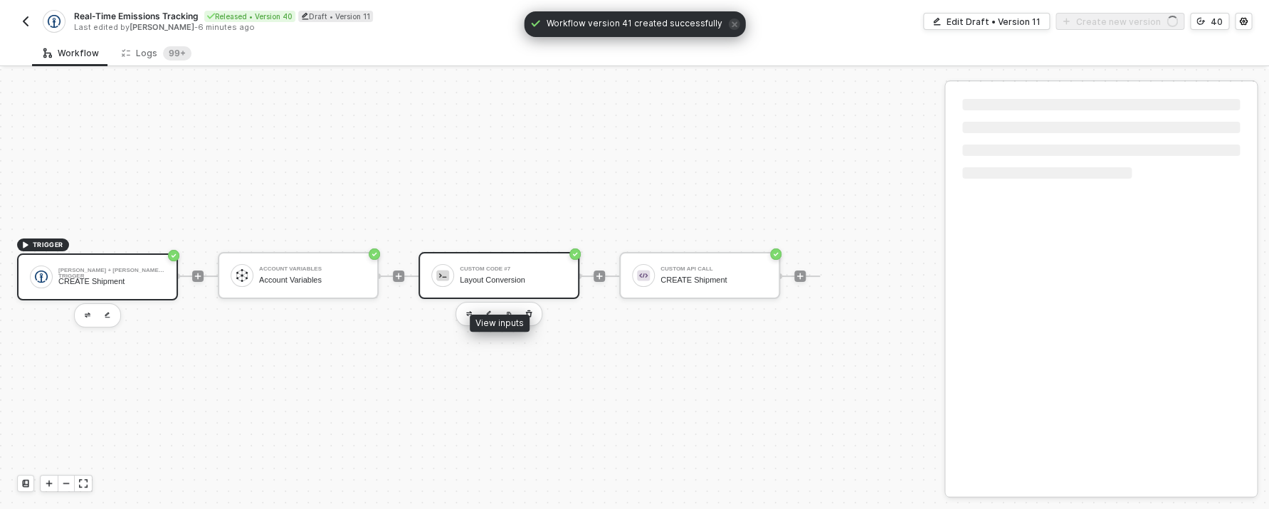
click at [486, 268] on div "Custom Code #7" at bounding box center [513, 269] width 107 height 6
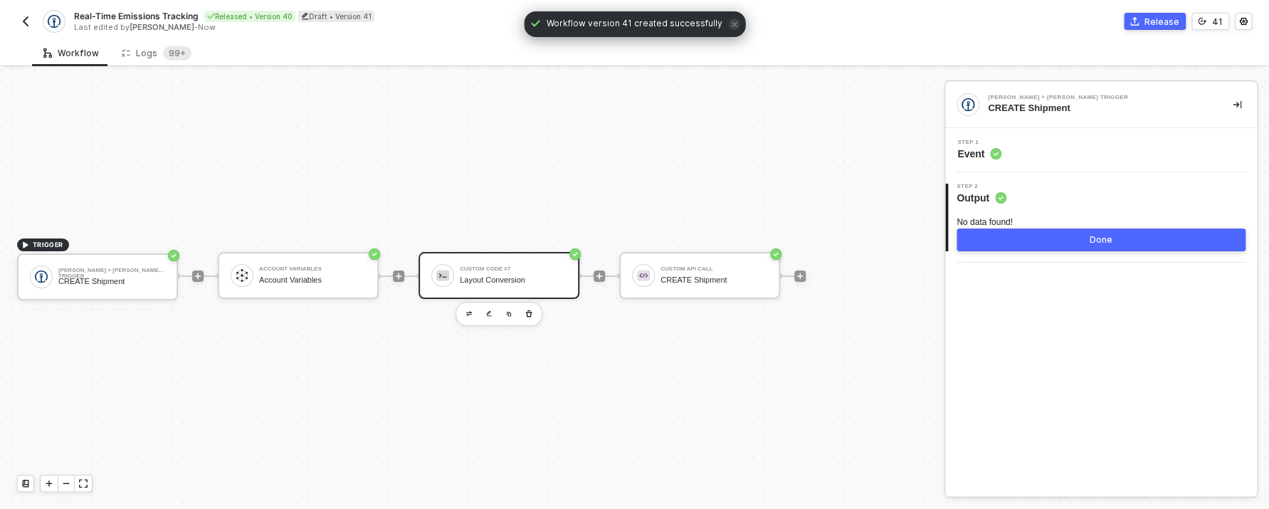
click at [1001, 169] on div "Step 1 Event" at bounding box center [1101, 150] width 312 height 44
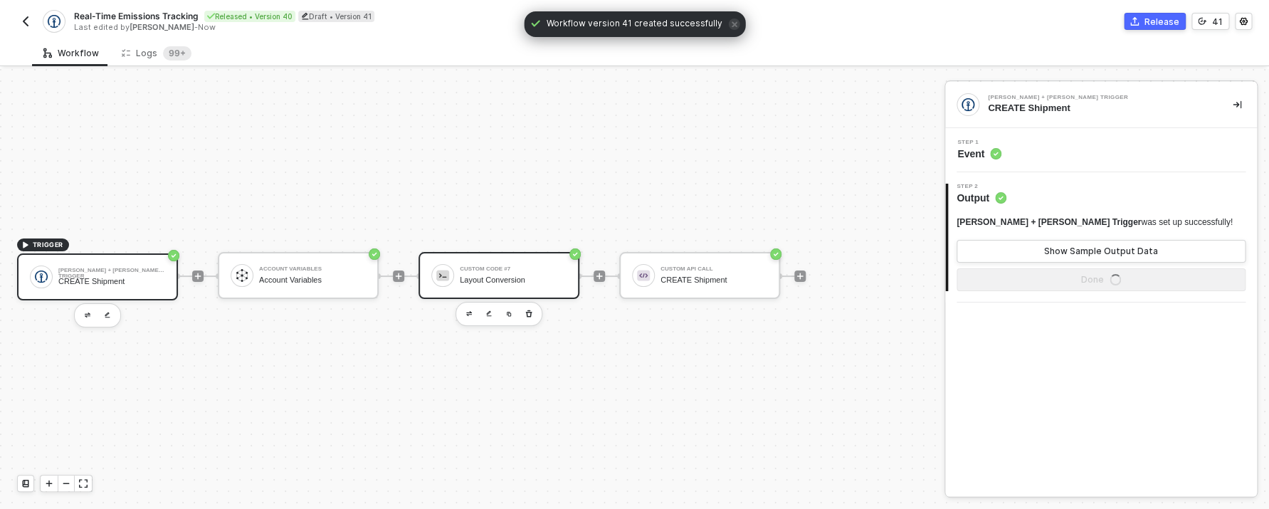
click at [514, 263] on div "Custom Code #7 Layout Conversion" at bounding box center [513, 275] width 107 height 27
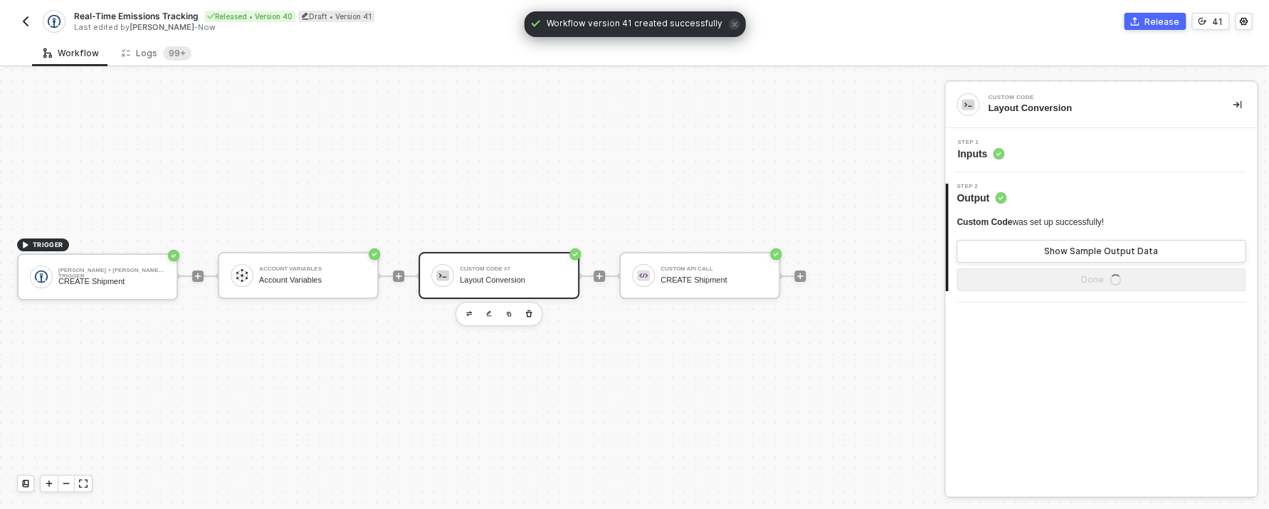
click at [1004, 145] on div "Step 1 Inputs" at bounding box center [980, 149] width 47 height 21
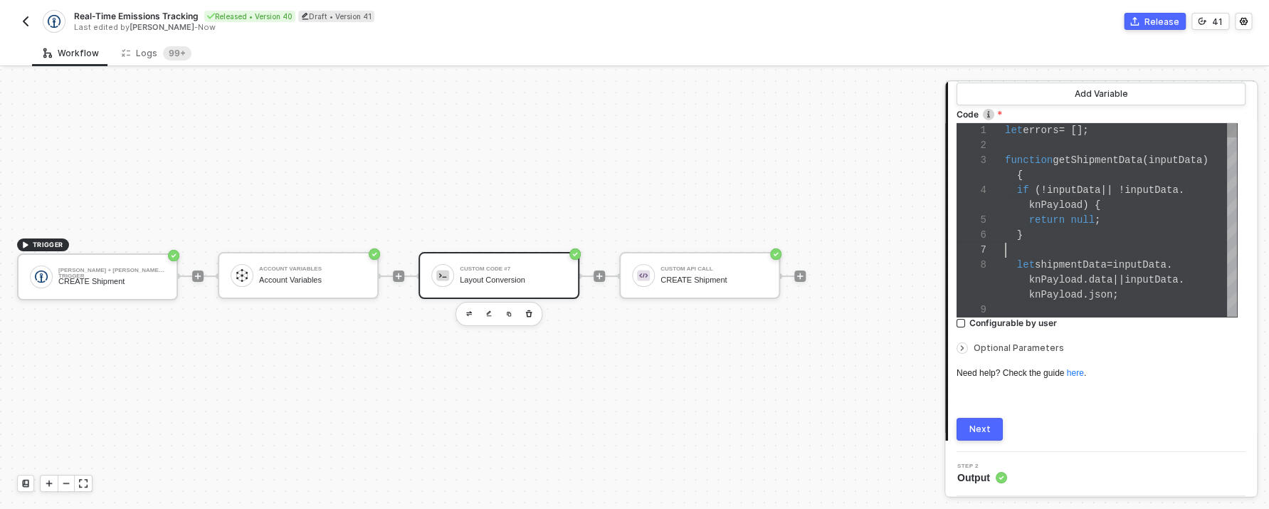
scroll to position [90, 0]
click at [1058, 255] on div at bounding box center [1121, 250] width 232 height 15
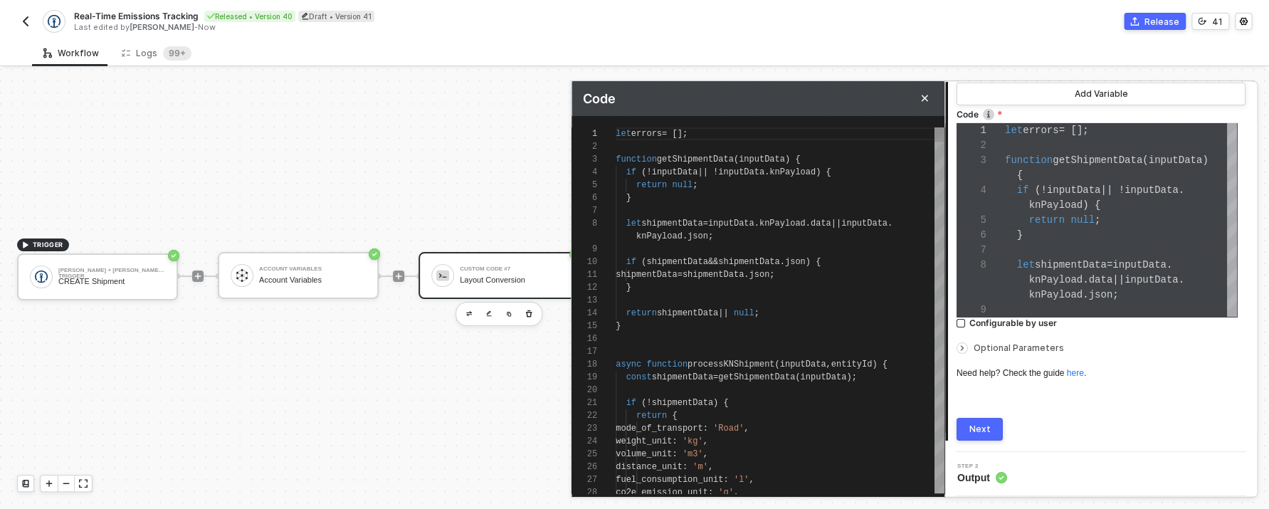
scroll to position [26, 16]
click at [742, 287] on div "}" at bounding box center [780, 287] width 329 height 13
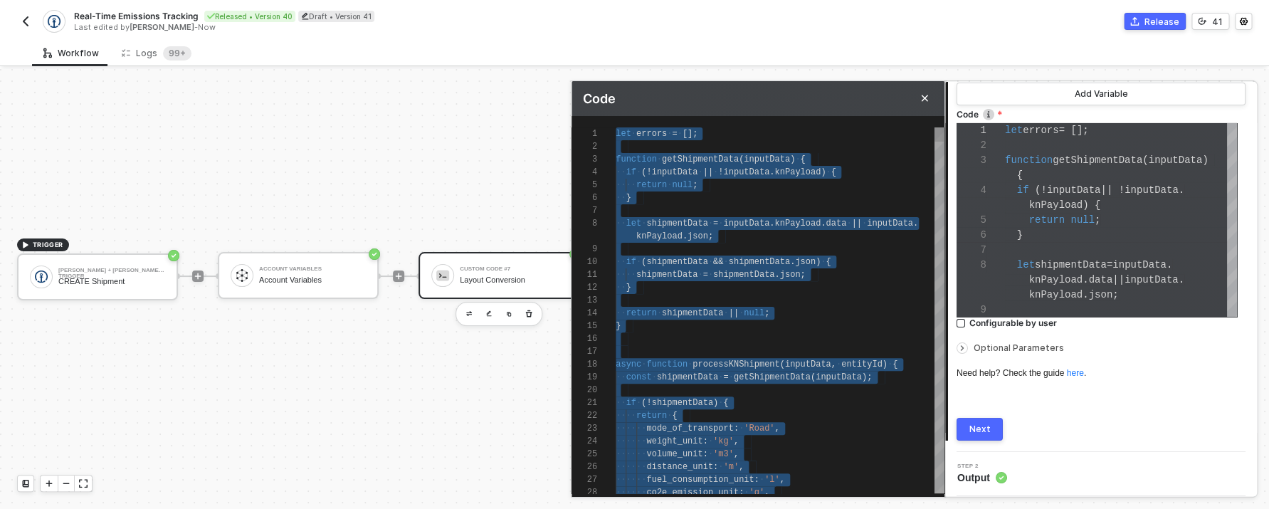
scroll to position [90, 5]
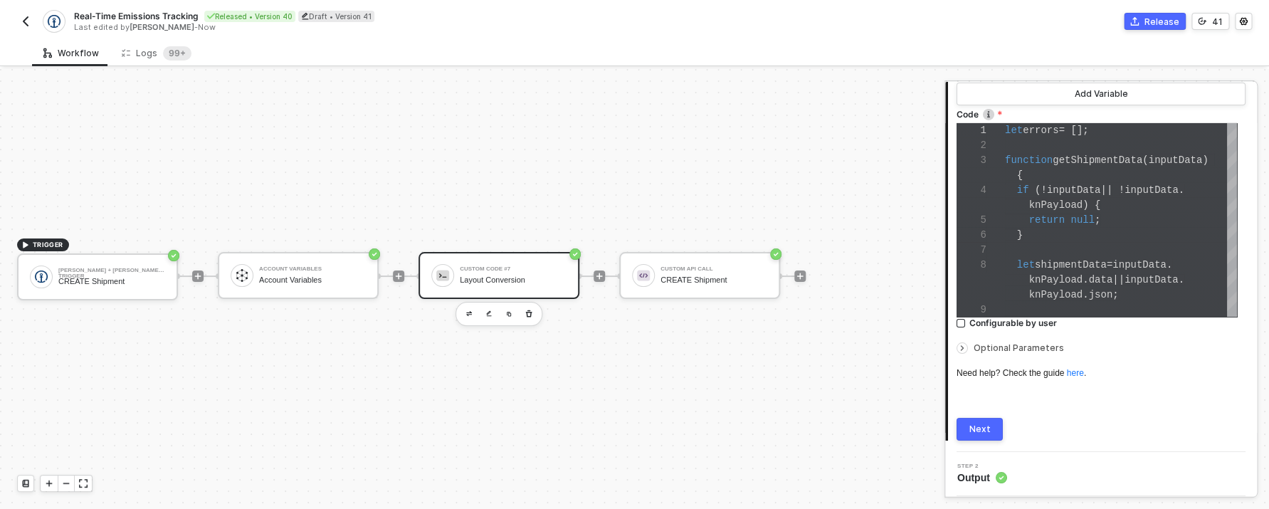
click at [991, 437] on button "Next" at bounding box center [979, 429] width 46 height 23
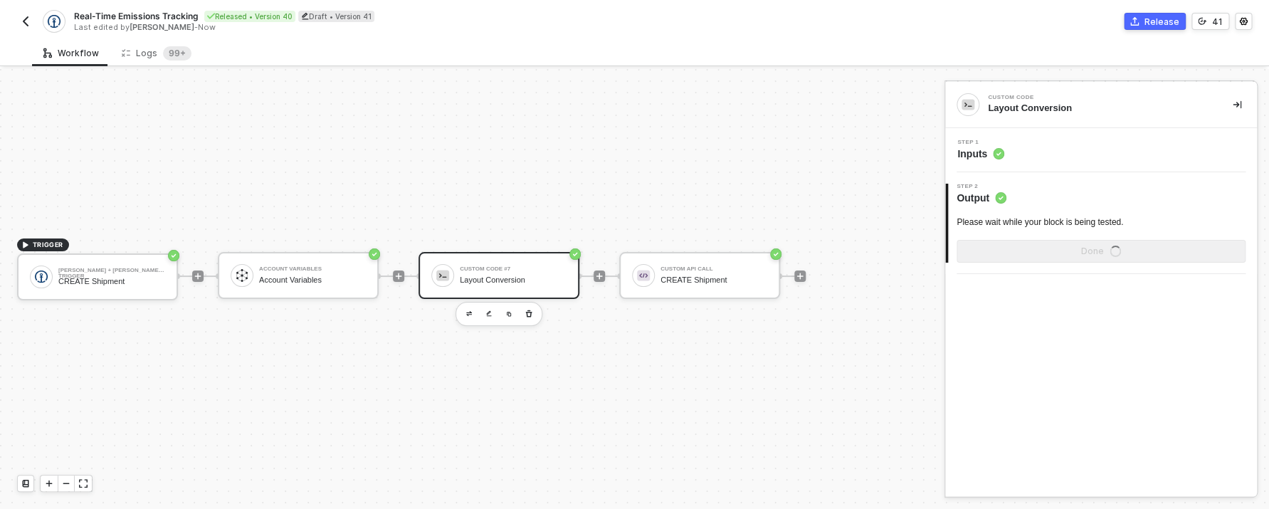
scroll to position [0, 0]
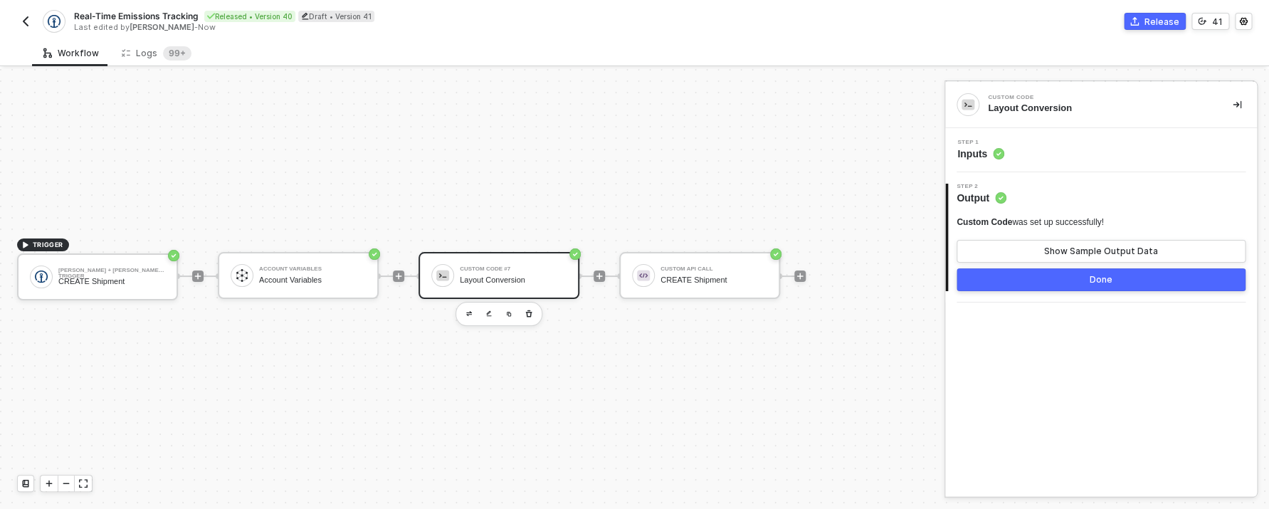
click at [1042, 283] on button "Done" at bounding box center [1100, 279] width 289 height 23
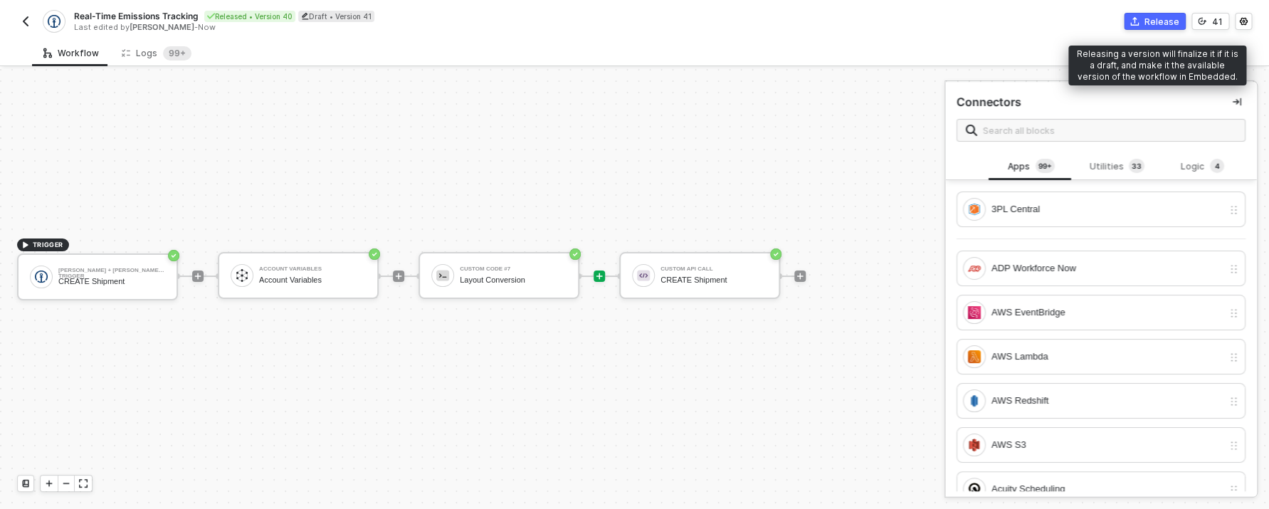
click at [1169, 24] on div "Release" at bounding box center [1161, 22] width 35 height 12
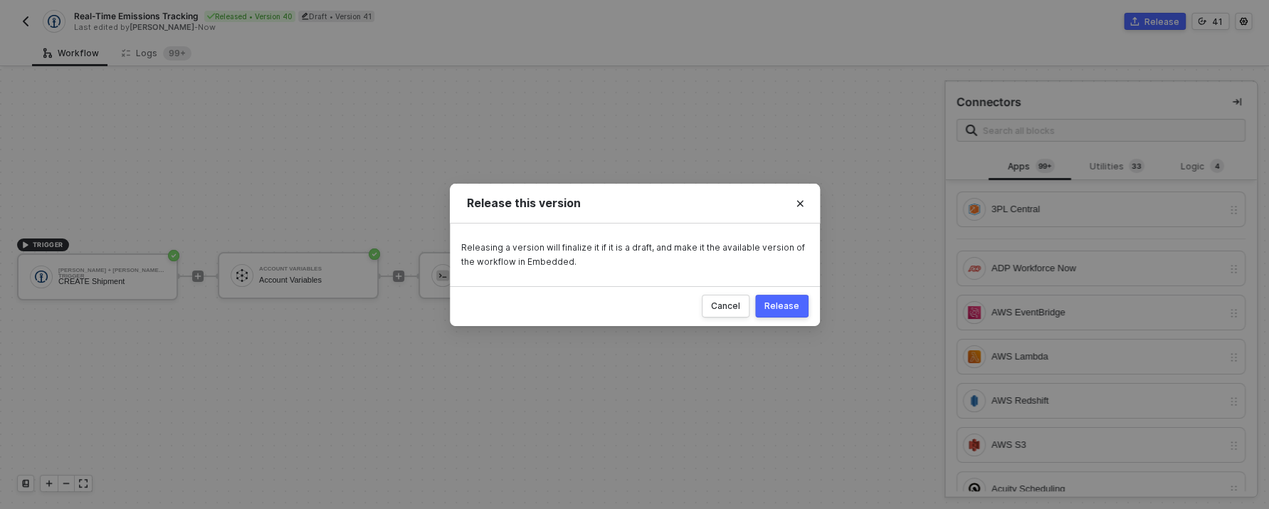
click at [786, 302] on div "Release" at bounding box center [781, 305] width 35 height 11
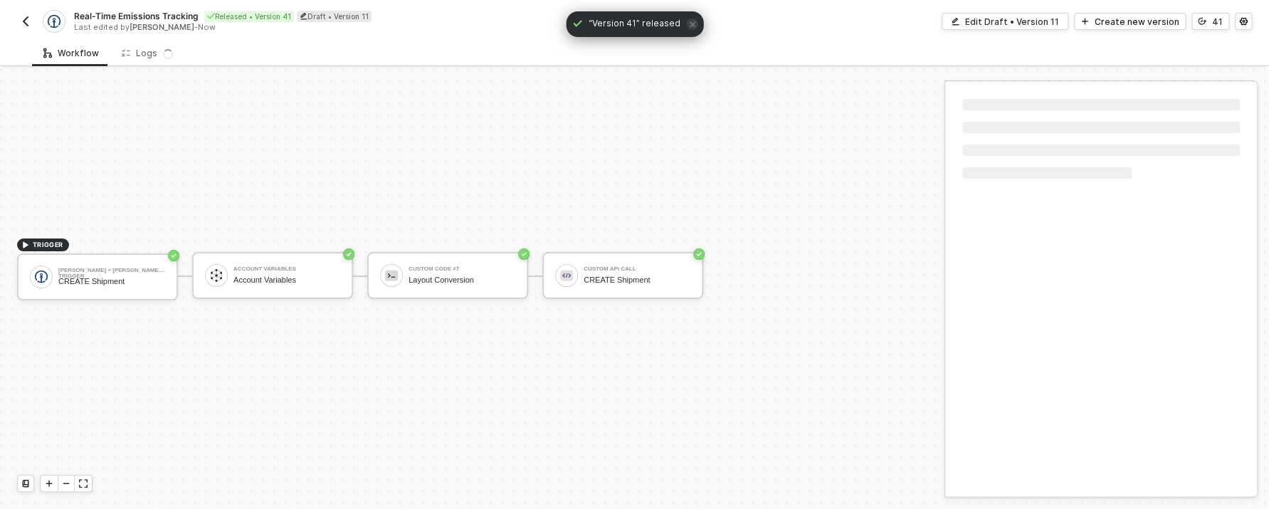
click at [21, 19] on img "button" at bounding box center [25, 21] width 11 height 11
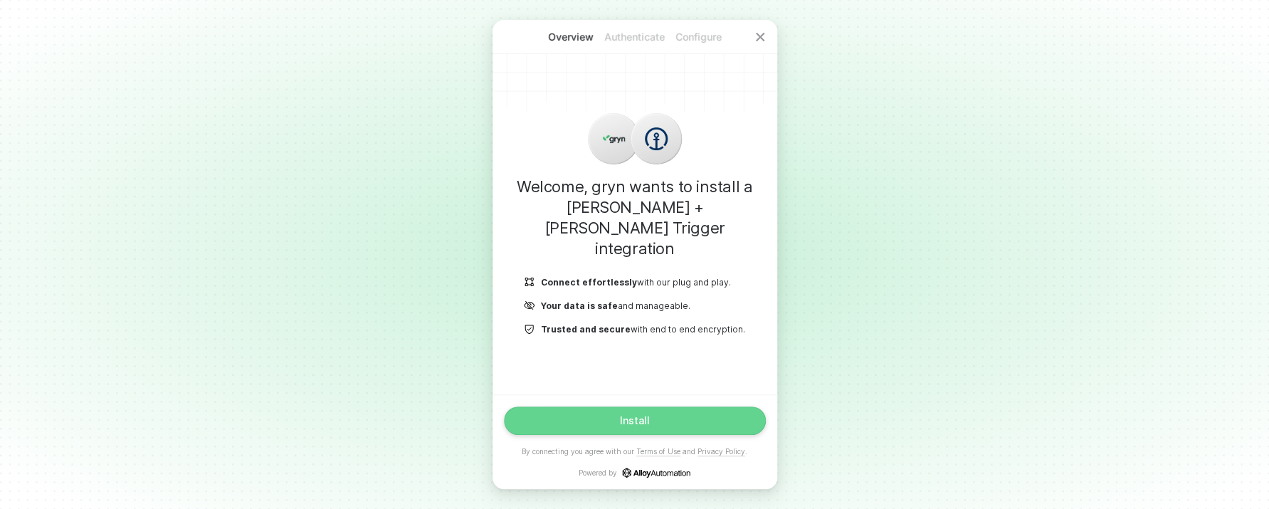
click at [639, 415] on div "Install" at bounding box center [635, 420] width 30 height 11
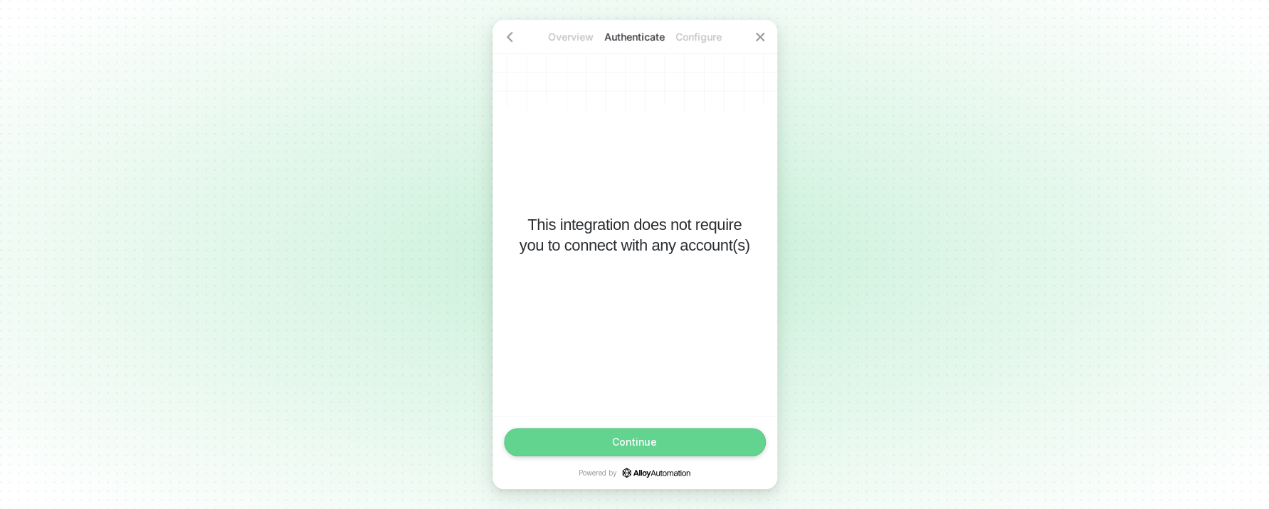
click at [654, 430] on button "Continue" at bounding box center [635, 442] width 262 height 28
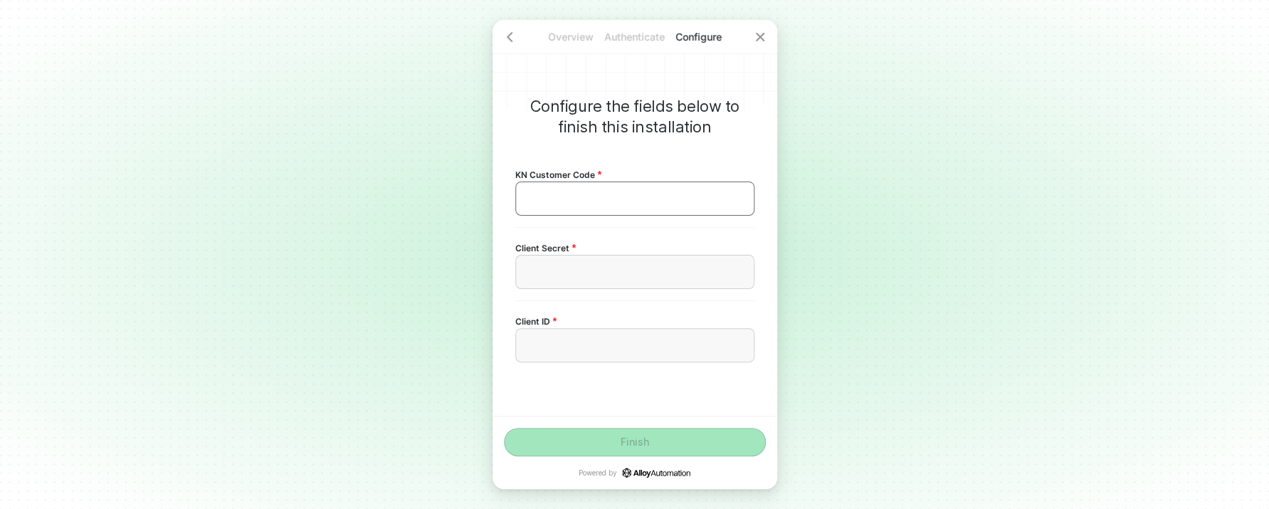
click at [655, 200] on div "﻿" at bounding box center [634, 199] width 215 height 12
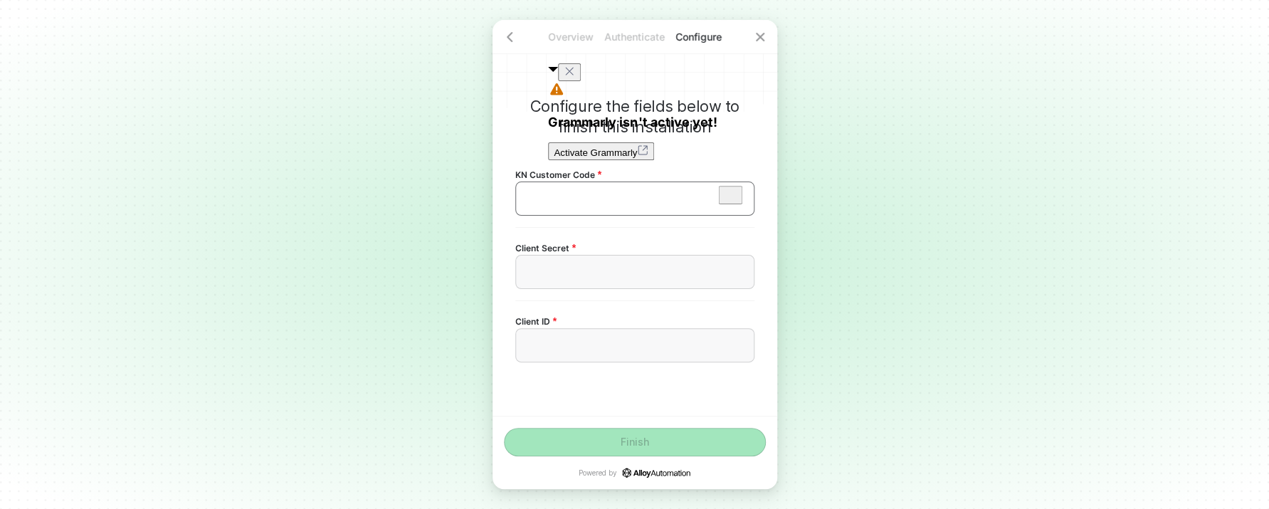
click at [647, 203] on div "﻿" at bounding box center [634, 199] width 215 height 12
click at [608, 285] on div "﻿" at bounding box center [634, 272] width 239 height 34
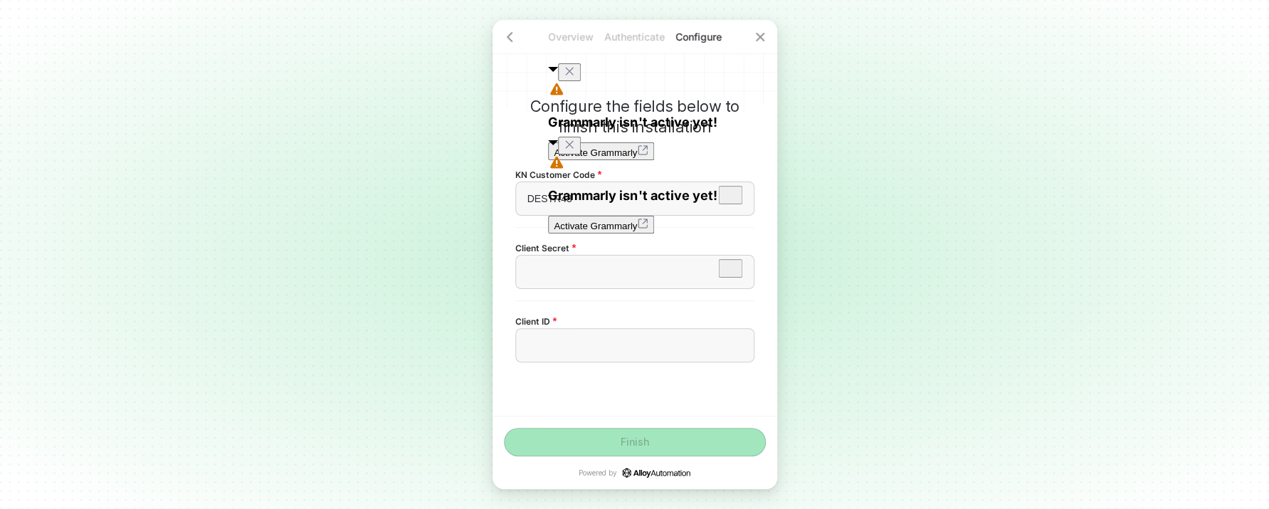
click at [549, 321] on span "Client ID" at bounding box center [535, 321] width 41 height 12
click at [557, 265] on div "﻿" at bounding box center [634, 272] width 239 height 34
click at [557, 268] on div "﻿" at bounding box center [634, 272] width 215 height 12
click at [591, 352] on div "﻿" at bounding box center [634, 345] width 239 height 34
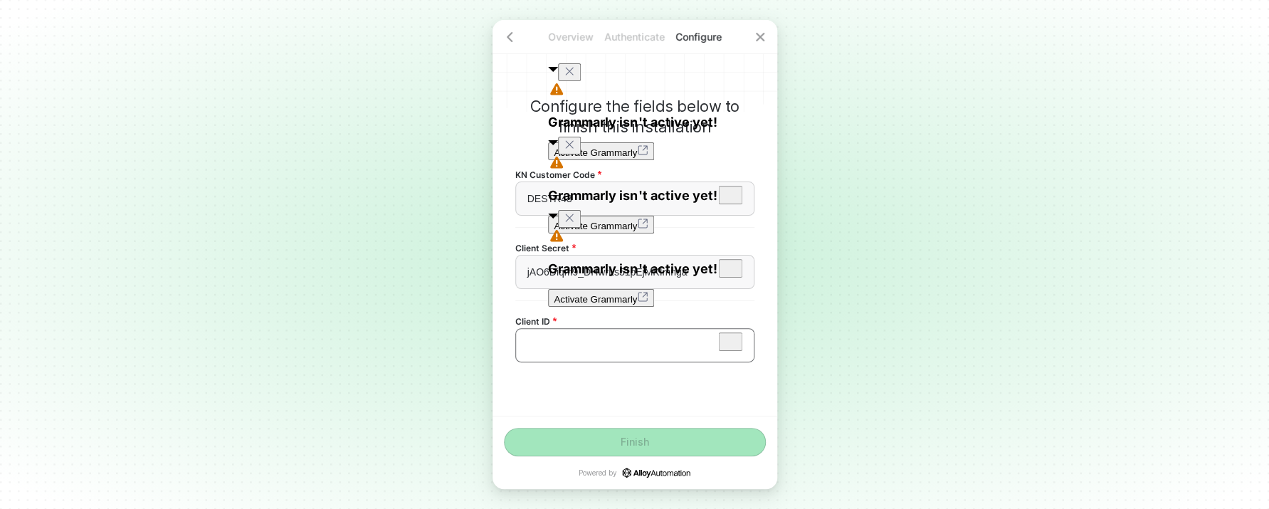
click at [591, 353] on div "﻿" at bounding box center [634, 345] width 239 height 34
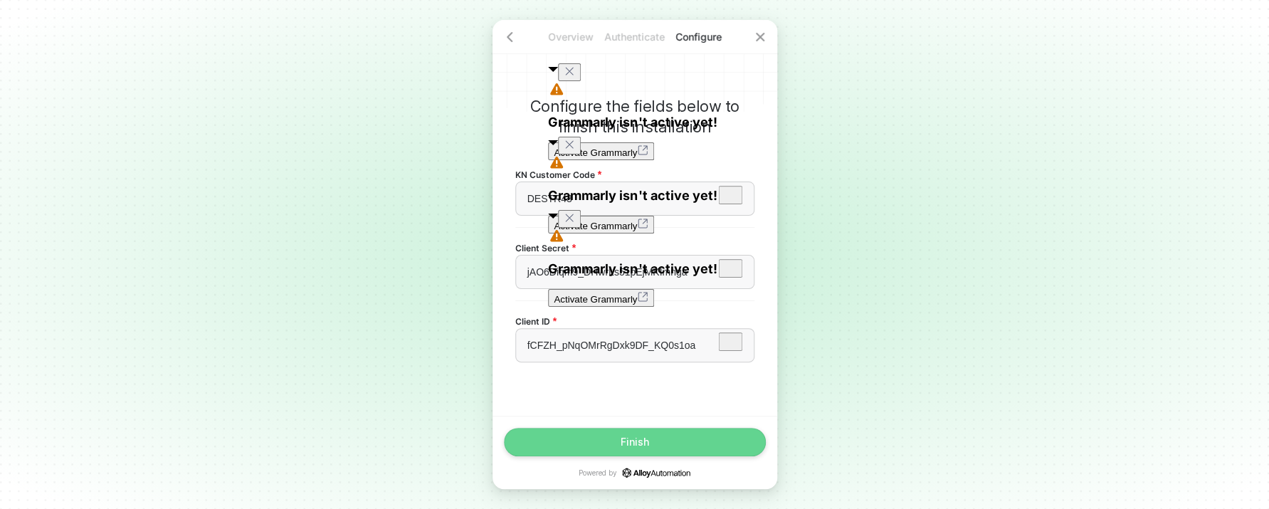
click at [626, 448] on div "Finish" at bounding box center [635, 441] width 28 height 11
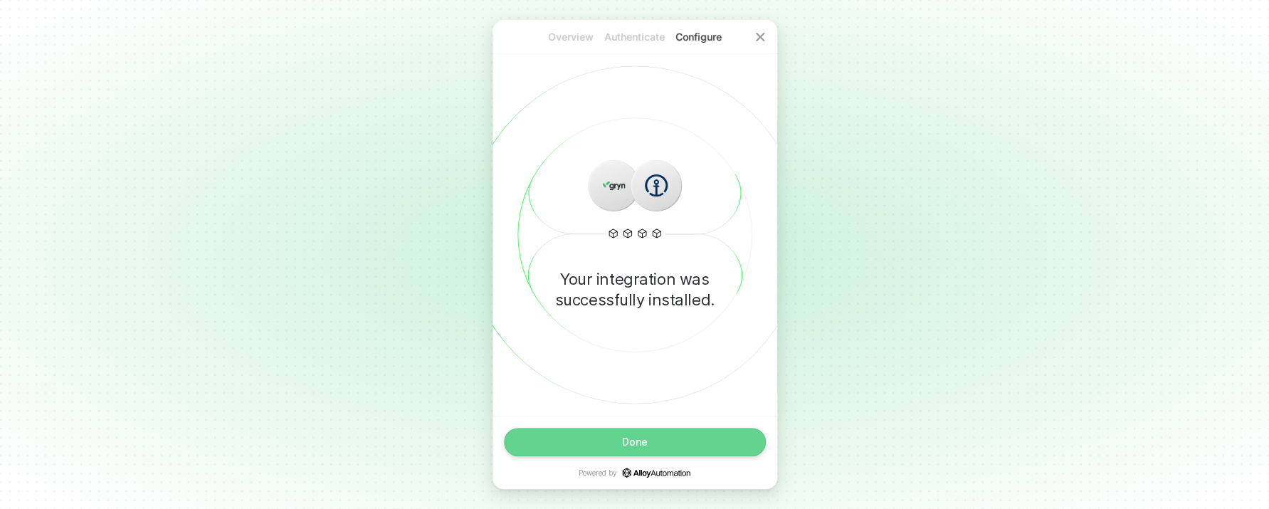
click at [652, 434] on button "Done" at bounding box center [635, 442] width 262 height 28
